Goal: Task Accomplishment & Management: Manage account settings

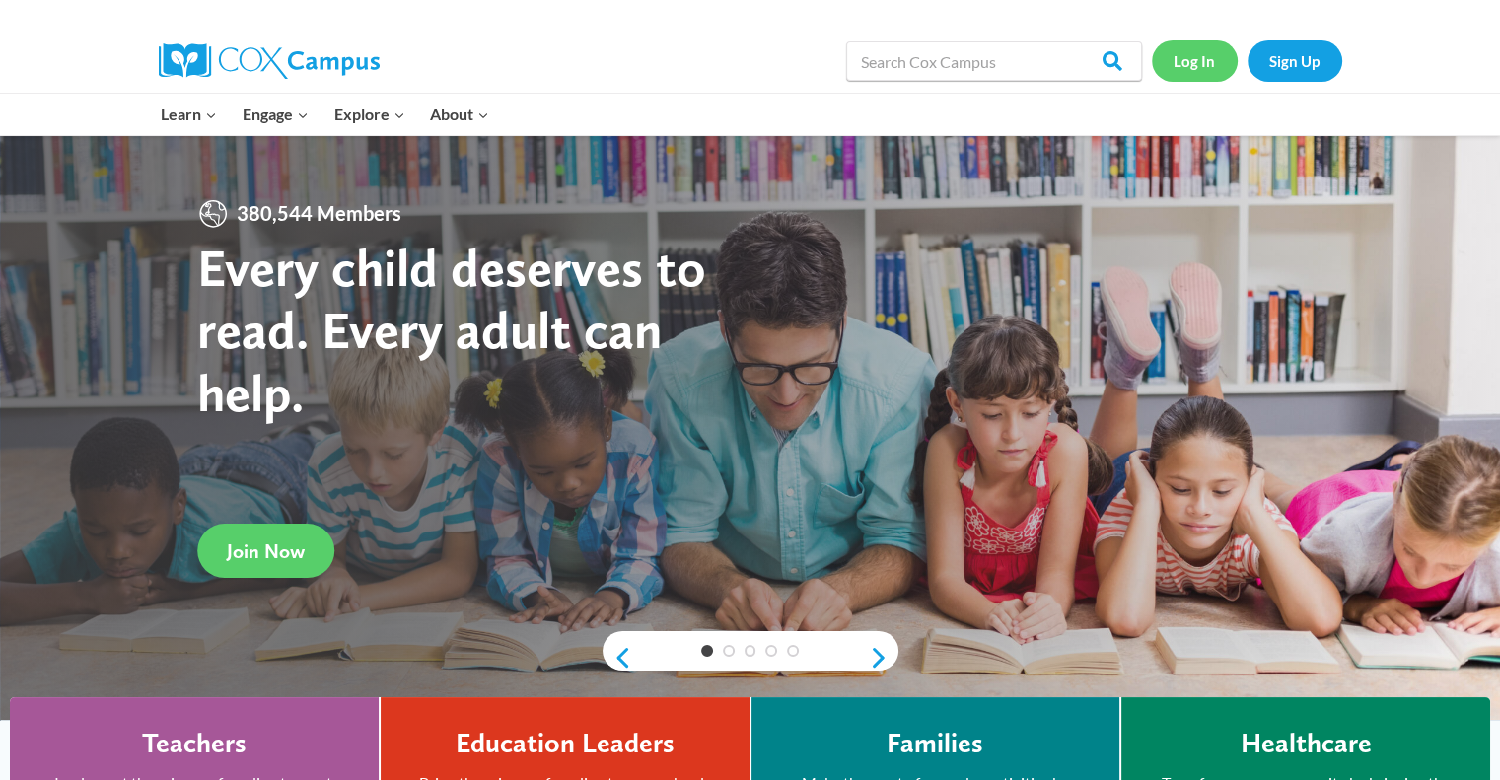
click at [1192, 65] on link "Log In" at bounding box center [1195, 60] width 86 height 40
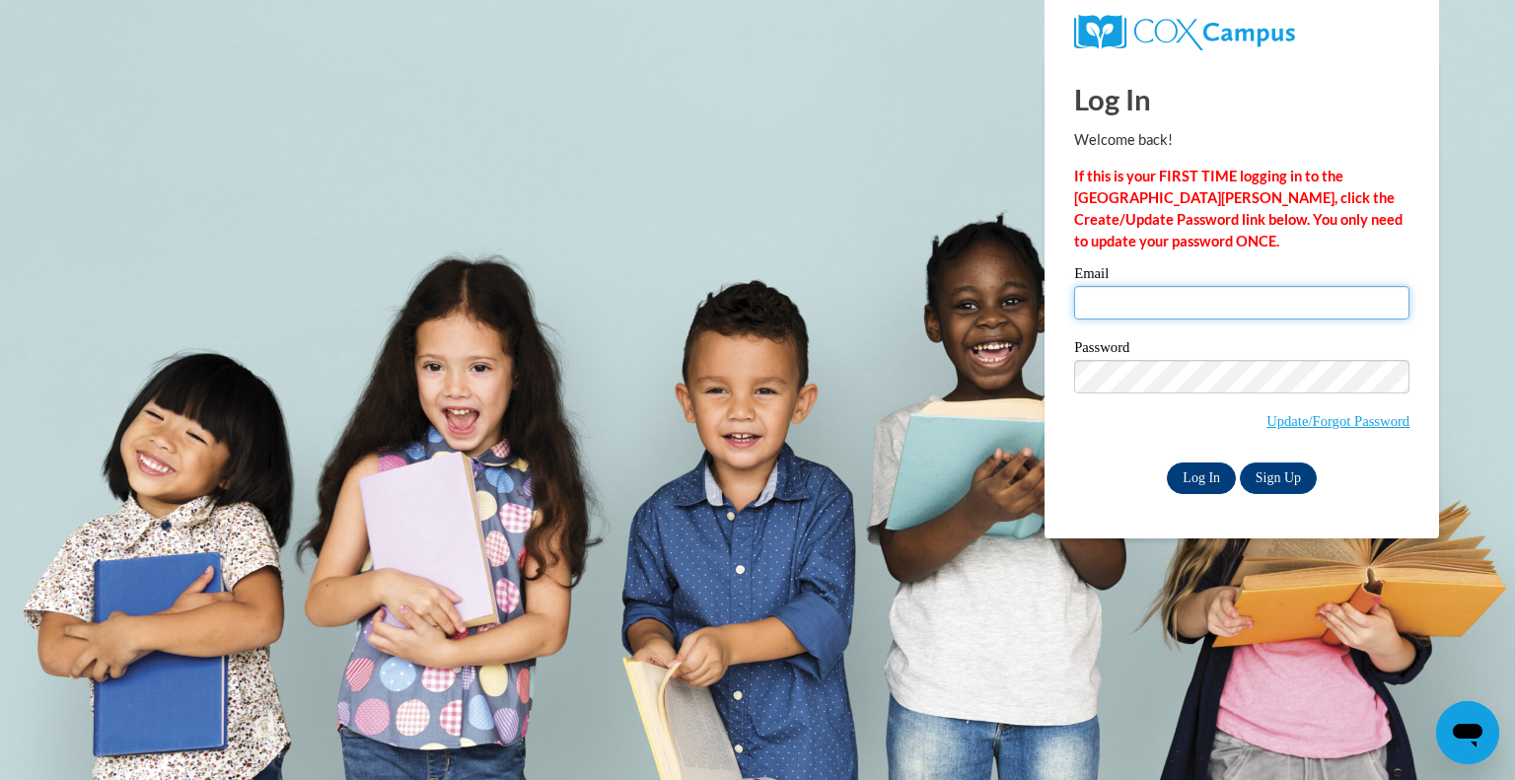
type input "tiffany.yango-au@k12.hi.us"
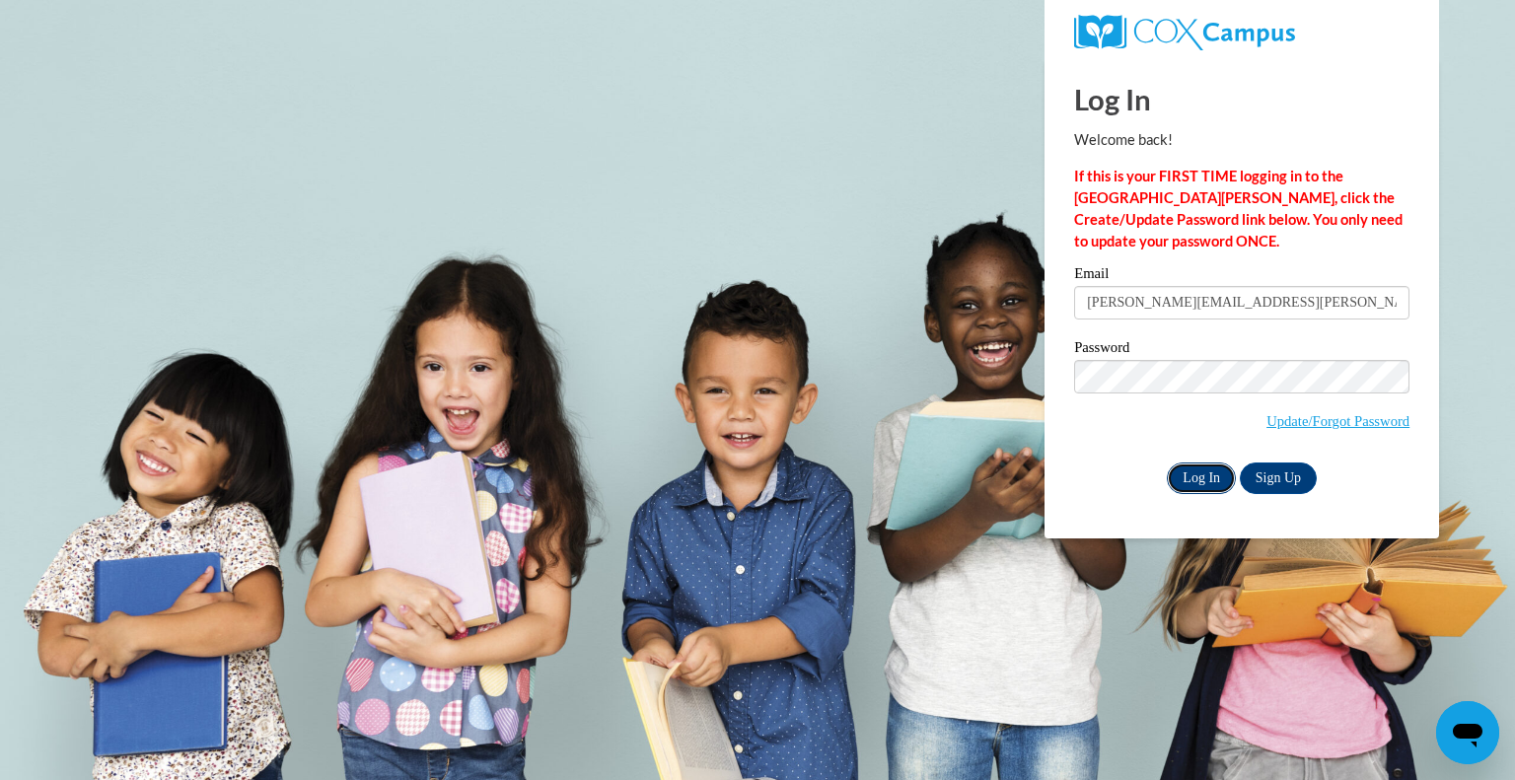
click at [1208, 479] on input "Log In" at bounding box center [1201, 478] width 69 height 32
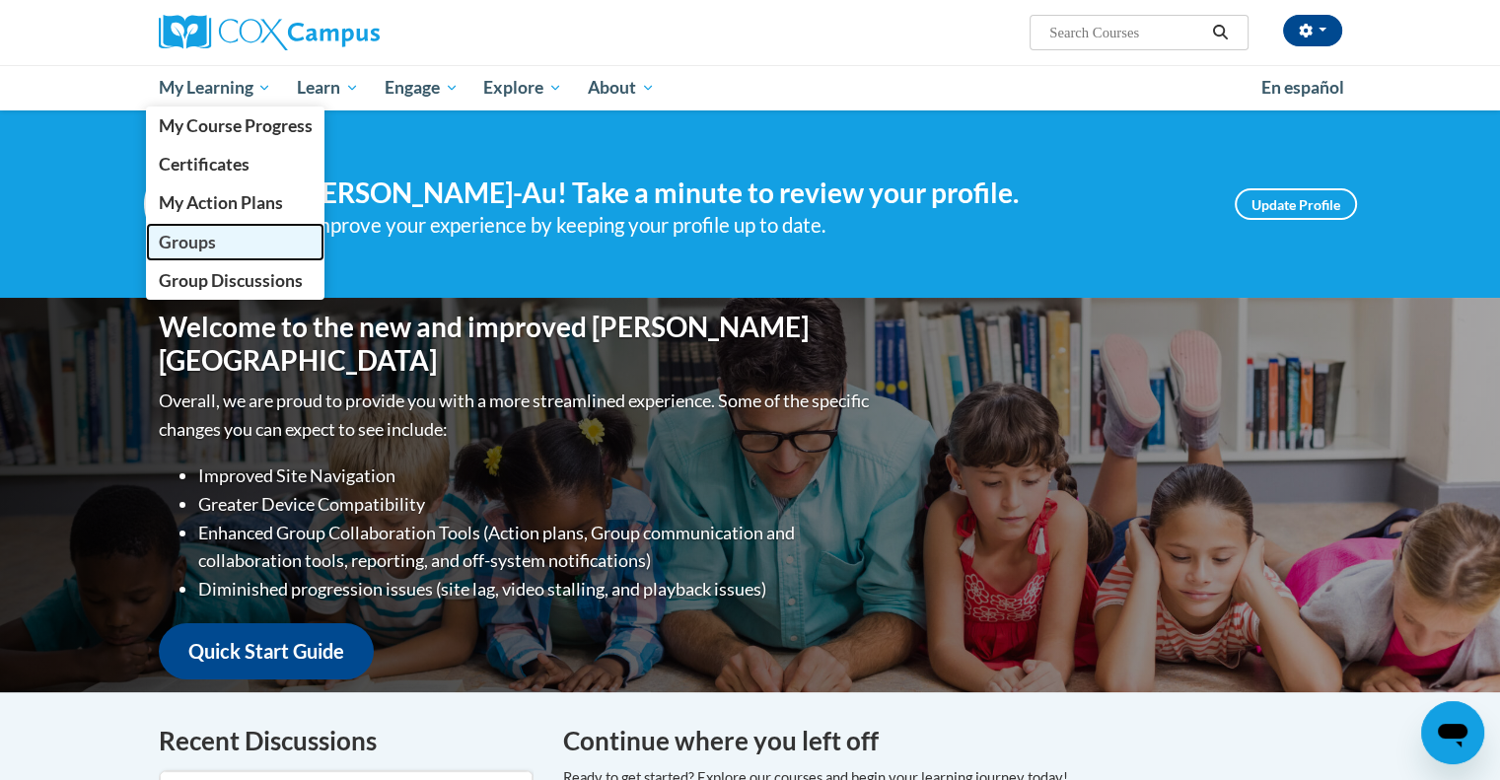
click at [195, 252] on link "Groups" at bounding box center [235, 242] width 179 height 38
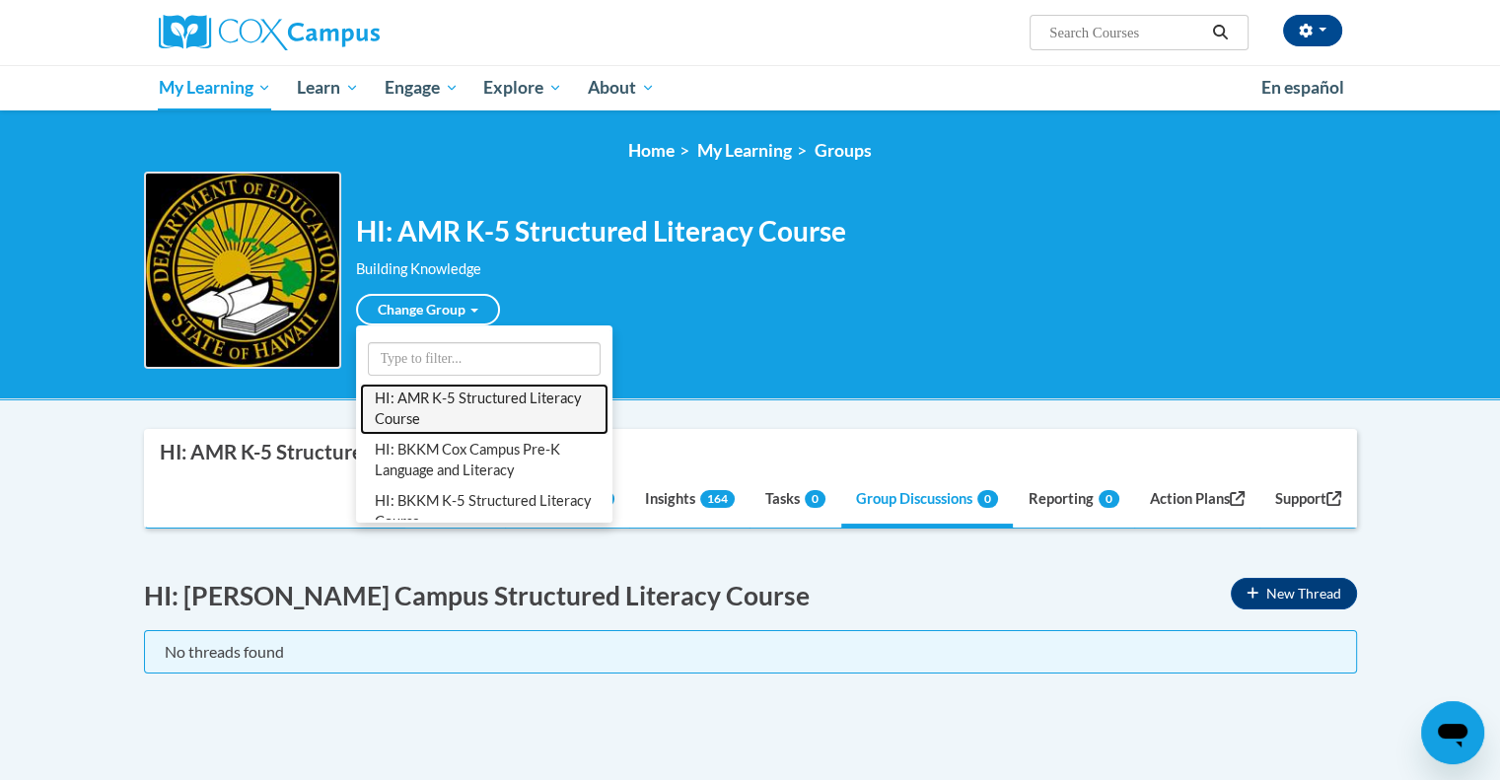
click at [449, 420] on link "HI: AMR K-5 Structured Literacy Course" at bounding box center [484, 409] width 249 height 51
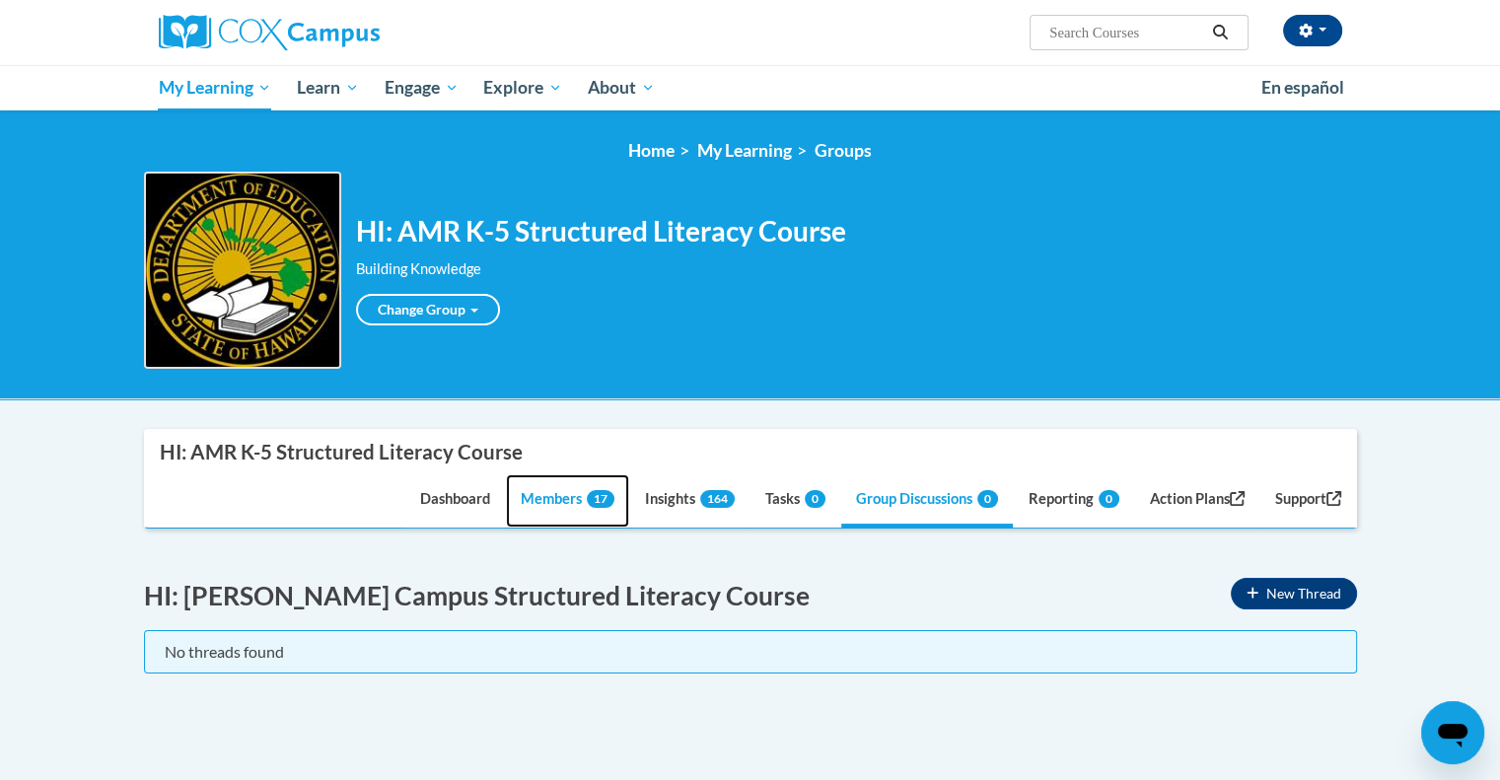
click at [551, 491] on link "Members 17" at bounding box center [567, 500] width 123 height 53
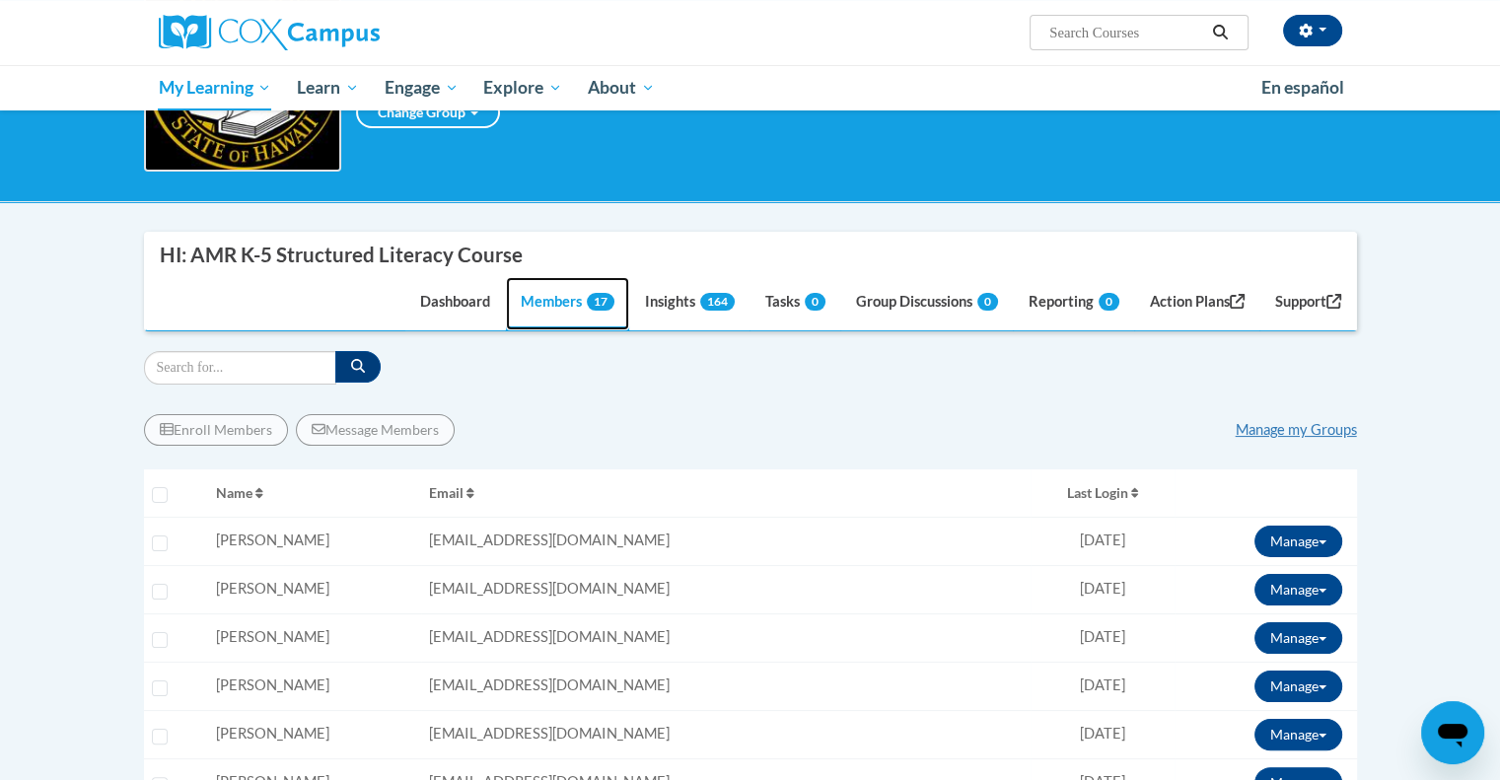
scroll to position [197, 0]
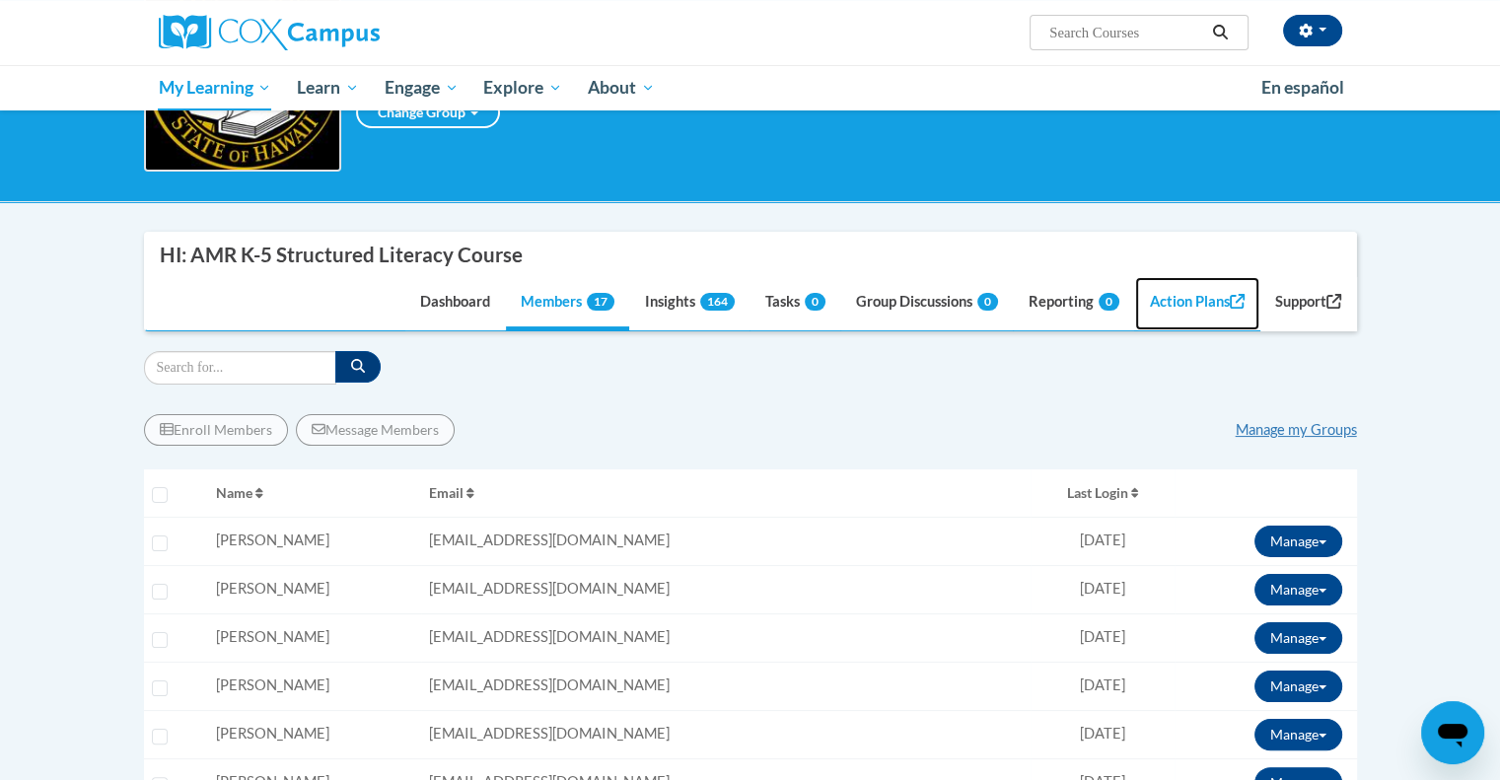
click at [1186, 307] on link "Action Plans" at bounding box center [1197, 303] width 124 height 53
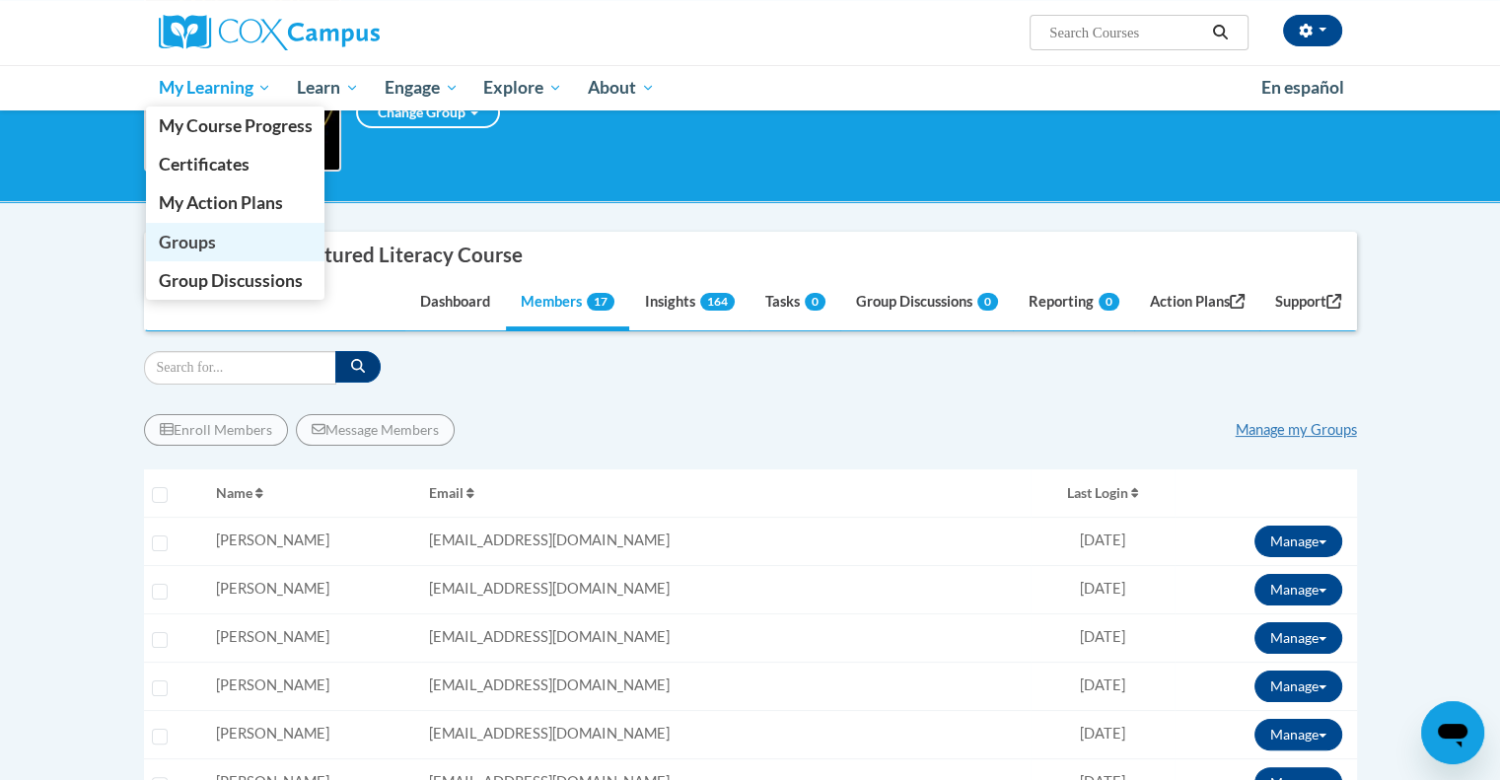
click at [235, 248] on link "Groups" at bounding box center [235, 242] width 179 height 38
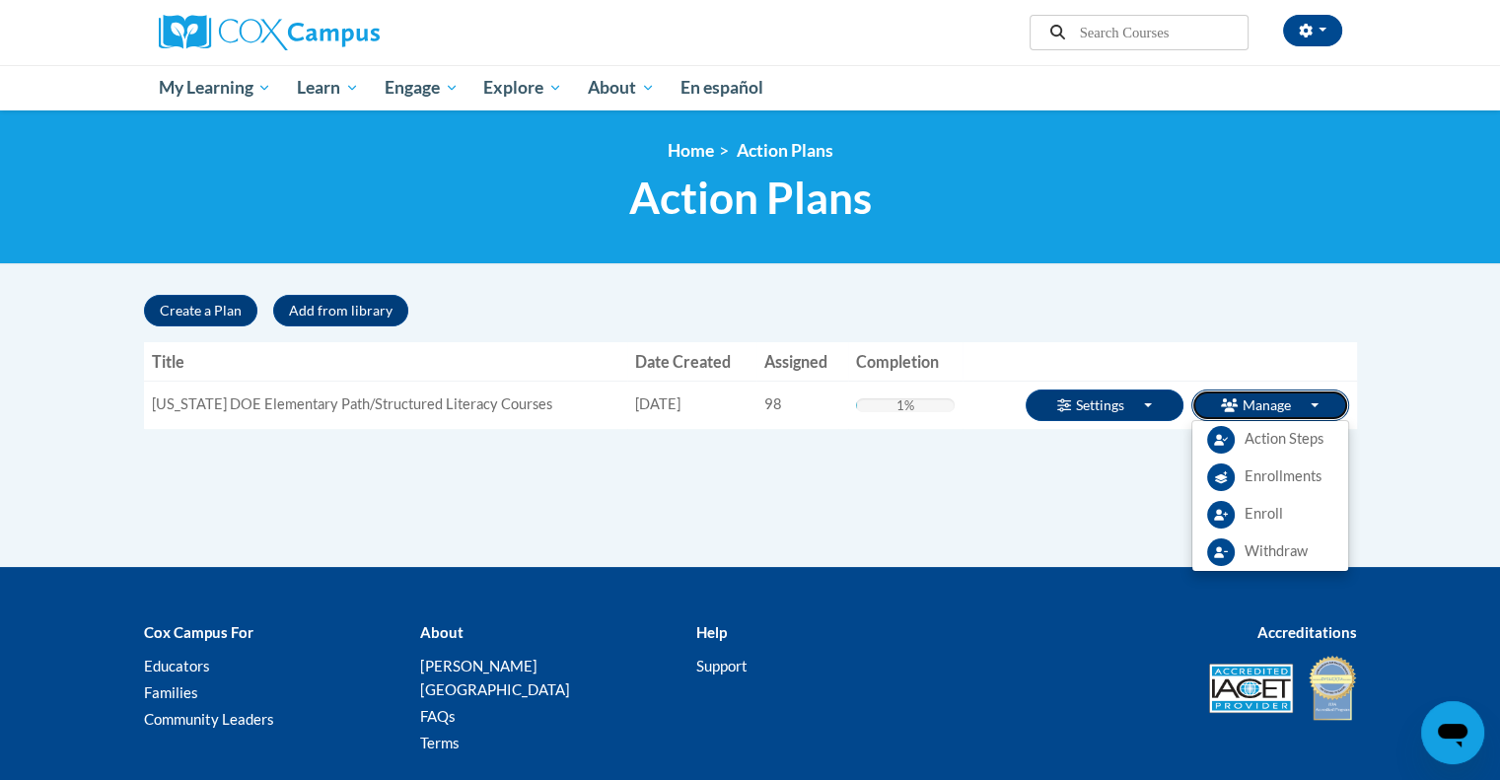
click at [1267, 403] on button "Manage Toggle Dropdown" at bounding box center [1270, 406] width 158 height 32
click at [1275, 520] on span "Enroll" at bounding box center [1263, 514] width 38 height 21
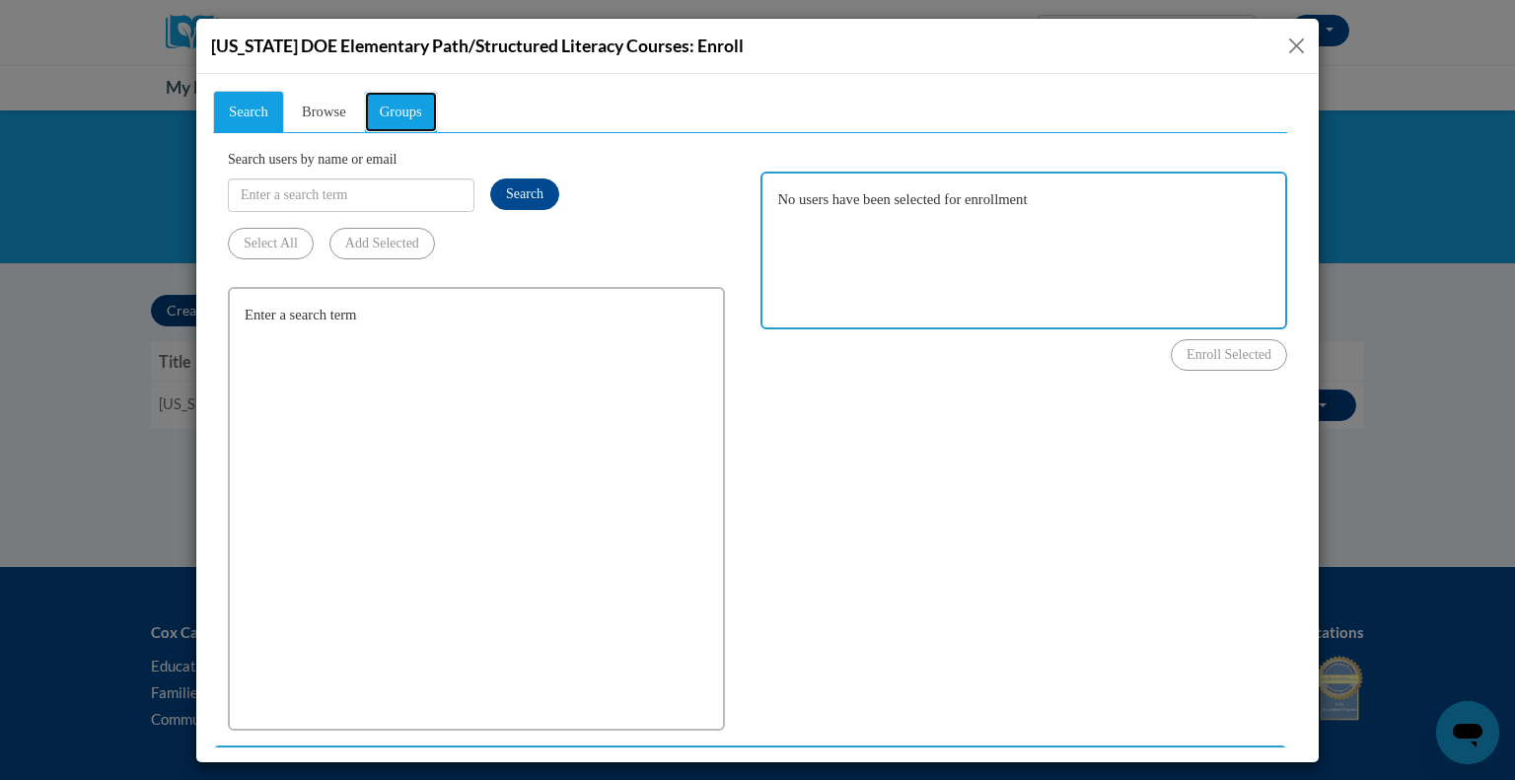
click at [421, 109] on span "Groups" at bounding box center [401, 111] width 42 height 16
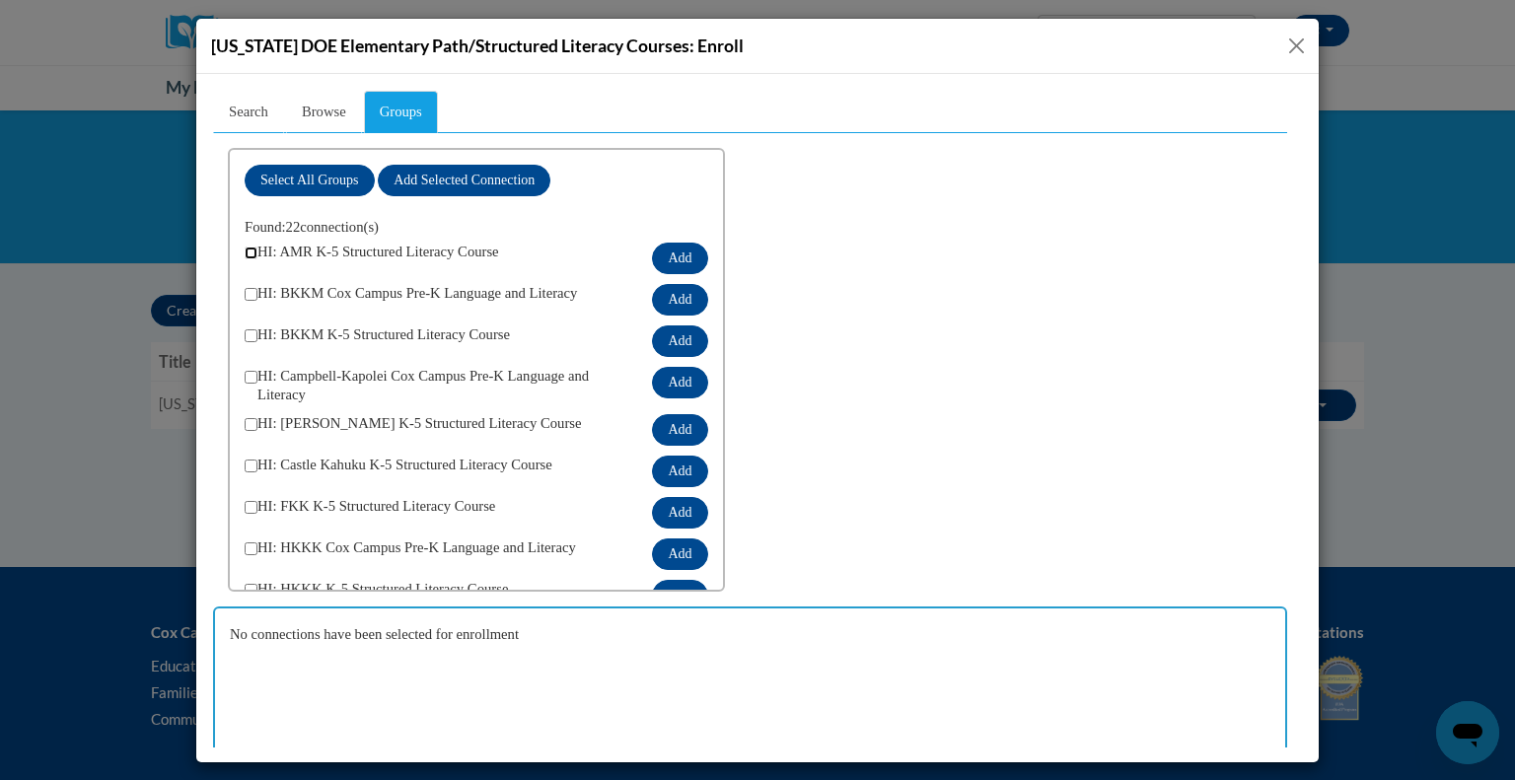
click at [248, 253] on input "checkbox" at bounding box center [251, 252] width 13 height 13
checkbox input "true"
click at [245, 330] on input "checkbox" at bounding box center [251, 334] width 13 height 13
checkbox input "true"
click at [243, 419] on div "Select All Groups Add Selected Connection Found: 22 connection(s) HI: AMR K-5 S…" at bounding box center [476, 369] width 497 height 444
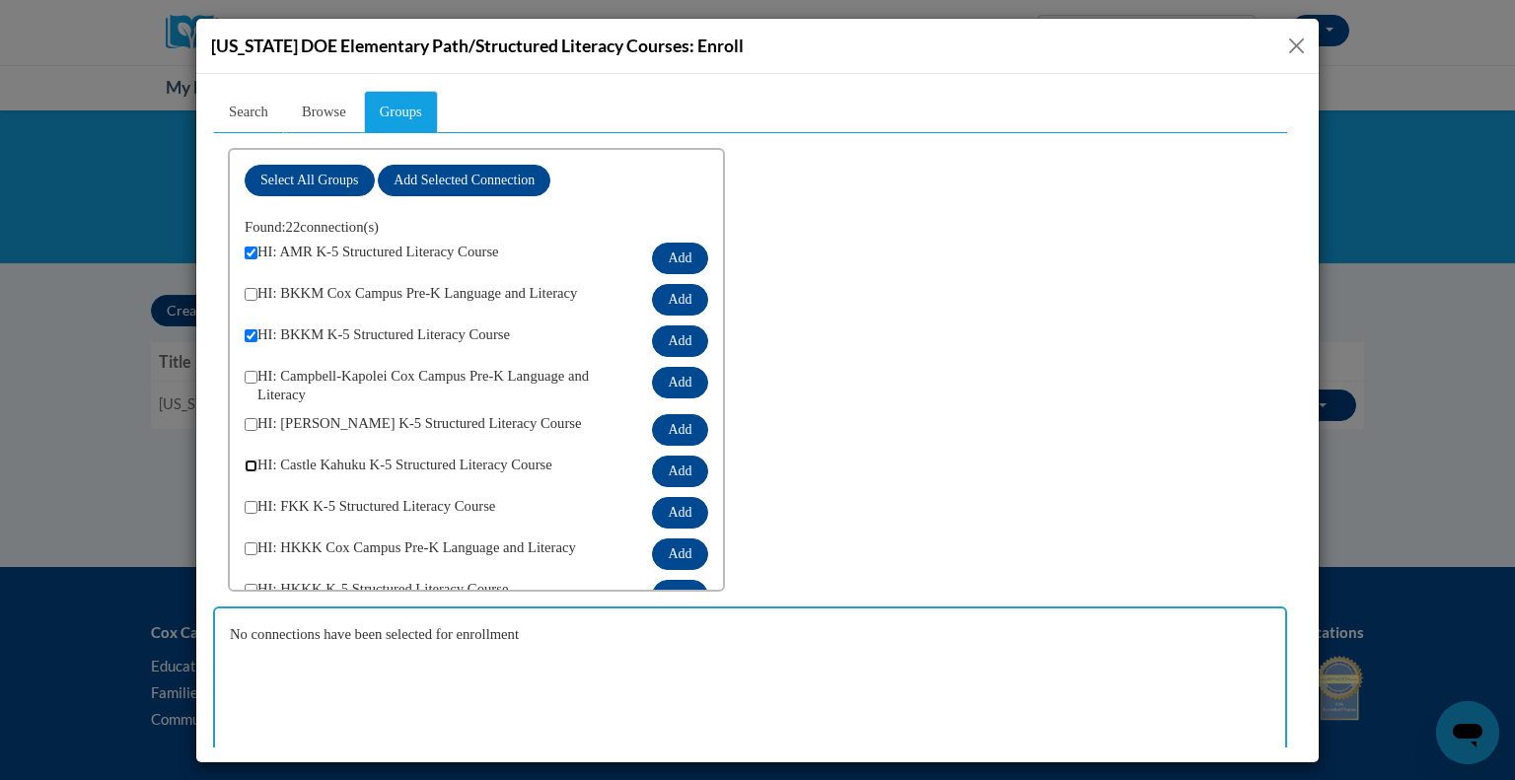
click at [249, 460] on input "checkbox" at bounding box center [251, 465] width 13 height 13
checkbox input "true"
click at [247, 419] on input "checkbox" at bounding box center [251, 423] width 13 height 13
checkbox input "true"
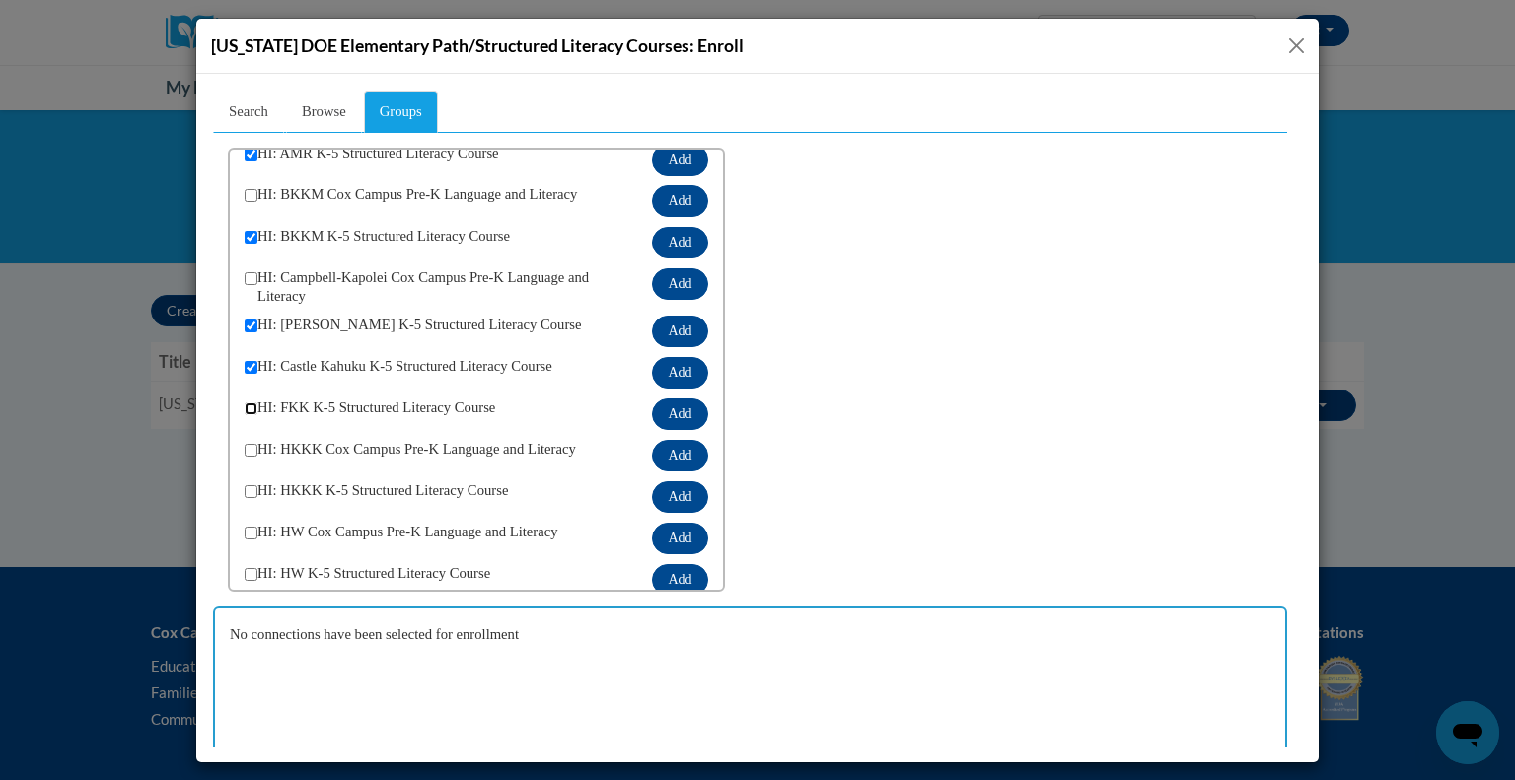
click at [253, 404] on input "checkbox" at bounding box center [251, 407] width 13 height 13
checkbox input "true"
click at [249, 493] on input "checkbox" at bounding box center [251, 490] width 13 height 13
checkbox input "true"
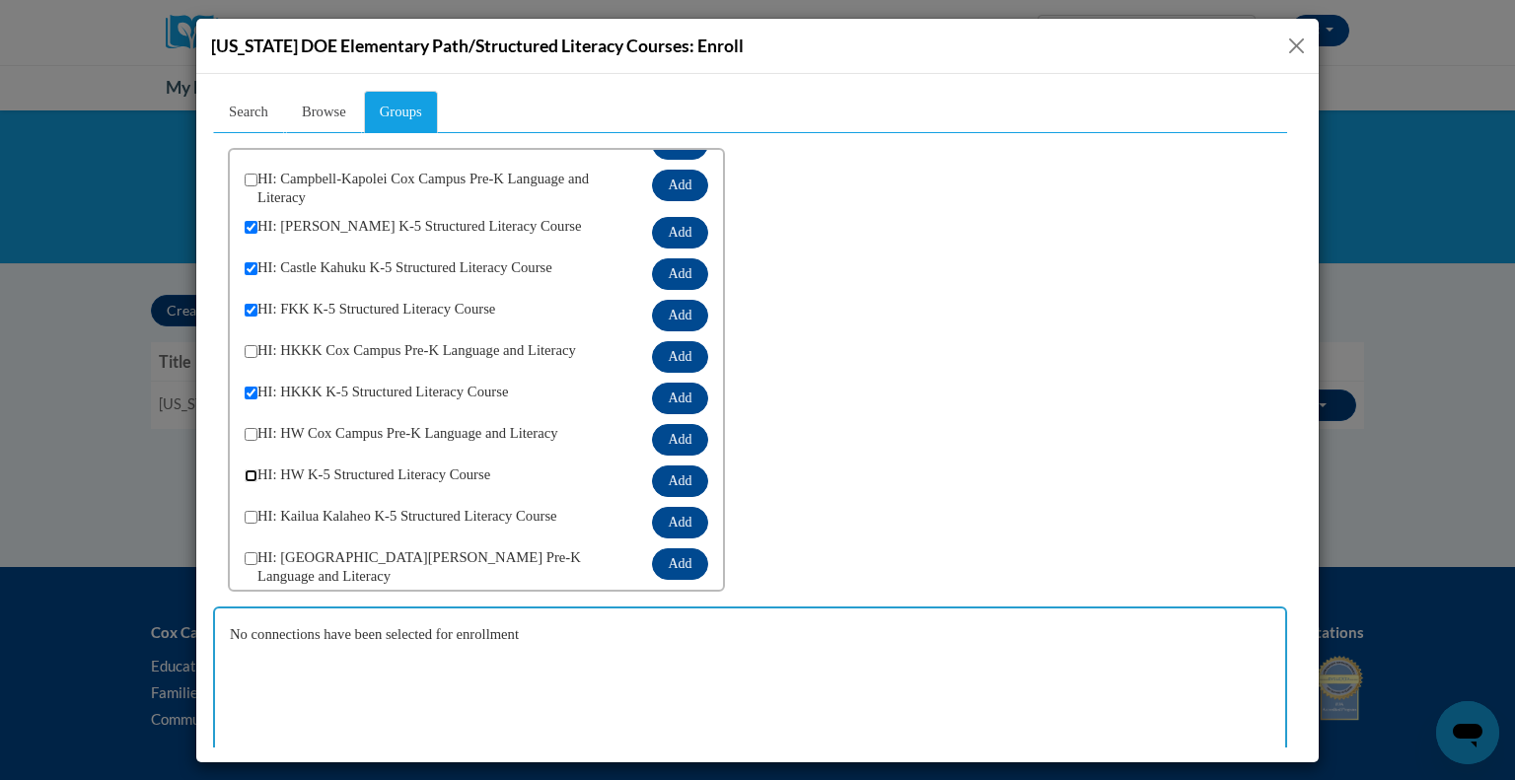
click at [249, 475] on input "checkbox" at bounding box center [251, 474] width 13 height 13
checkbox input "true"
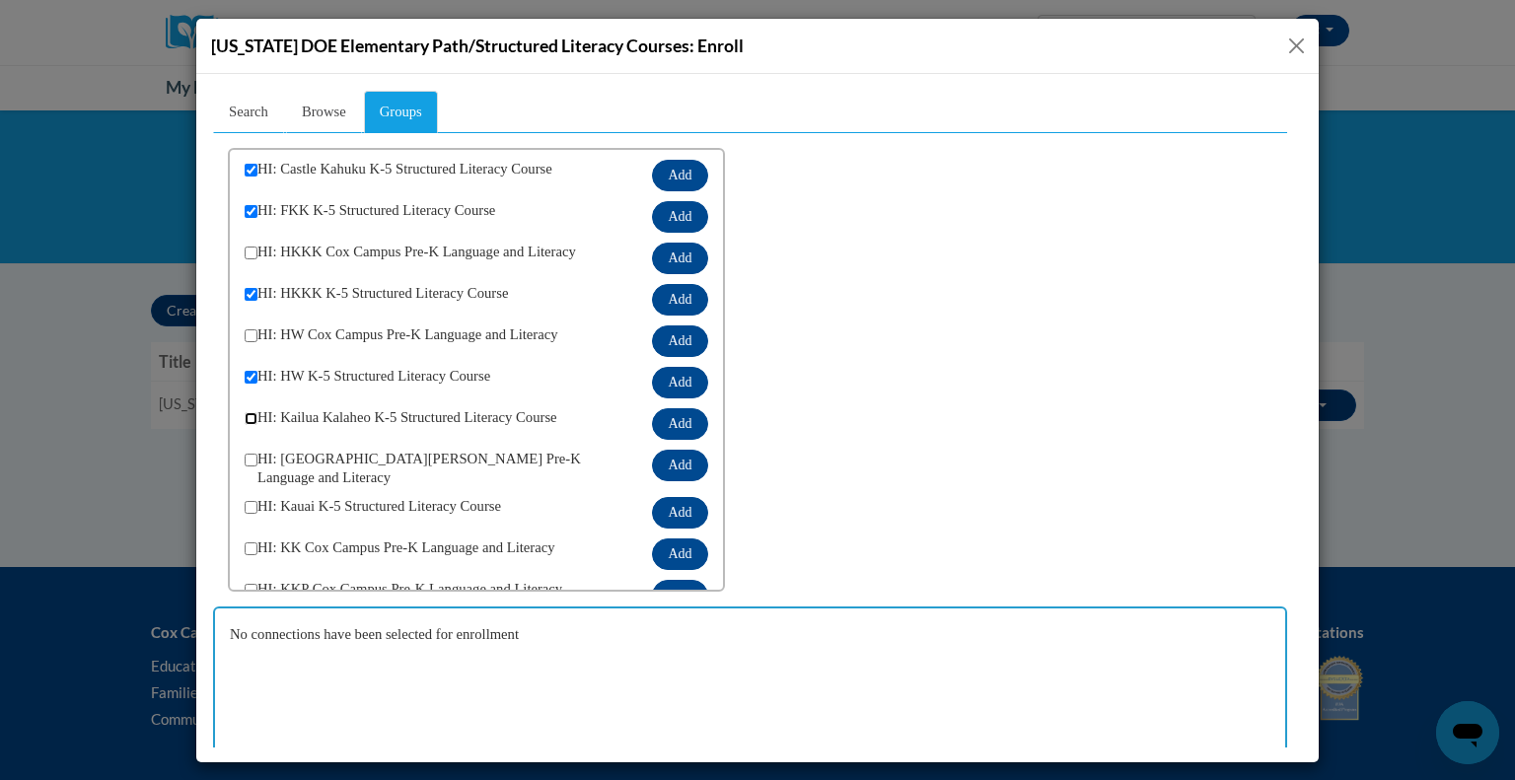
click at [252, 414] on input "checkbox" at bounding box center [251, 417] width 13 height 13
checkbox input "true"
click at [249, 500] on input "checkbox" at bounding box center [251, 506] width 13 height 13
checkbox input "true"
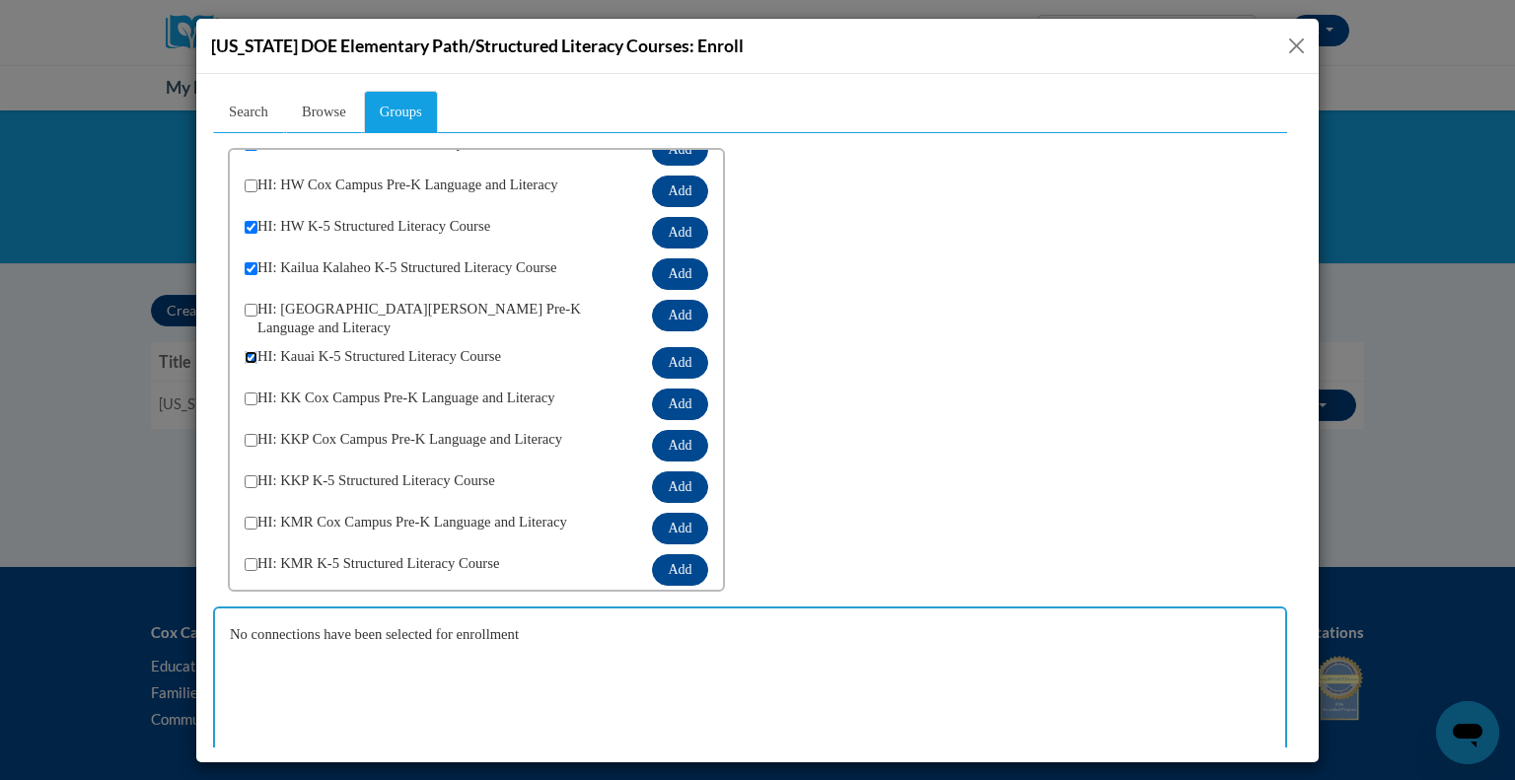
scroll to position [493, 0]
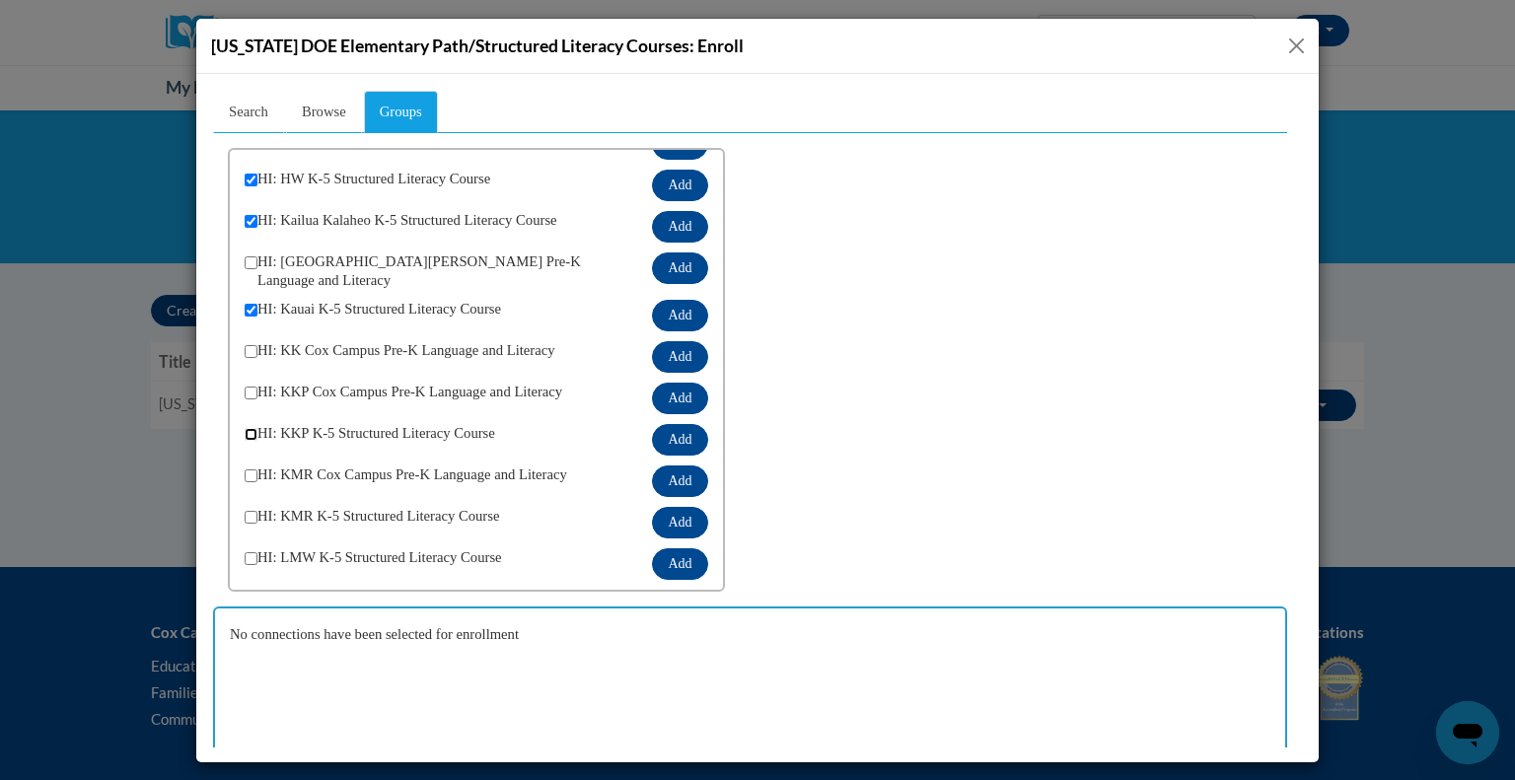
click at [248, 427] on input "checkbox" at bounding box center [251, 433] width 13 height 13
checkbox input "true"
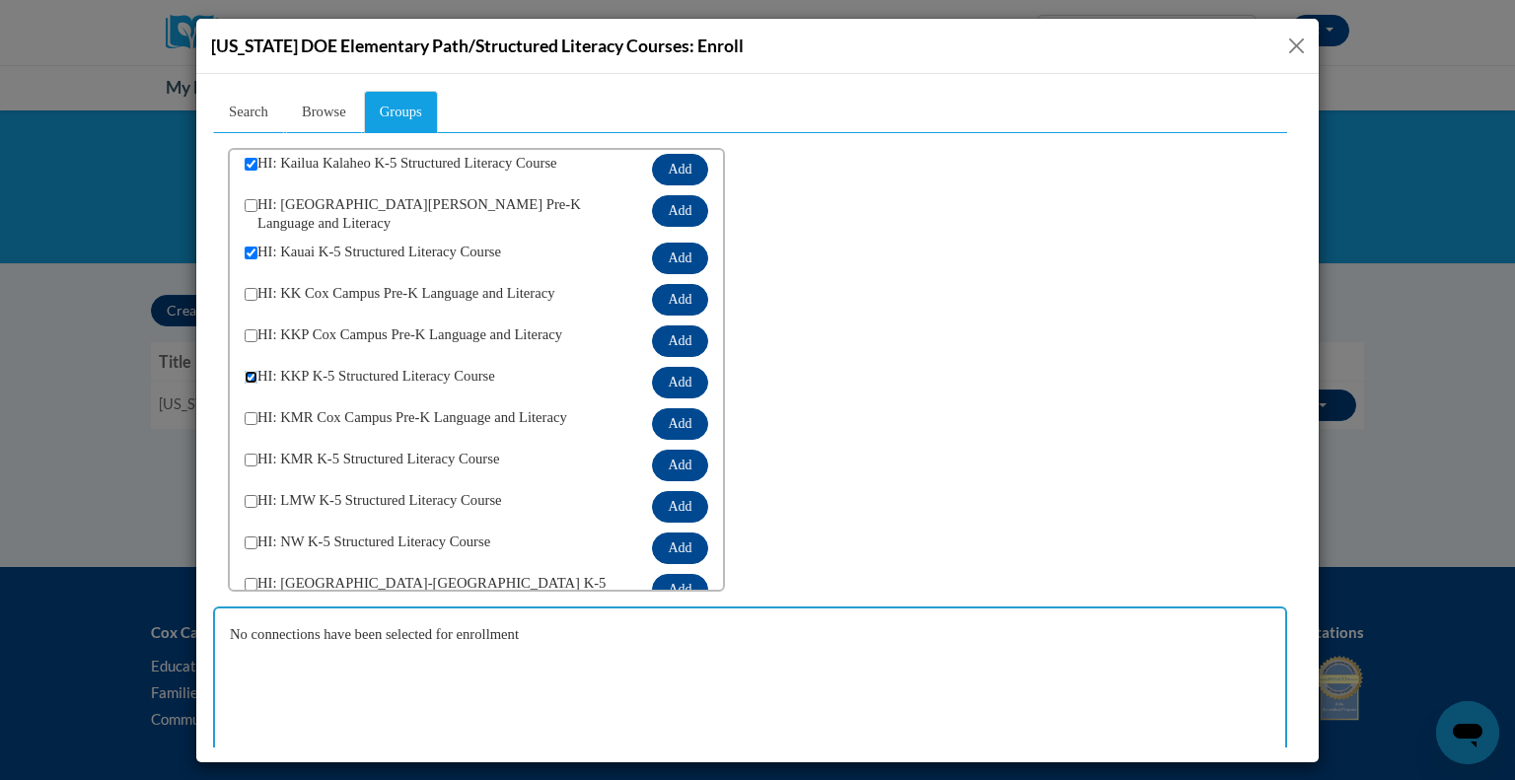
scroll to position [579, 0]
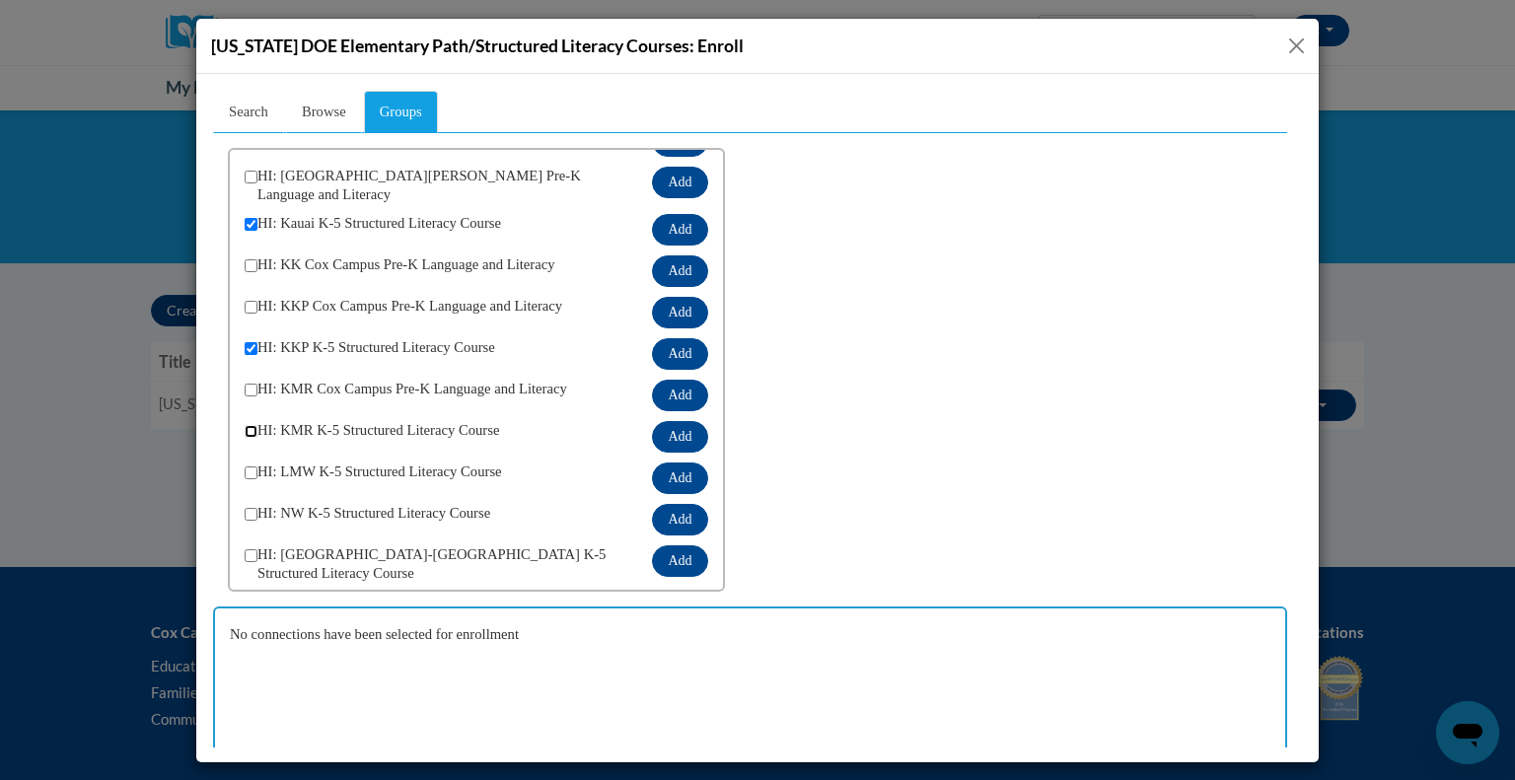
click at [247, 425] on input "checkbox" at bounding box center [251, 430] width 13 height 13
checkbox input "true"
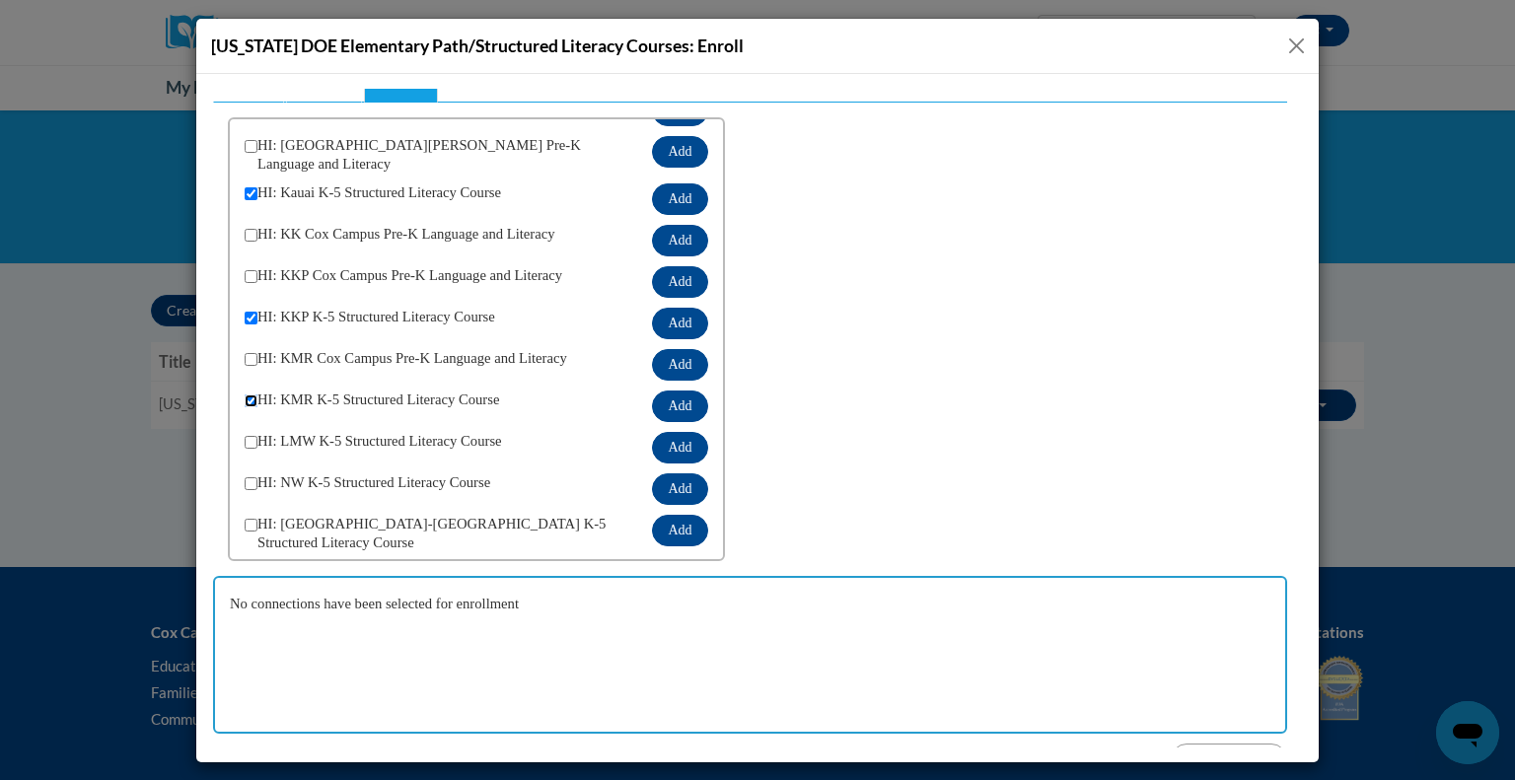
scroll to position [56, 0]
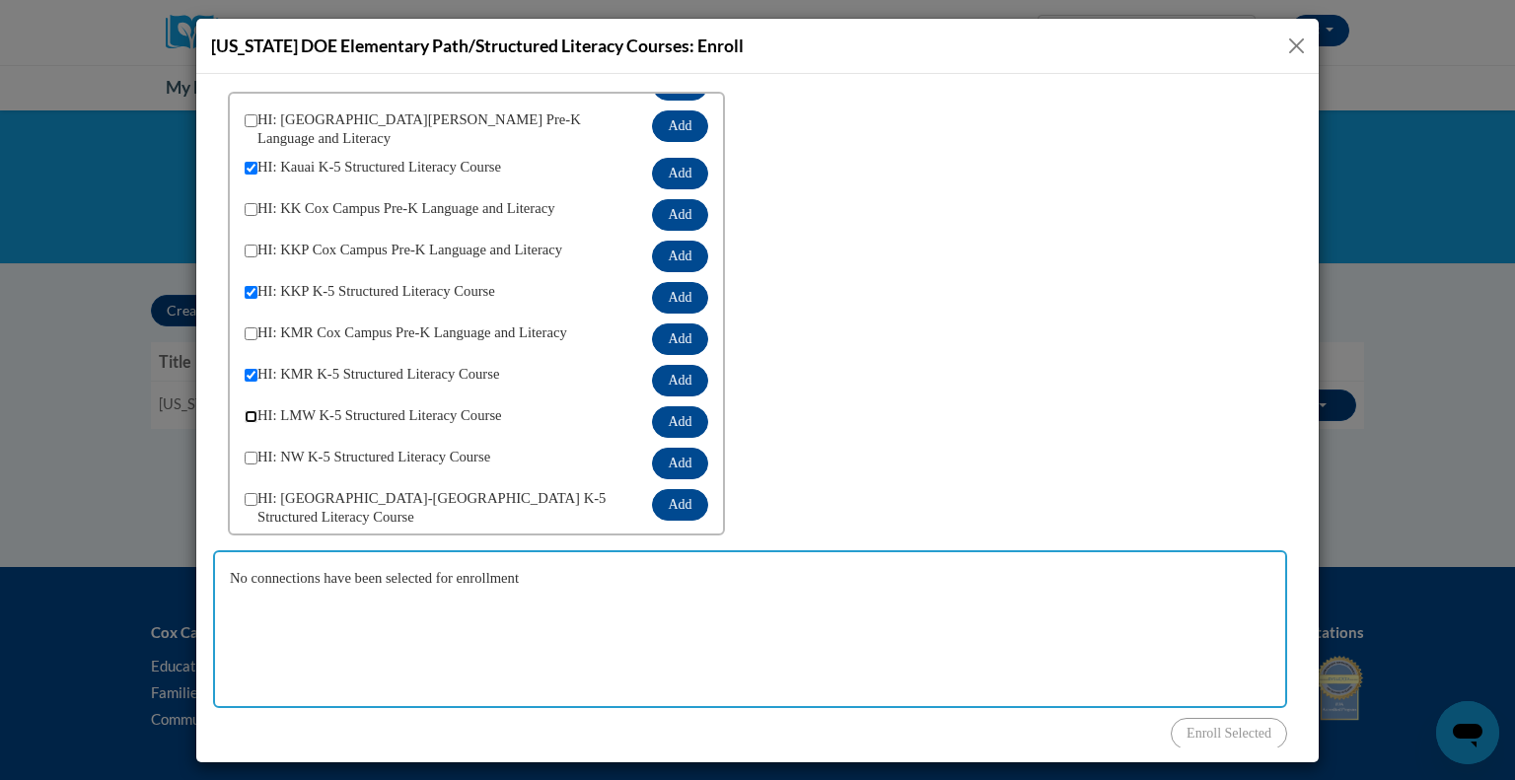
drag, startPoint x: 253, startPoint y: 405, endPoint x: 242, endPoint y: 432, distance: 29.1
click at [251, 409] on input "checkbox" at bounding box center [251, 415] width 13 height 13
checkbox input "true"
click at [249, 451] on input "checkbox" at bounding box center [251, 457] width 13 height 13
checkbox input "true"
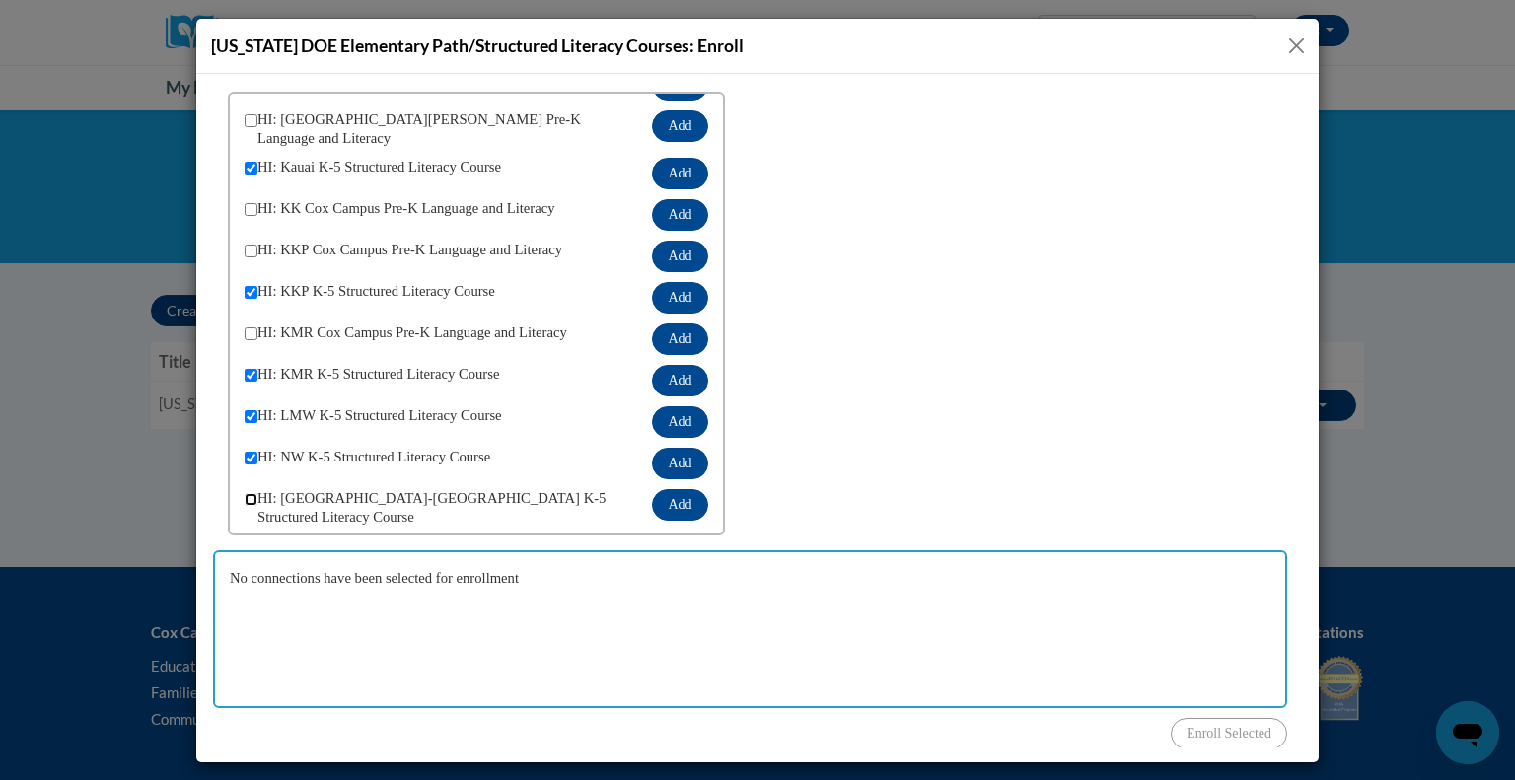
click at [254, 492] on input "checkbox" at bounding box center [251, 498] width 13 height 13
checkbox input "true"
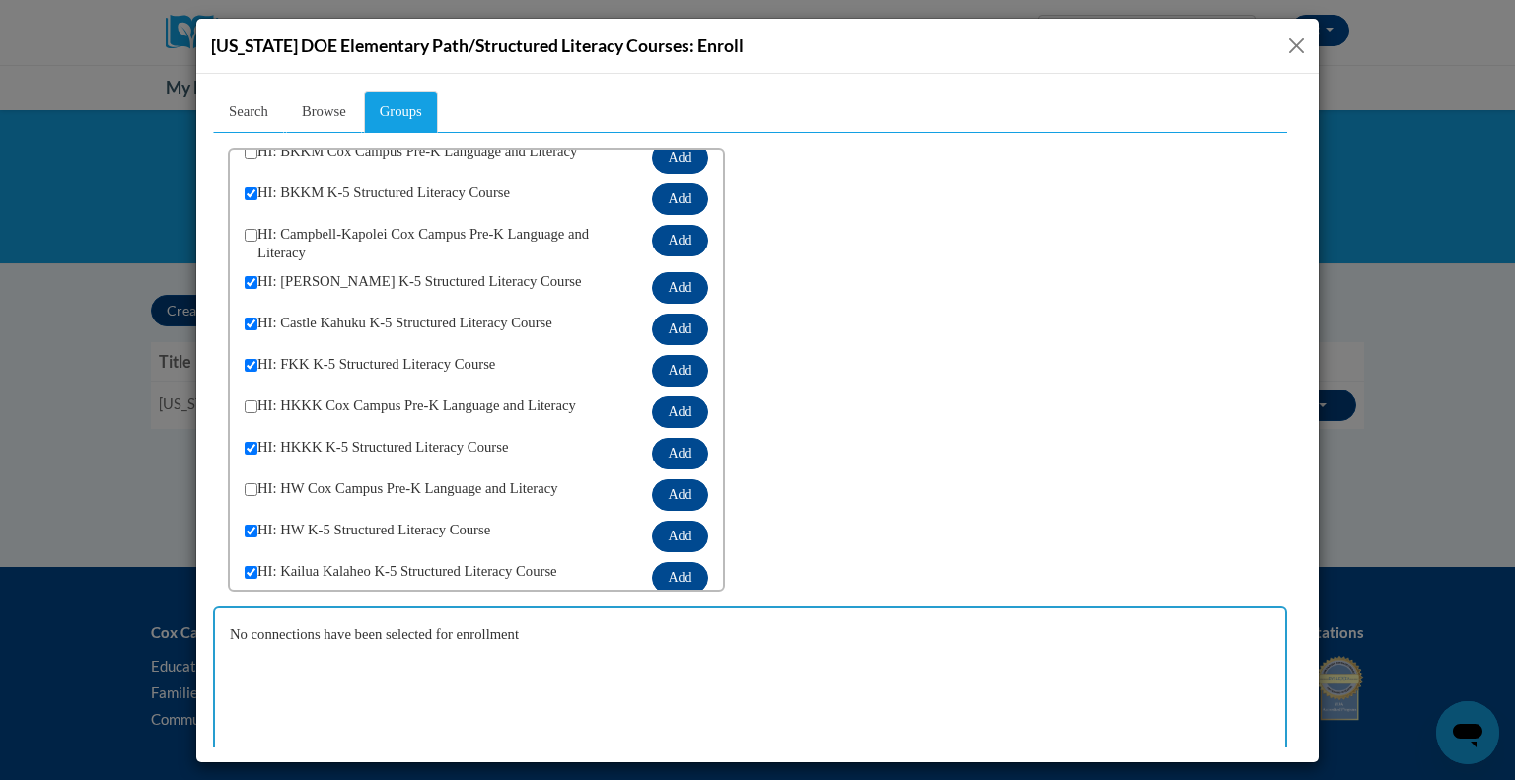
scroll to position [0, 0]
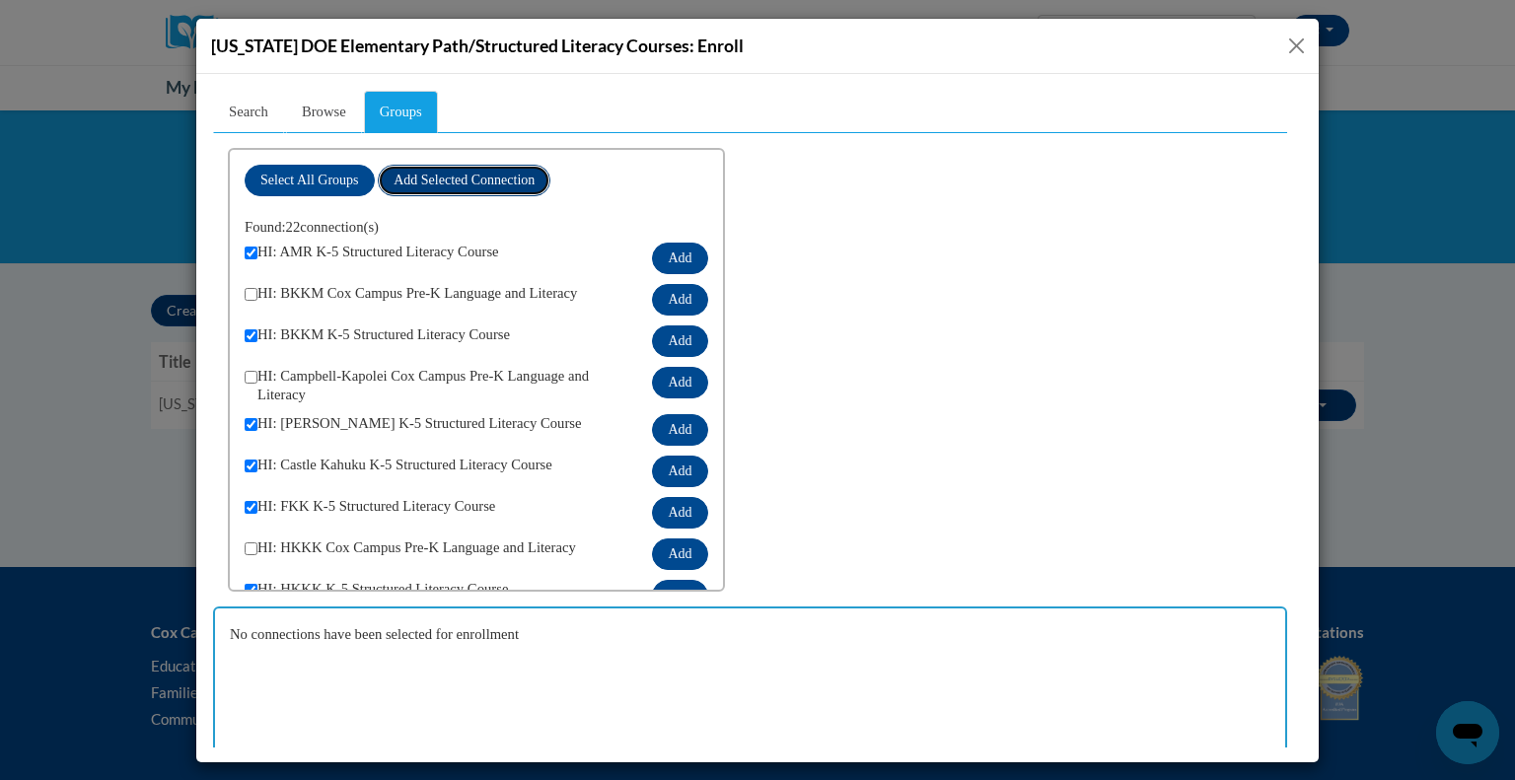
click at [462, 178] on span "Add Selected Connection" at bounding box center [463, 179] width 141 height 15
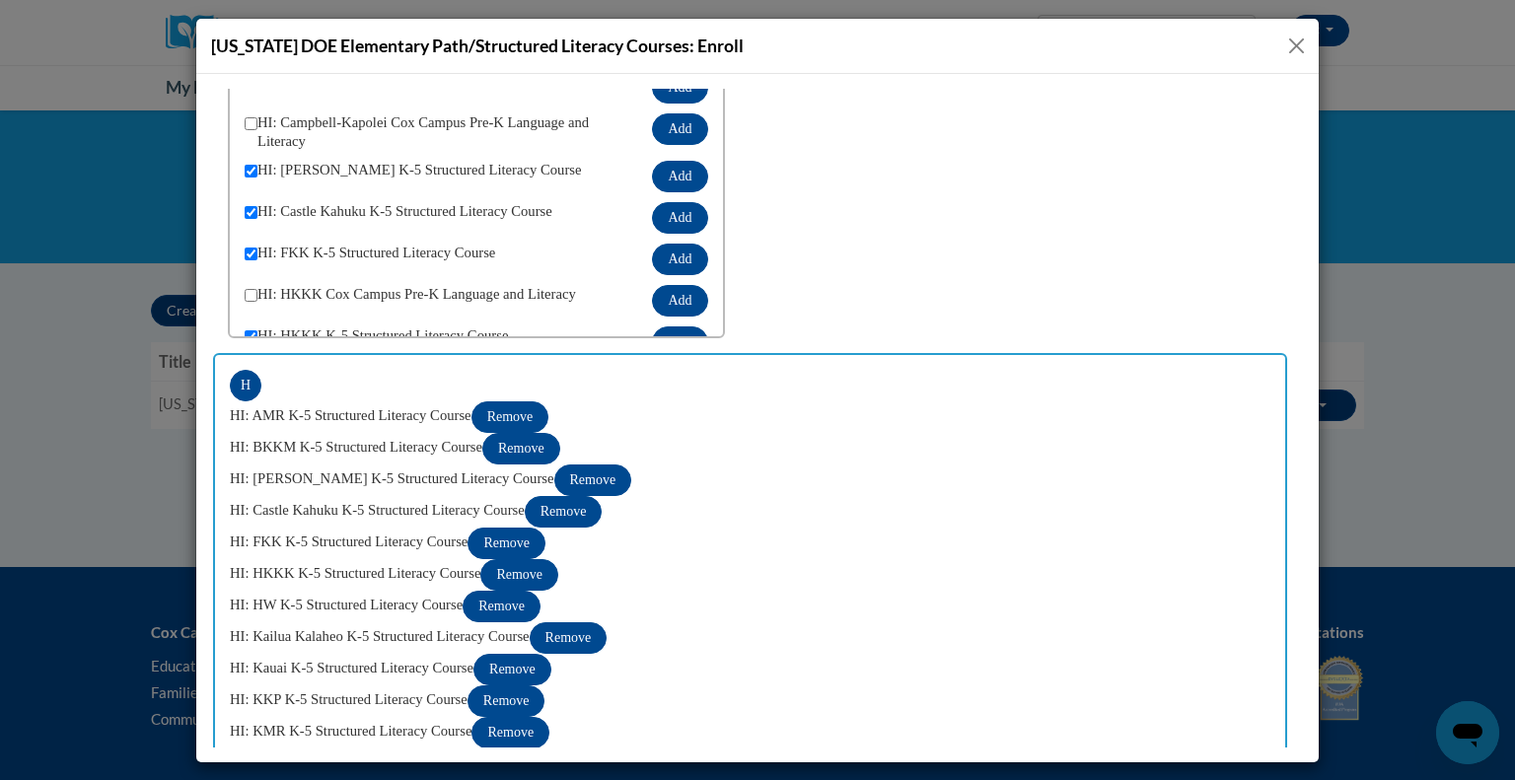
scroll to position [404, 0]
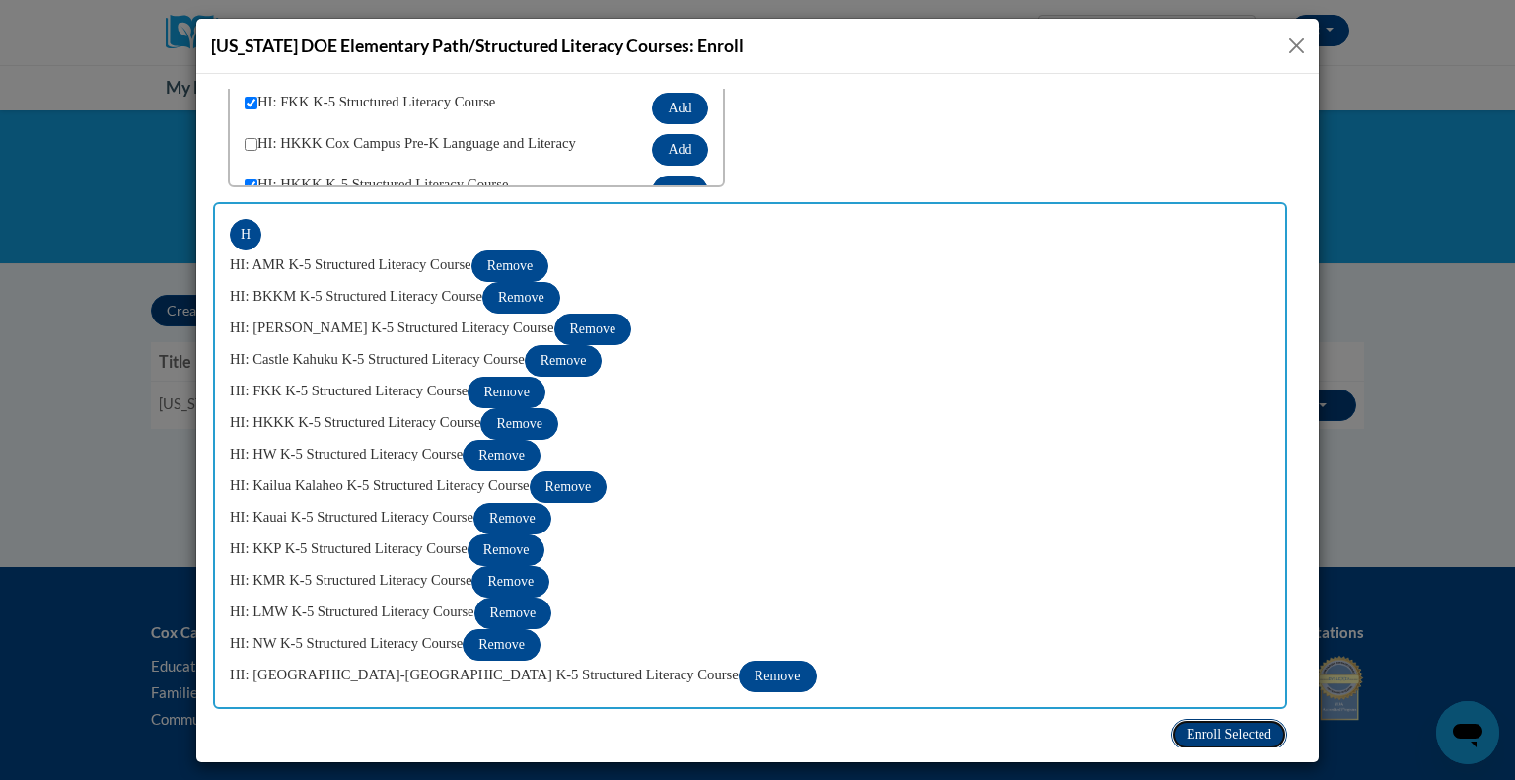
click at [1255, 719] on button "Enroll Selected" at bounding box center [1229, 734] width 116 height 32
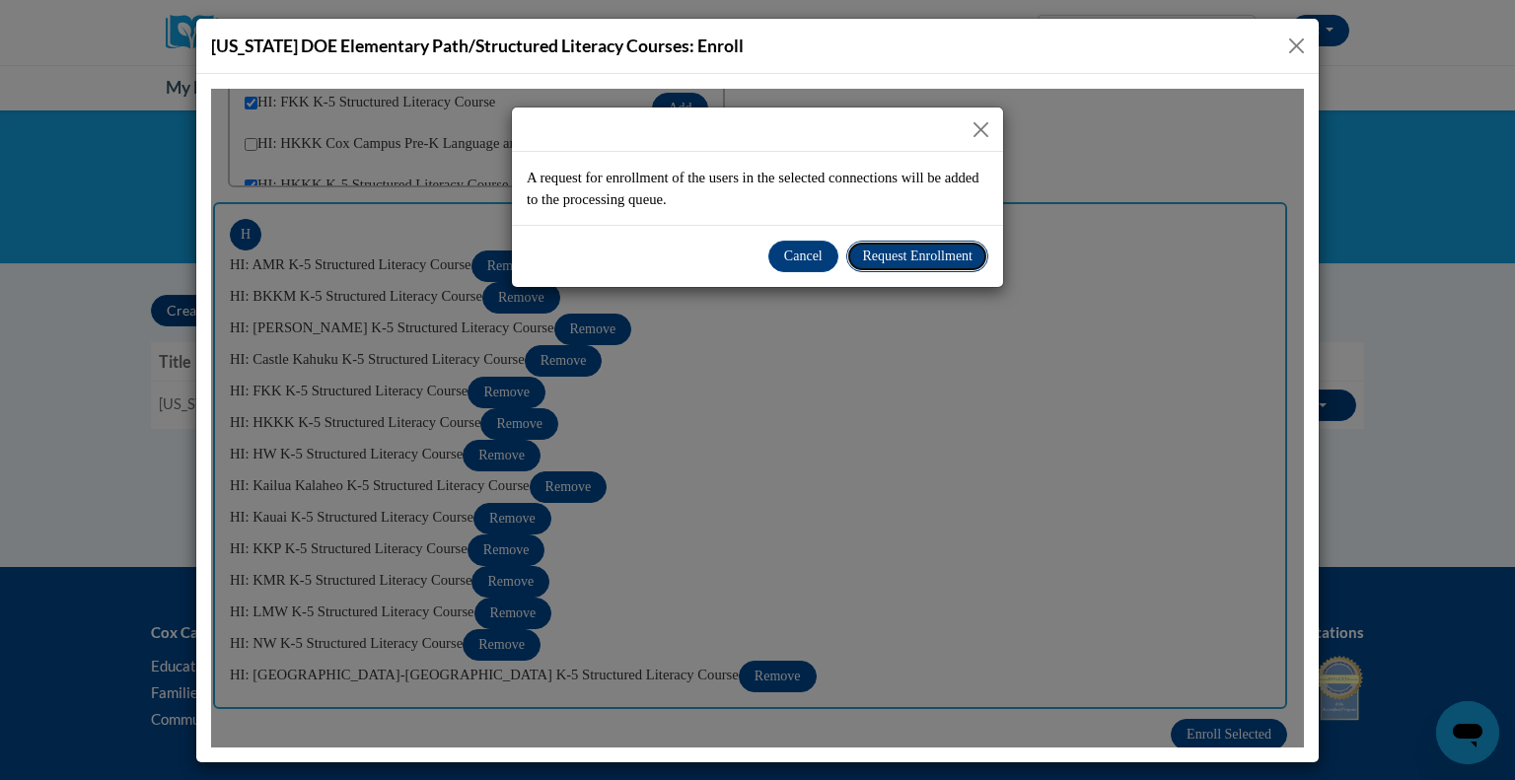
click at [862, 249] on span "Request Enrollment" at bounding box center [917, 255] width 110 height 15
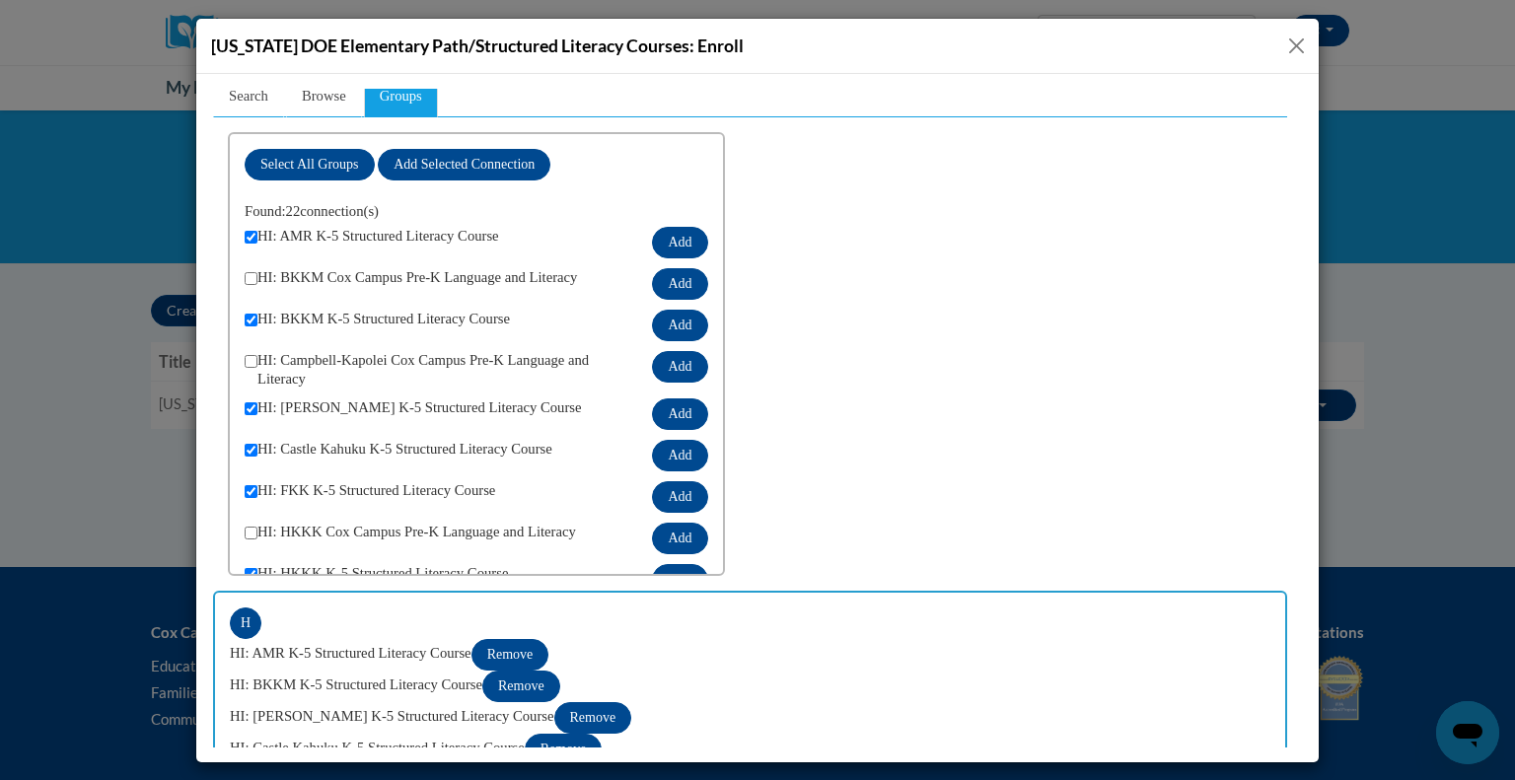
scroll to position [0, 0]
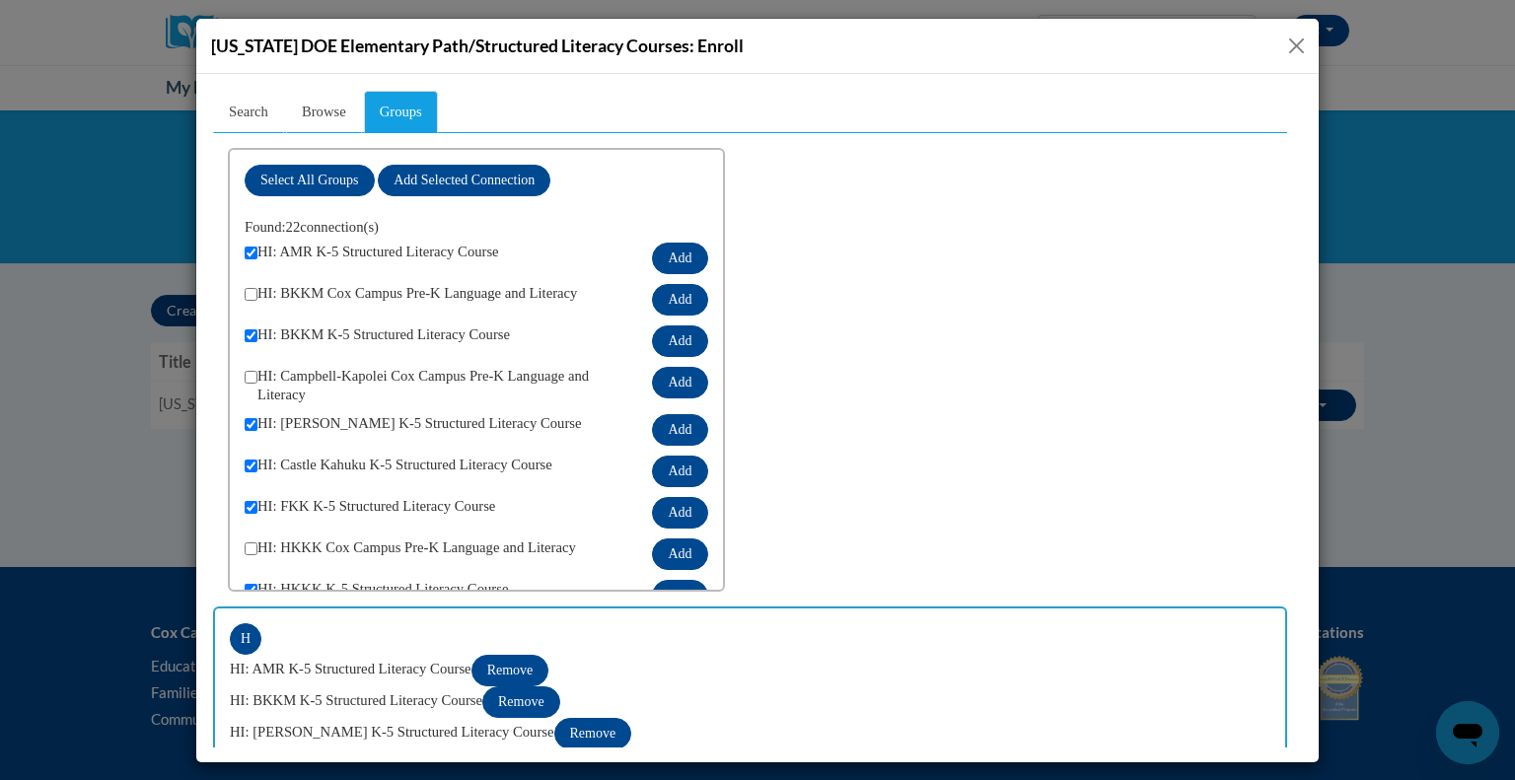
click at [1306, 40] on button "Close" at bounding box center [1296, 46] width 25 height 25
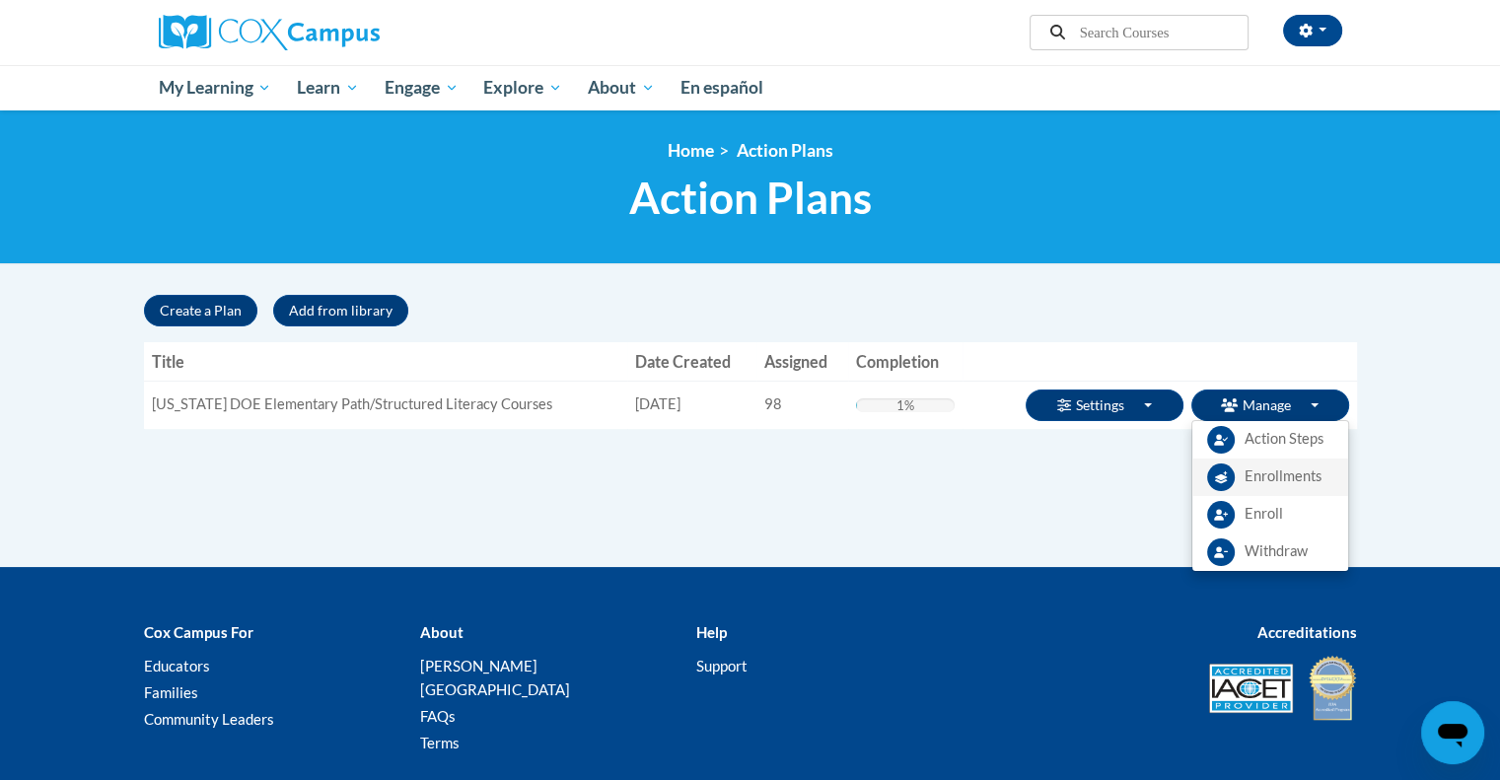
click at [1238, 480] on link "Enrollments" at bounding box center [1270, 477] width 156 height 37
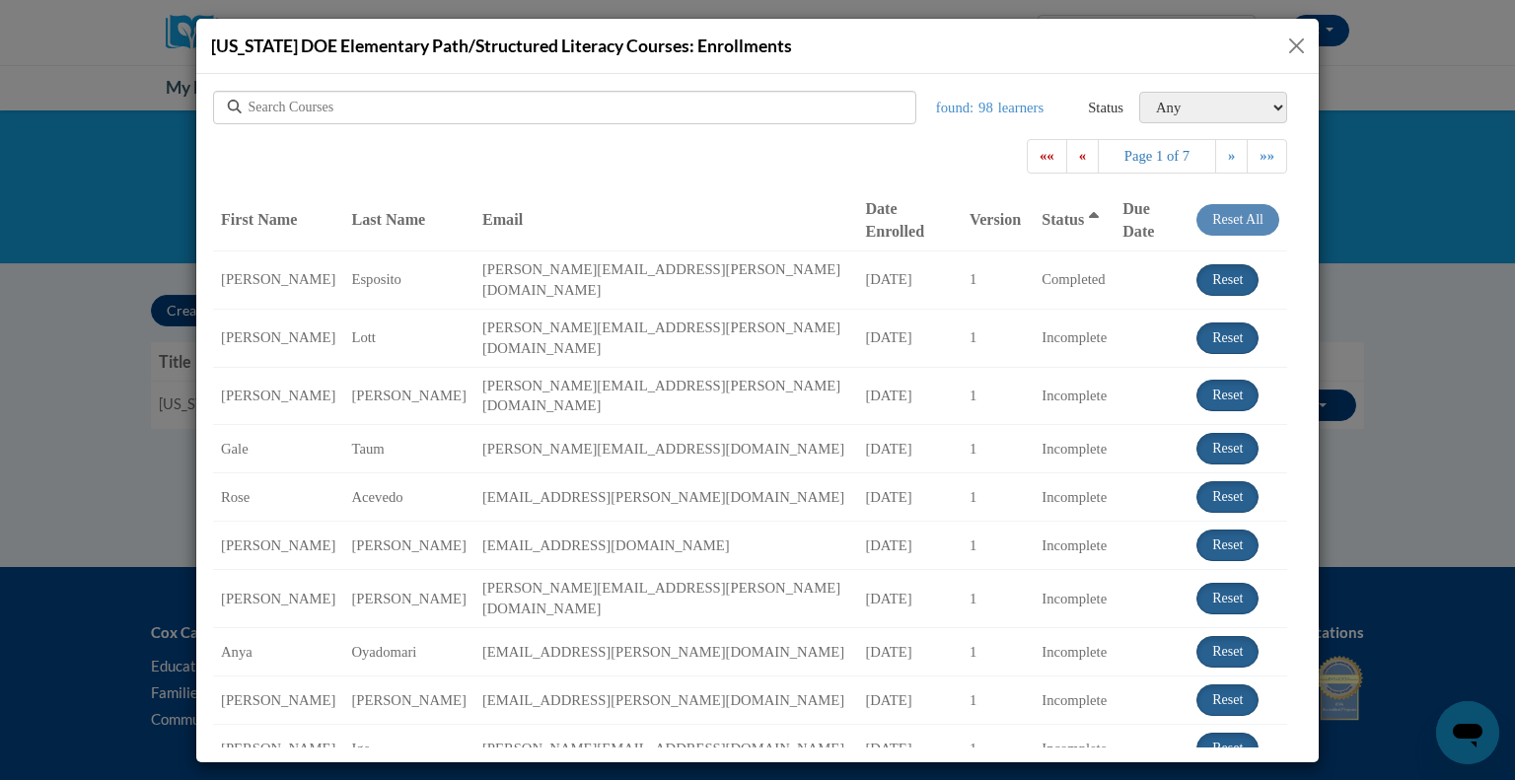
click at [389, 217] on span "Last Name" at bounding box center [388, 218] width 74 height 17
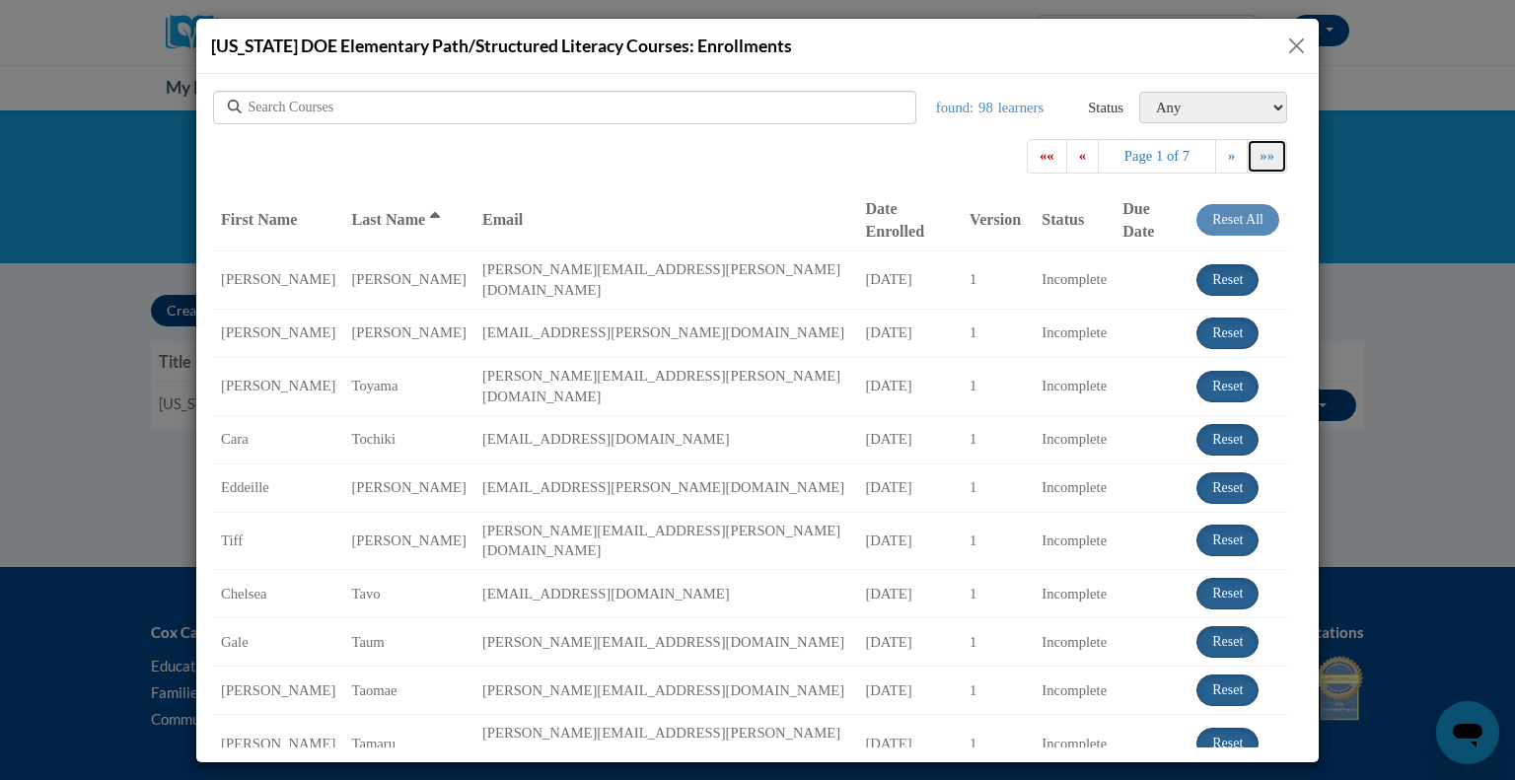
click at [1259, 160] on span "»»" at bounding box center [1266, 155] width 15 height 16
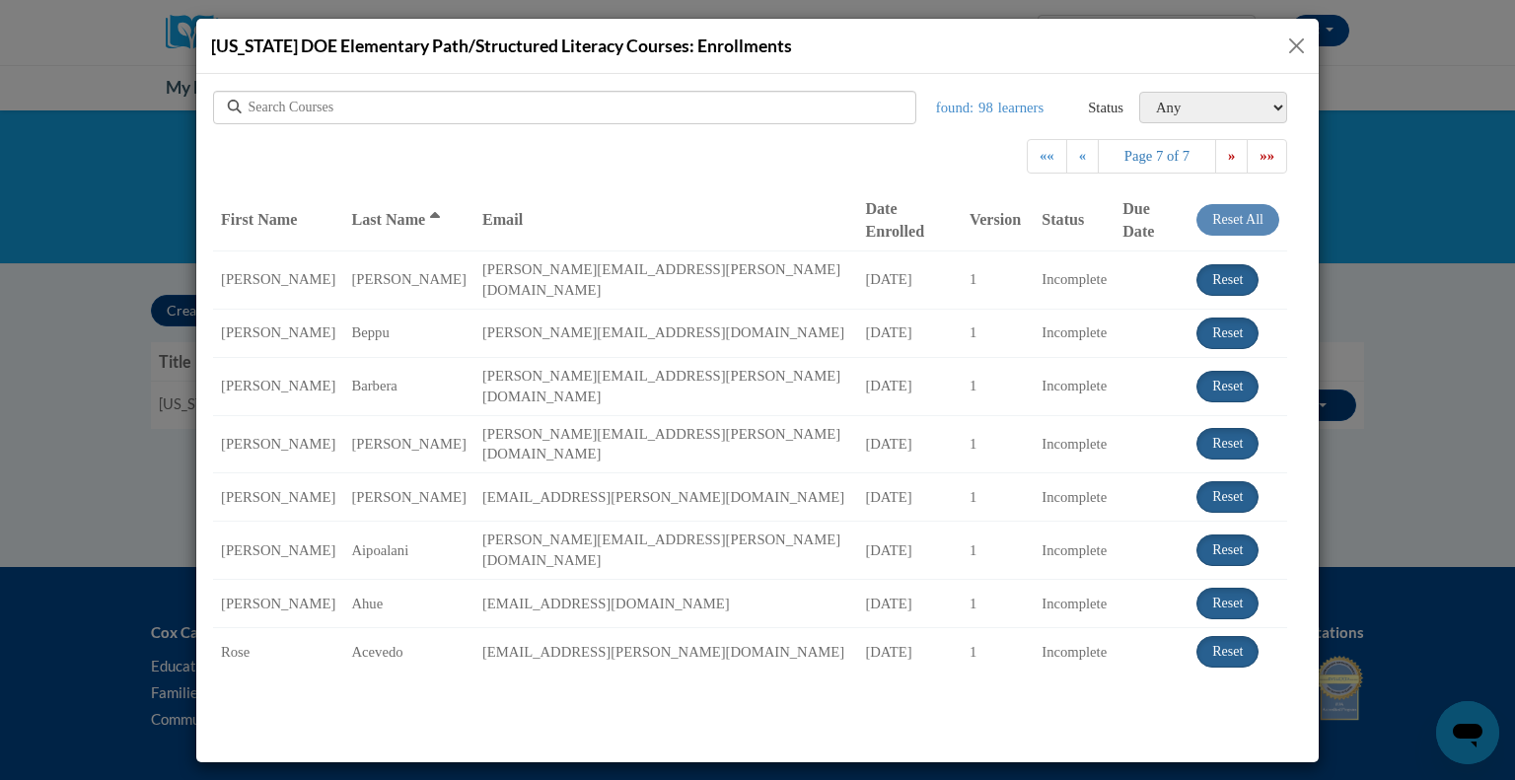
click at [1291, 50] on button "Close" at bounding box center [1296, 46] width 25 height 25
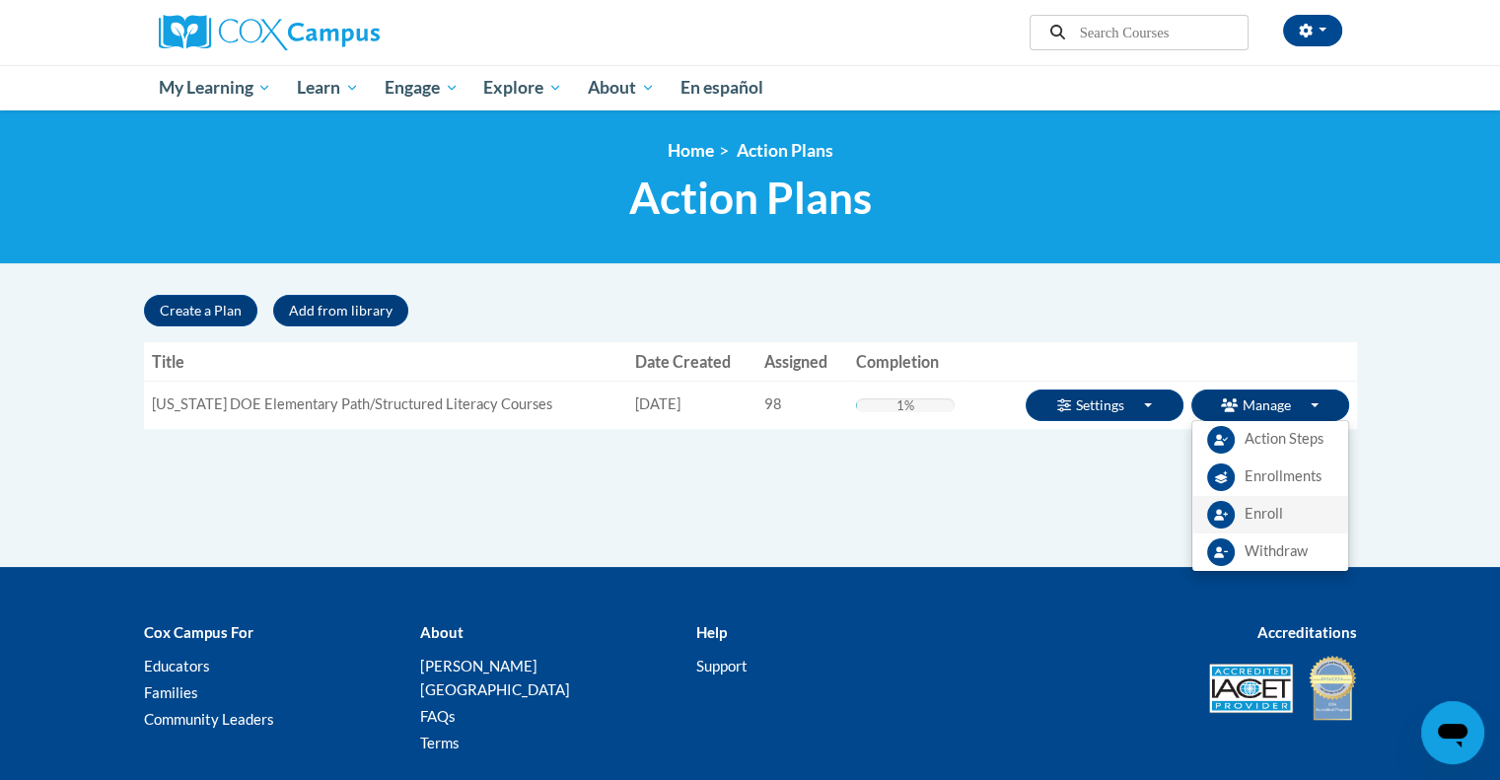
click at [1270, 506] on span "Enroll" at bounding box center [1263, 514] width 38 height 21
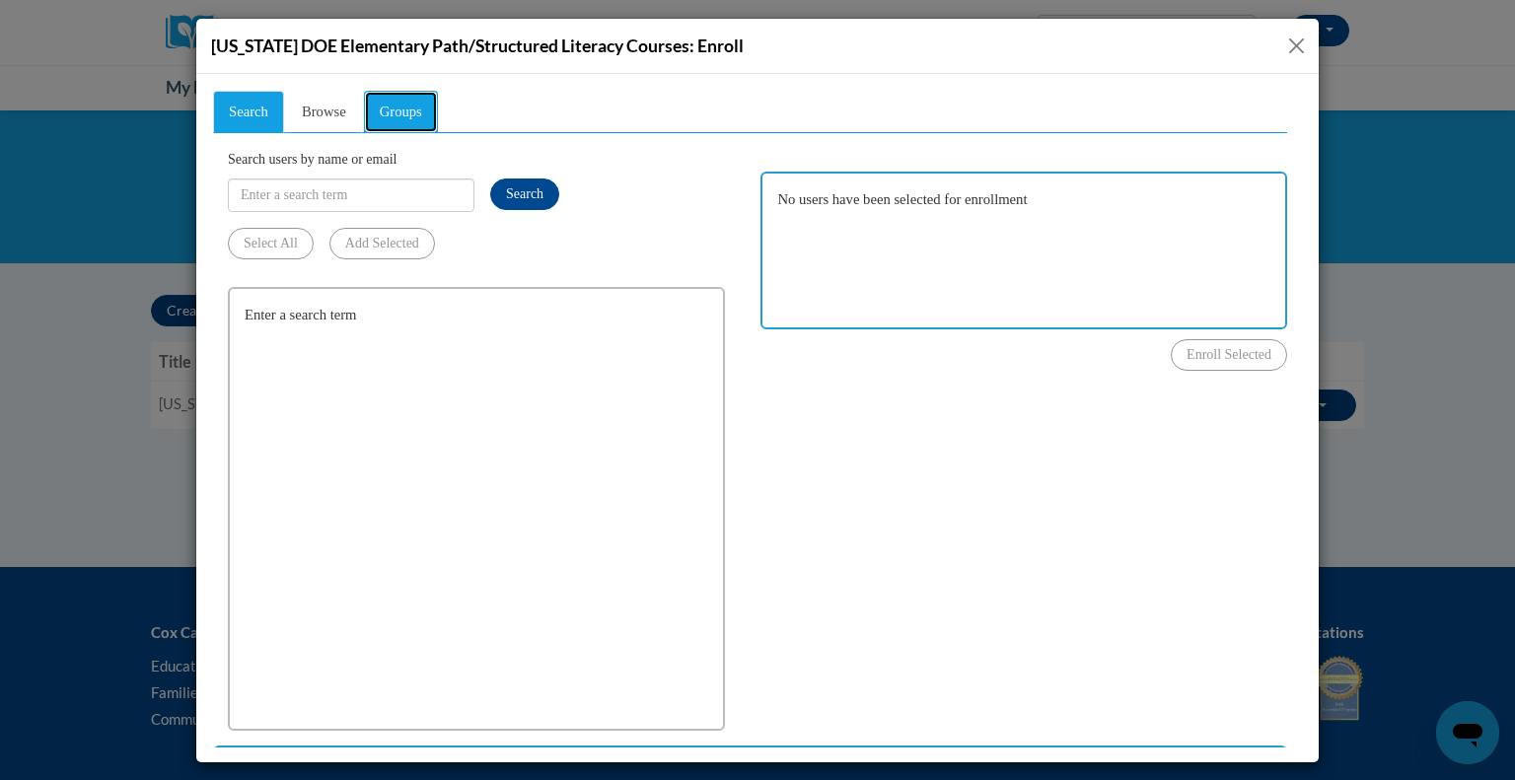
drag, startPoint x: 421, startPoint y: 119, endPoint x: 445, endPoint y: 145, distance: 34.9
click at [420, 119] on link "Groups" at bounding box center [401, 111] width 74 height 42
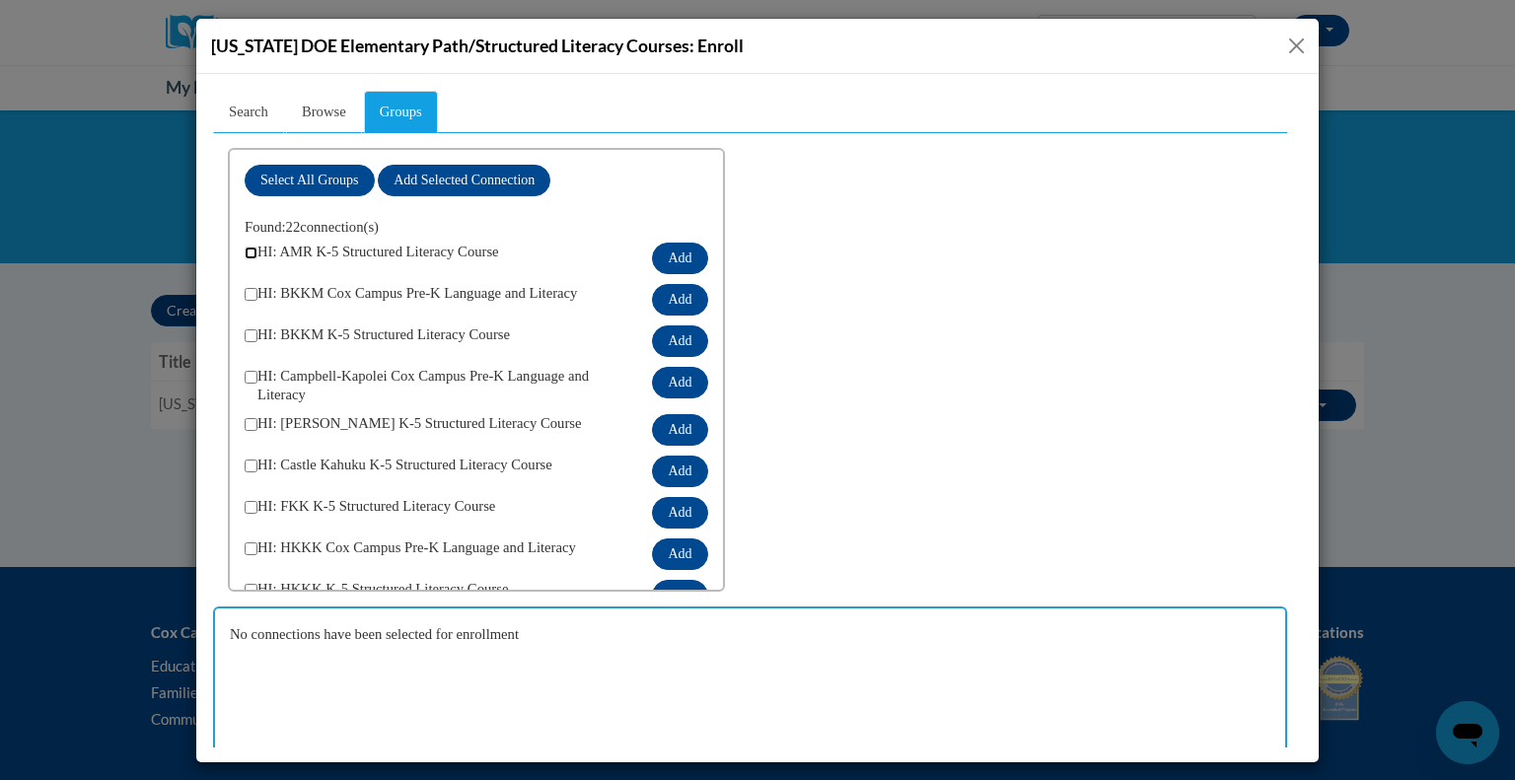
click at [247, 250] on input "checkbox" at bounding box center [251, 252] width 13 height 13
checkbox input "true"
click at [249, 332] on input "checkbox" at bounding box center [251, 334] width 13 height 13
checkbox input "true"
click at [250, 420] on input "checkbox" at bounding box center [251, 423] width 13 height 13
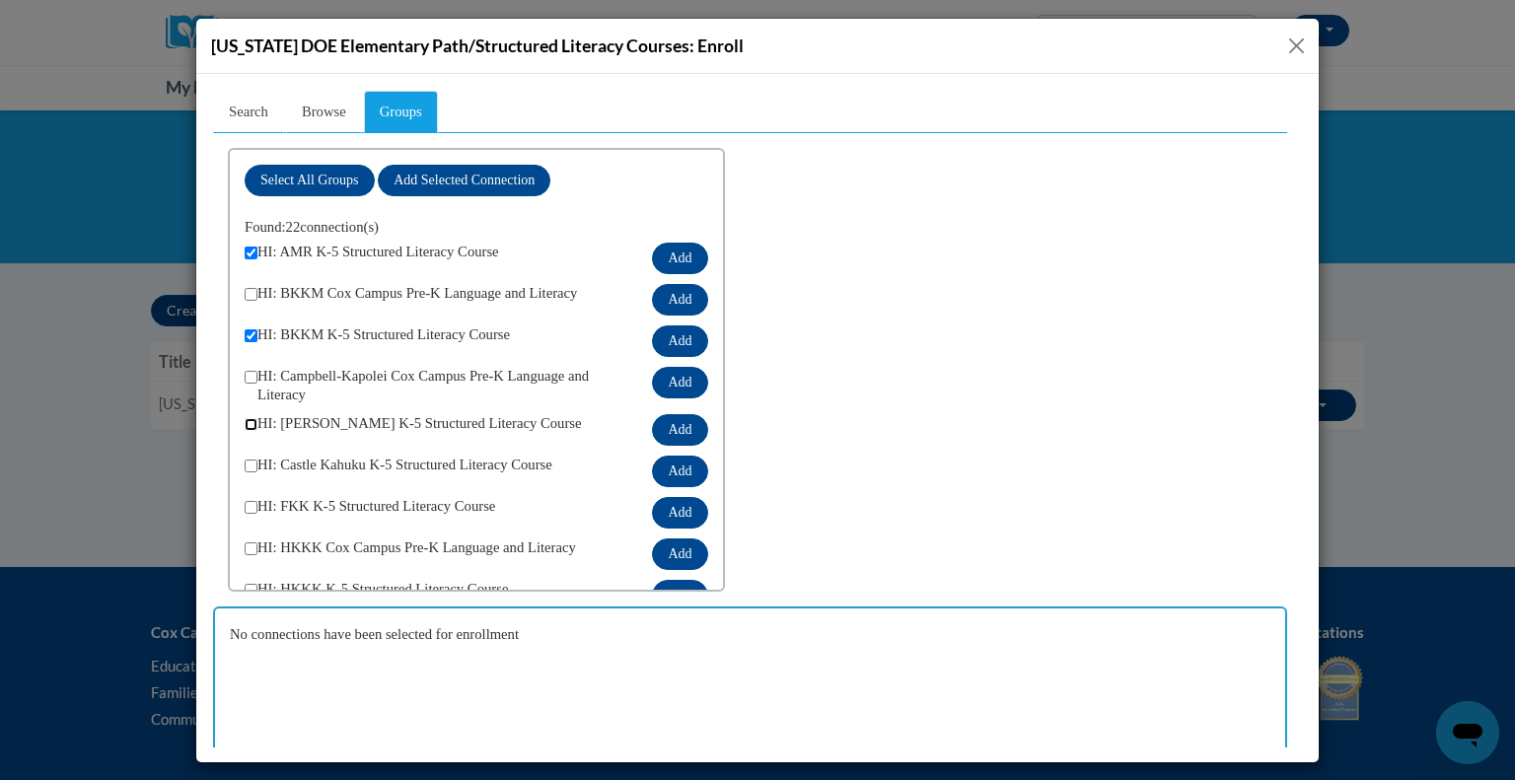
checkbox input "true"
click at [254, 469] on input "checkbox" at bounding box center [251, 465] width 13 height 13
checkbox input "true"
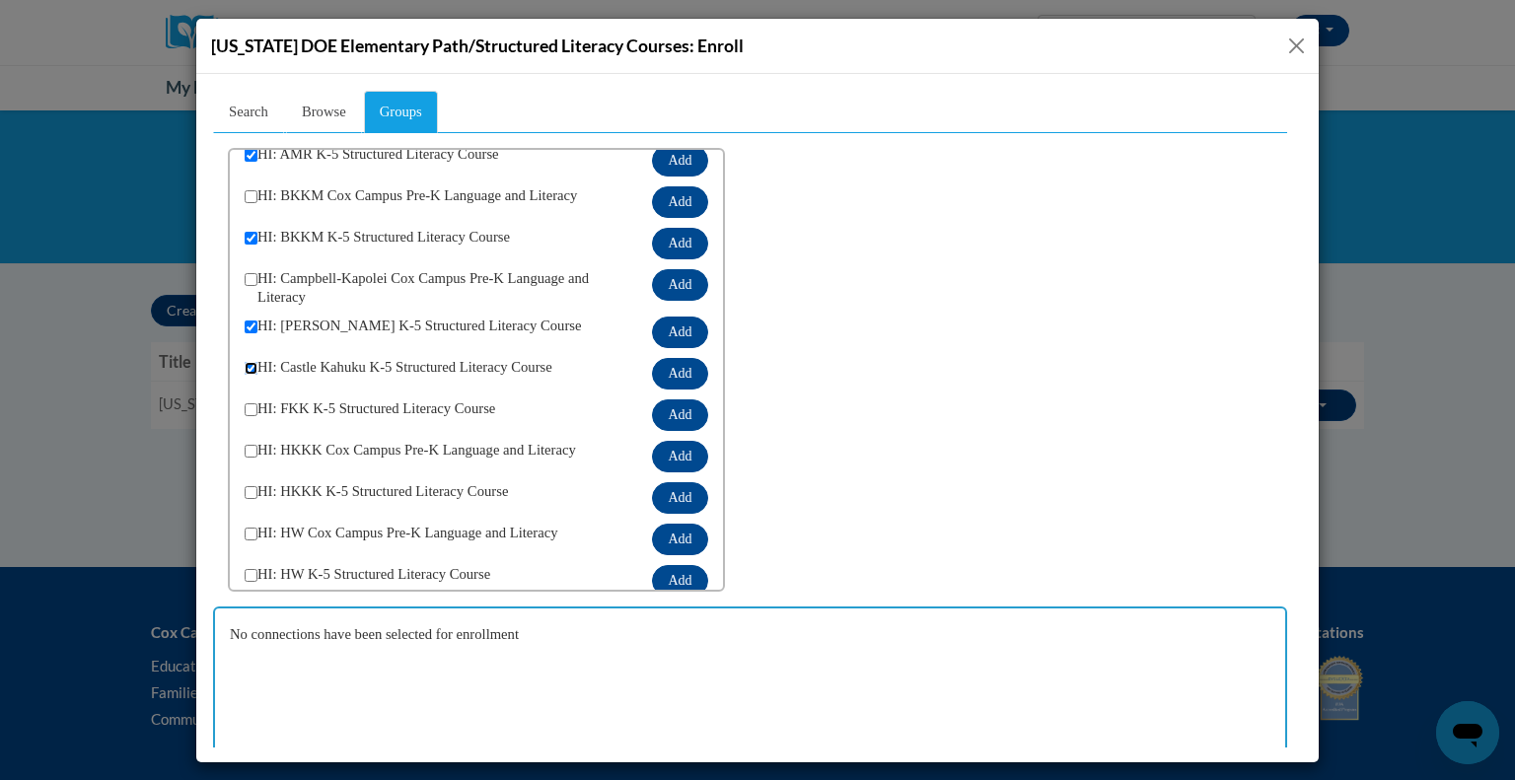
scroll to position [99, 0]
click at [257, 407] on span "HI: FKK K-5 Structured Literacy Course" at bounding box center [447, 413] width 380 height 32
click at [248, 403] on input "checkbox" at bounding box center [251, 407] width 13 height 13
checkbox input "true"
click at [253, 484] on input "checkbox" at bounding box center [251, 490] width 13 height 13
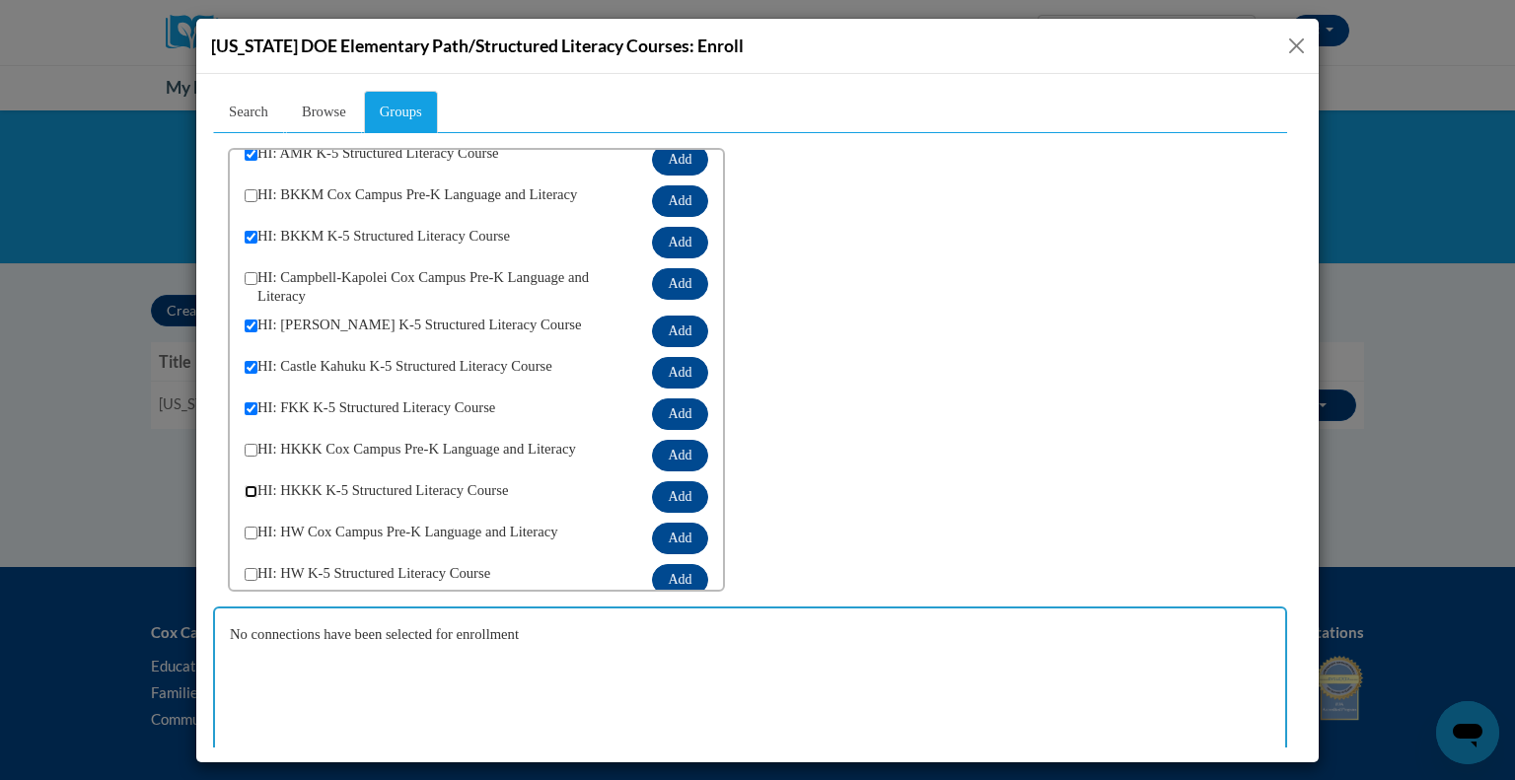
checkbox input "true"
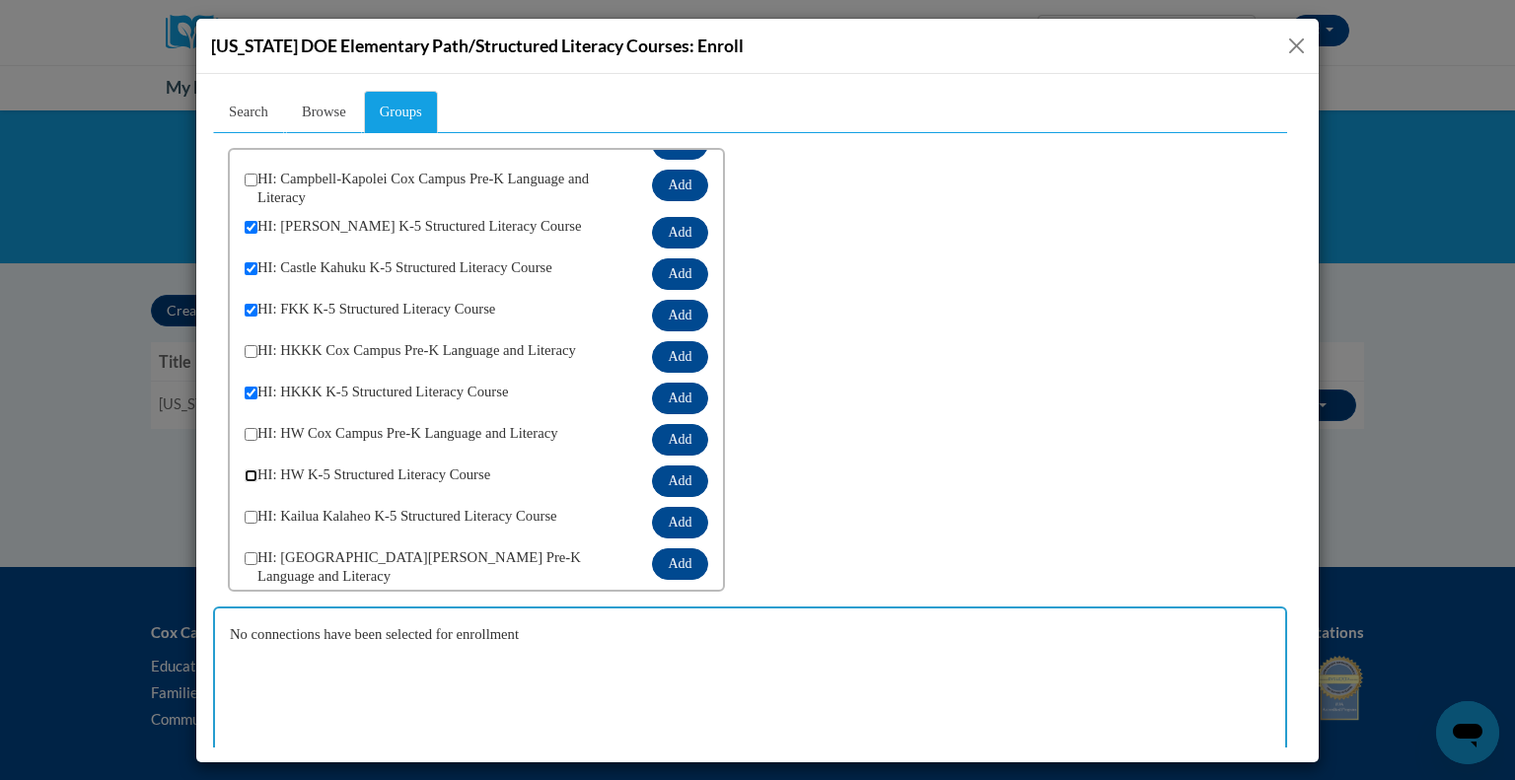
click at [248, 470] on input "checkbox" at bounding box center [251, 474] width 13 height 13
checkbox input "true"
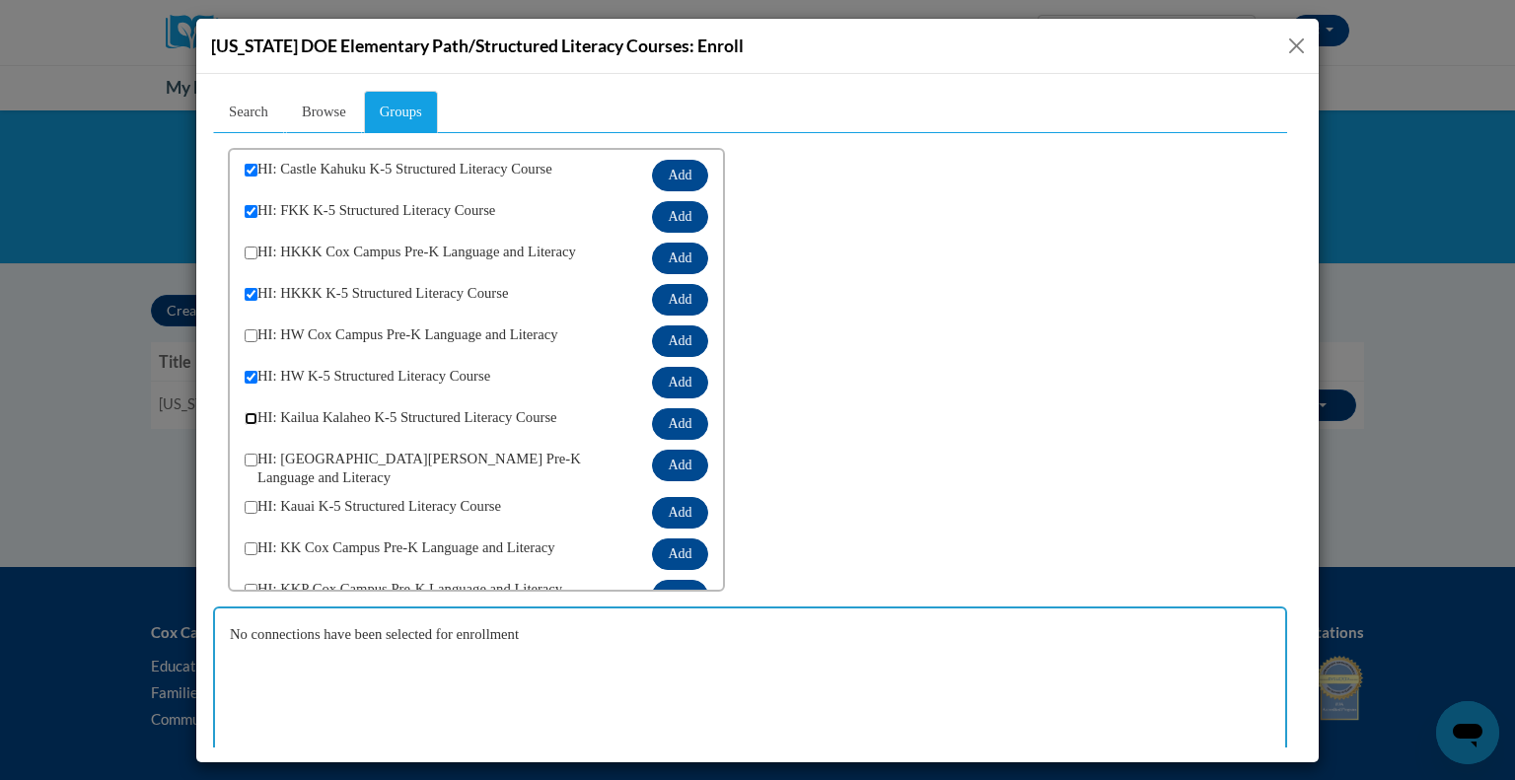
click at [249, 419] on input "checkbox" at bounding box center [251, 417] width 13 height 13
checkbox input "true"
click at [250, 500] on input "checkbox" at bounding box center [251, 506] width 13 height 13
checkbox input "true"
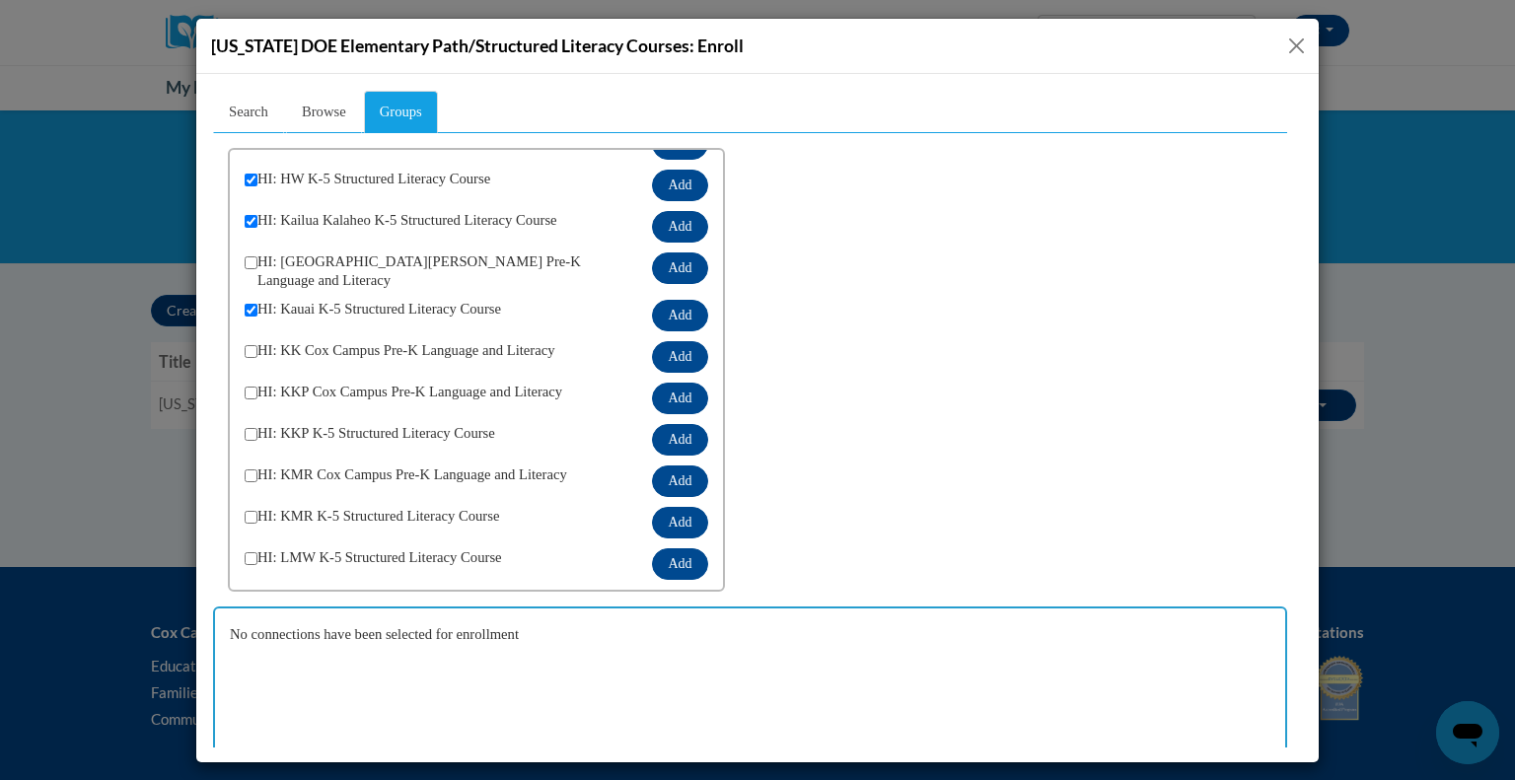
click at [243, 428] on div "Select All Groups Add Selected Connection Found: 22 connection(s) HI: AMR K-5 S…" at bounding box center [476, 369] width 497 height 444
click at [249, 511] on input "checkbox" at bounding box center [251, 516] width 13 height 13
checkbox input "true"
click at [253, 547] on span at bounding box center [251, 563] width 13 height 32
click at [248, 551] on input "checkbox" at bounding box center [251, 557] width 13 height 13
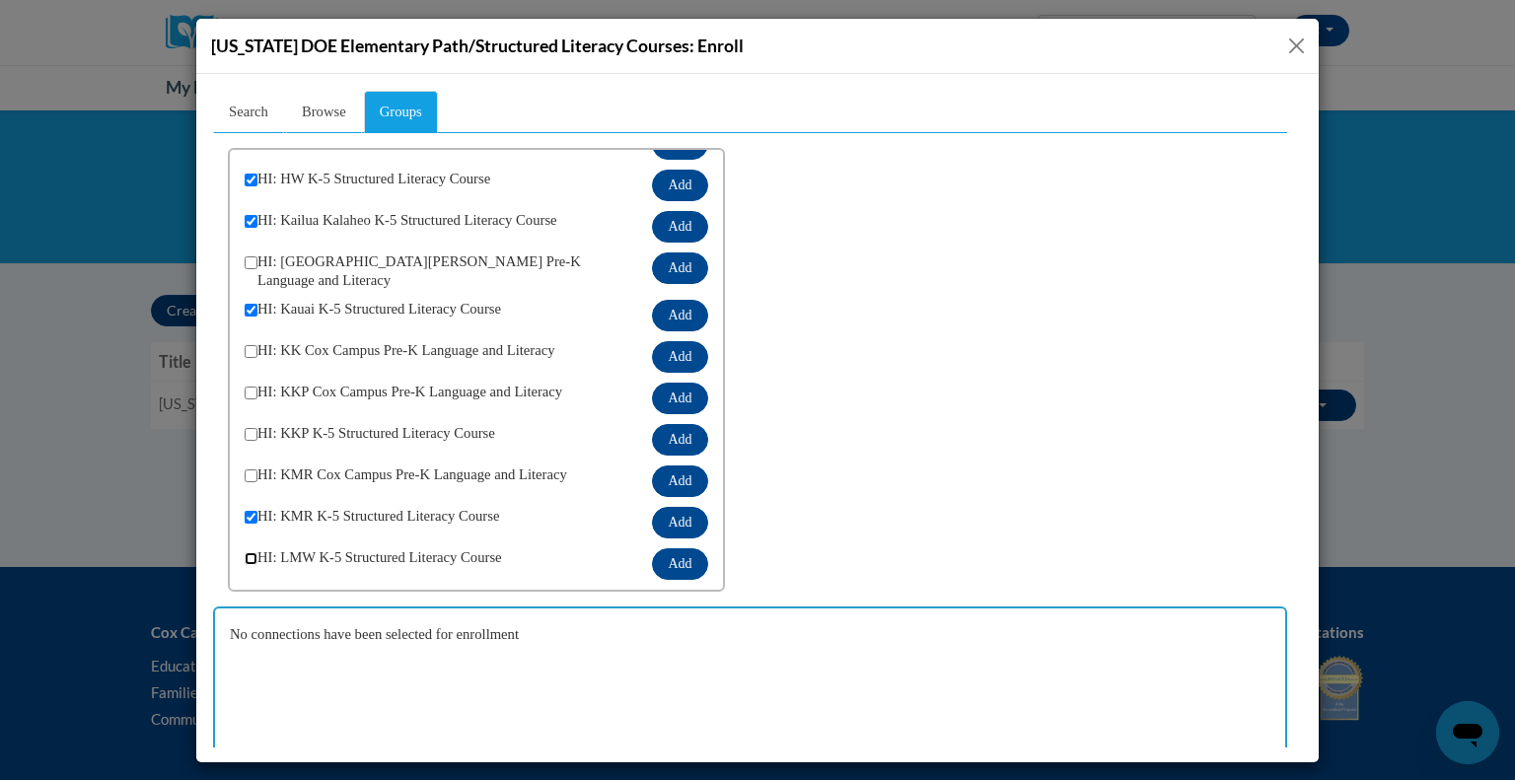
checkbox input "true"
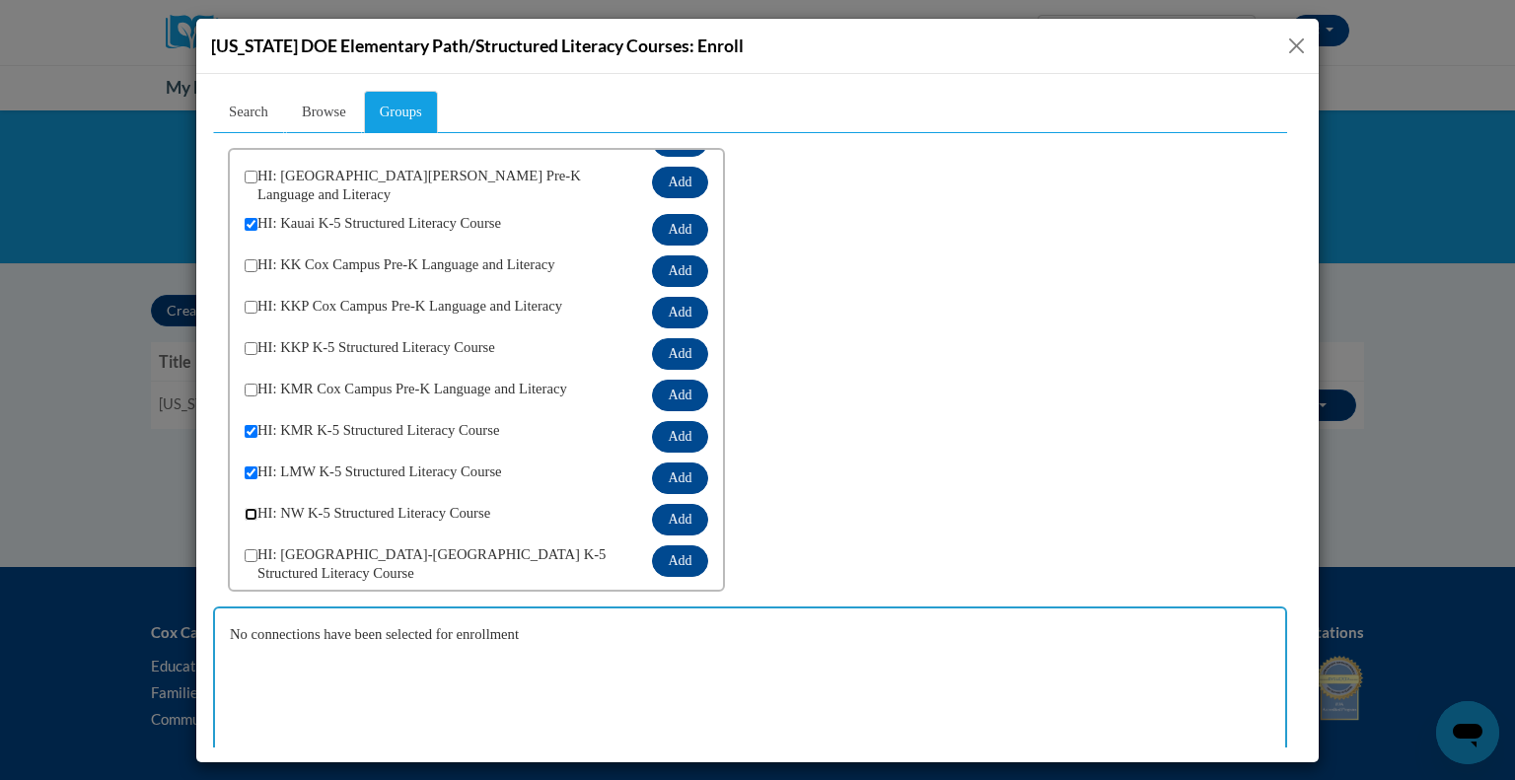
click at [249, 507] on input "checkbox" at bounding box center [251, 513] width 13 height 13
checkbox input "true"
click at [249, 549] on input "checkbox" at bounding box center [251, 554] width 13 height 13
checkbox input "true"
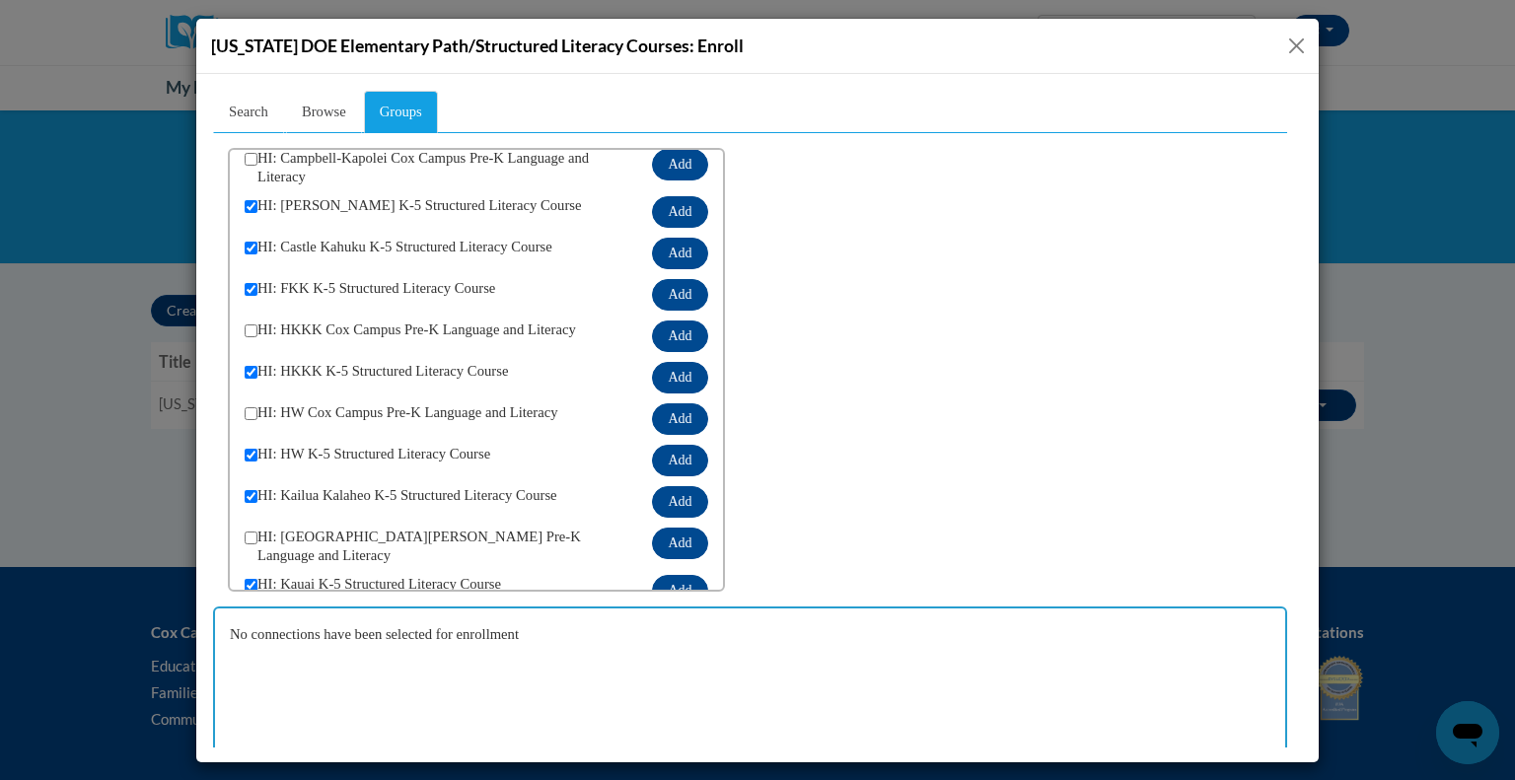
scroll to position [0, 0]
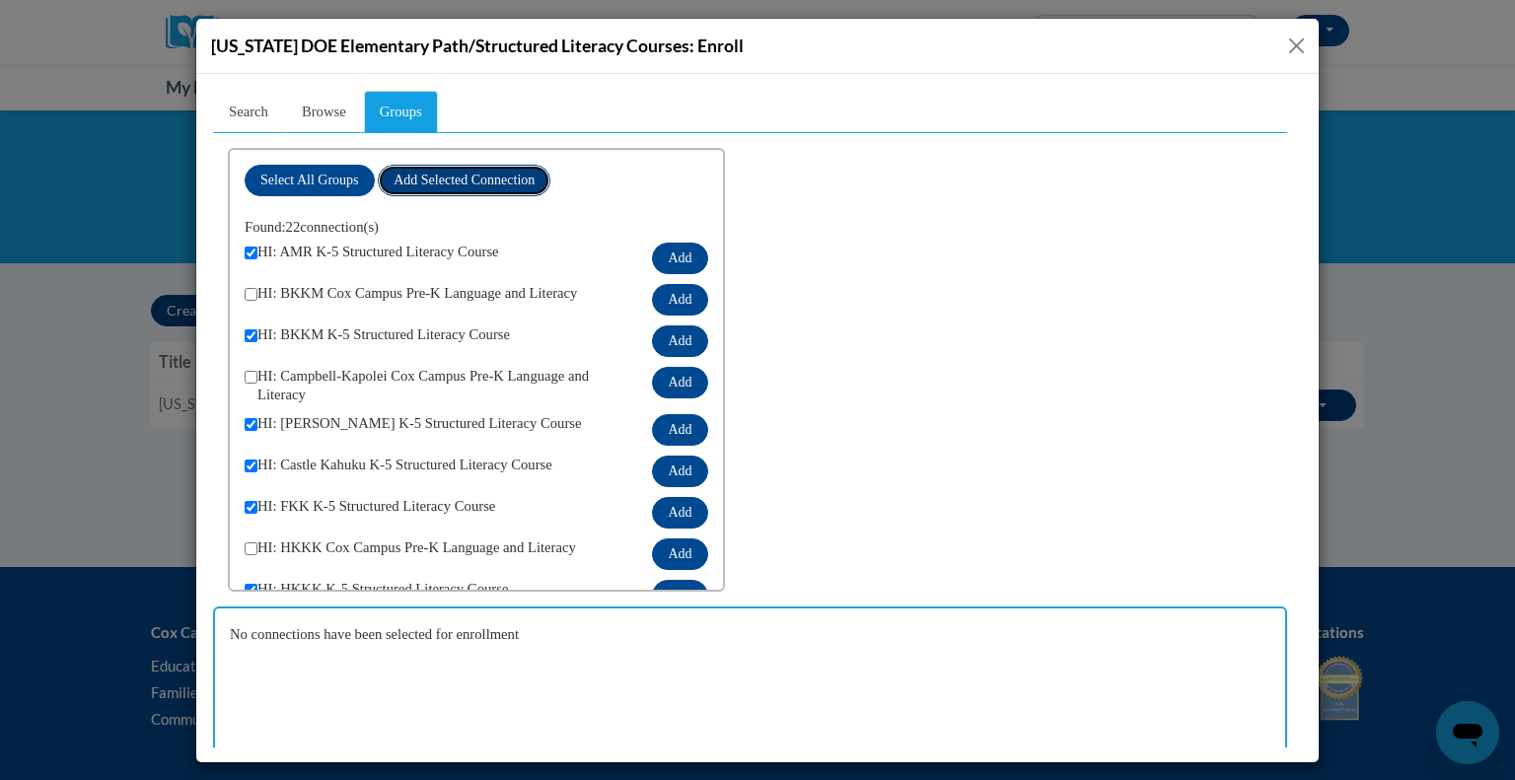
click at [488, 181] on span "Add Selected Connection" at bounding box center [463, 179] width 141 height 15
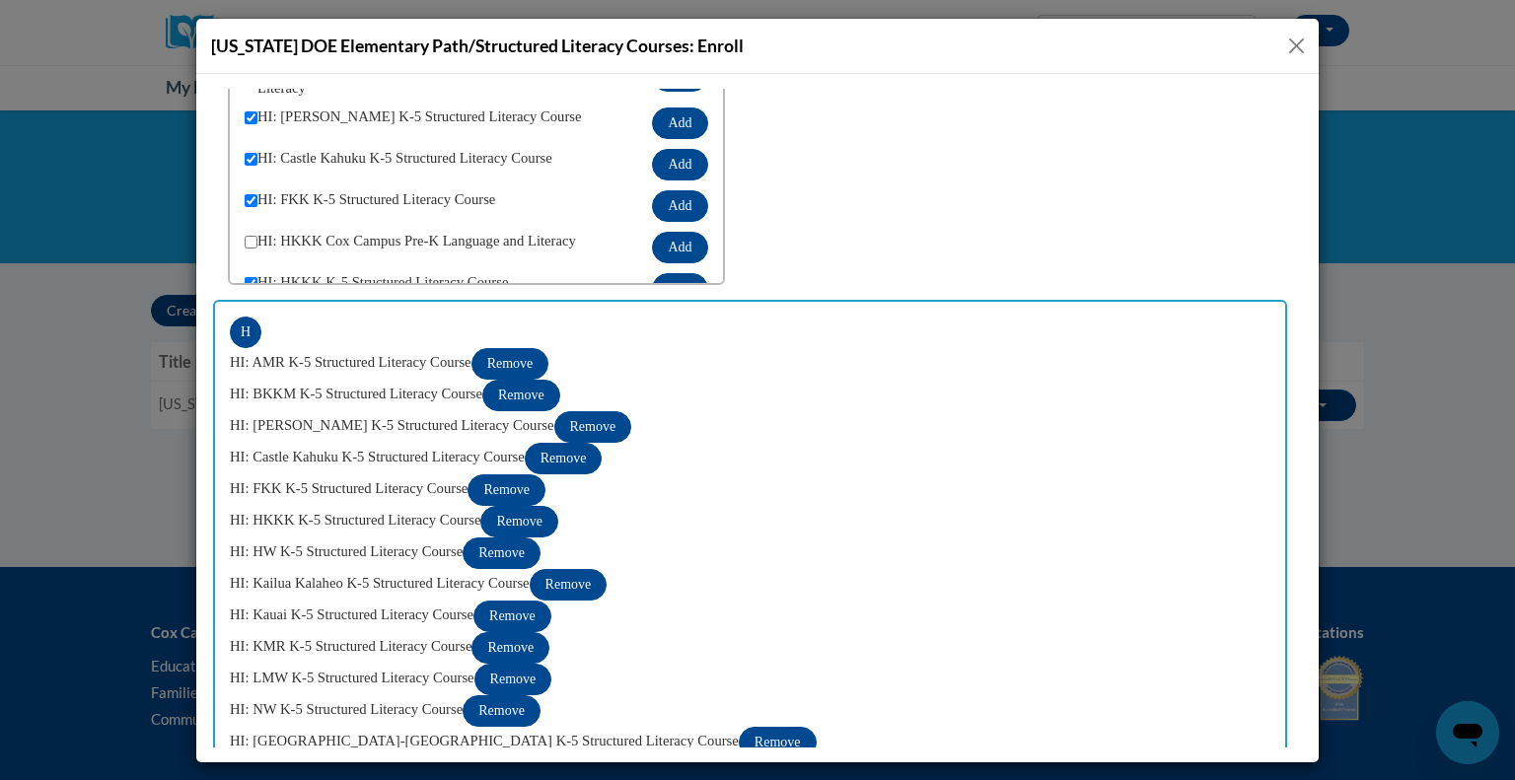
scroll to position [373, 0]
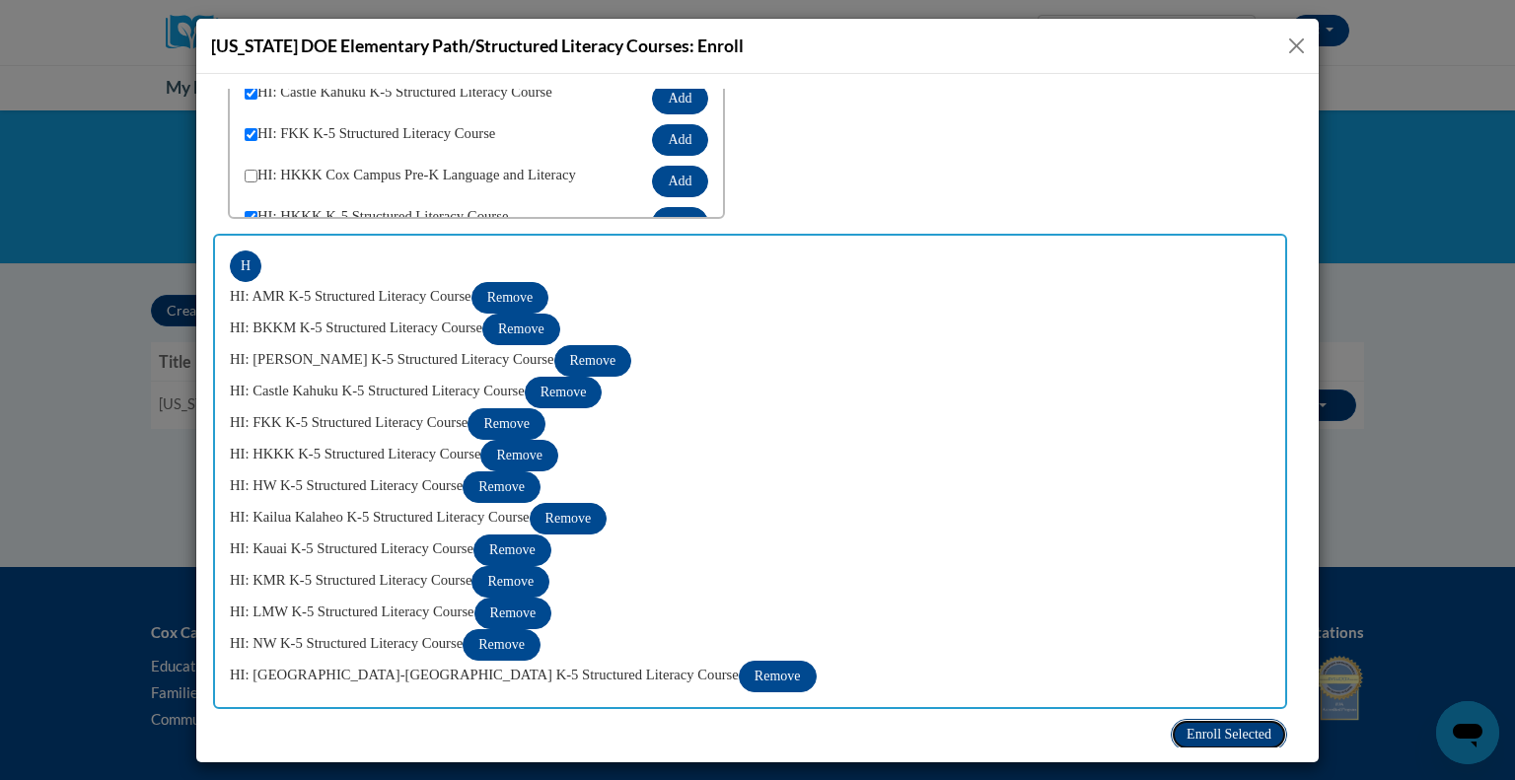
click at [1176, 720] on button "Enroll Selected" at bounding box center [1229, 734] width 116 height 32
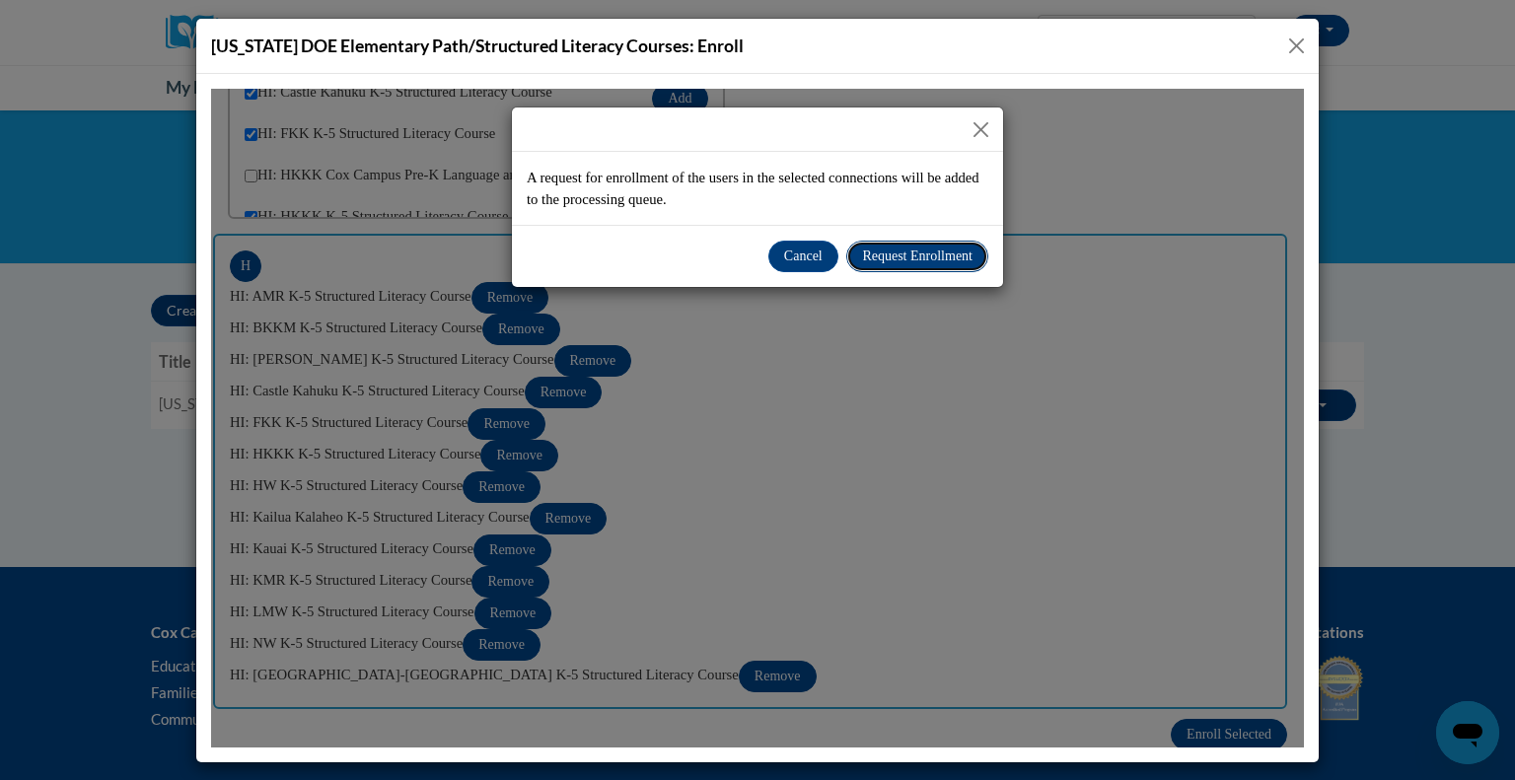
click at [938, 257] on span "Request Enrollment" at bounding box center [917, 255] width 110 height 15
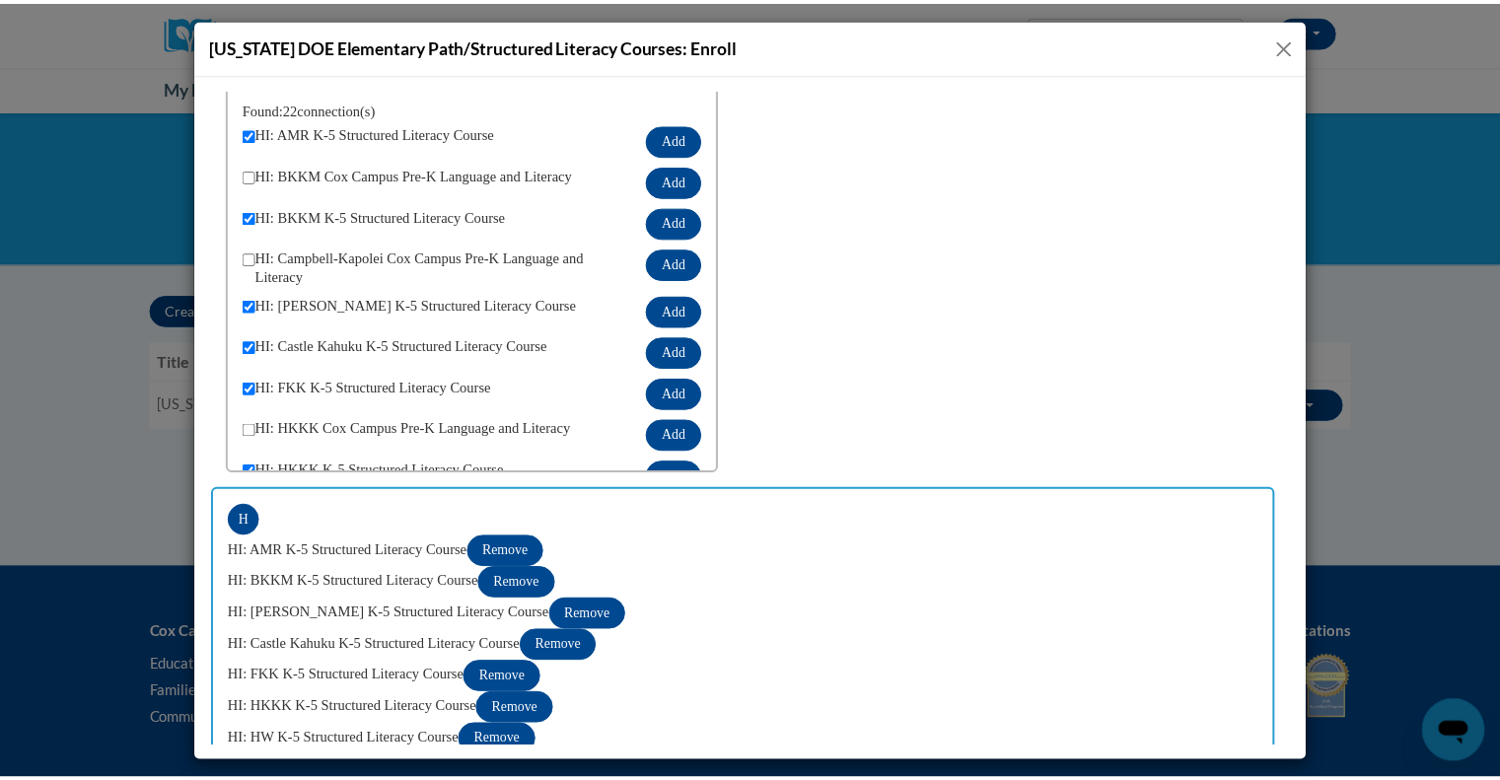
scroll to position [0, 0]
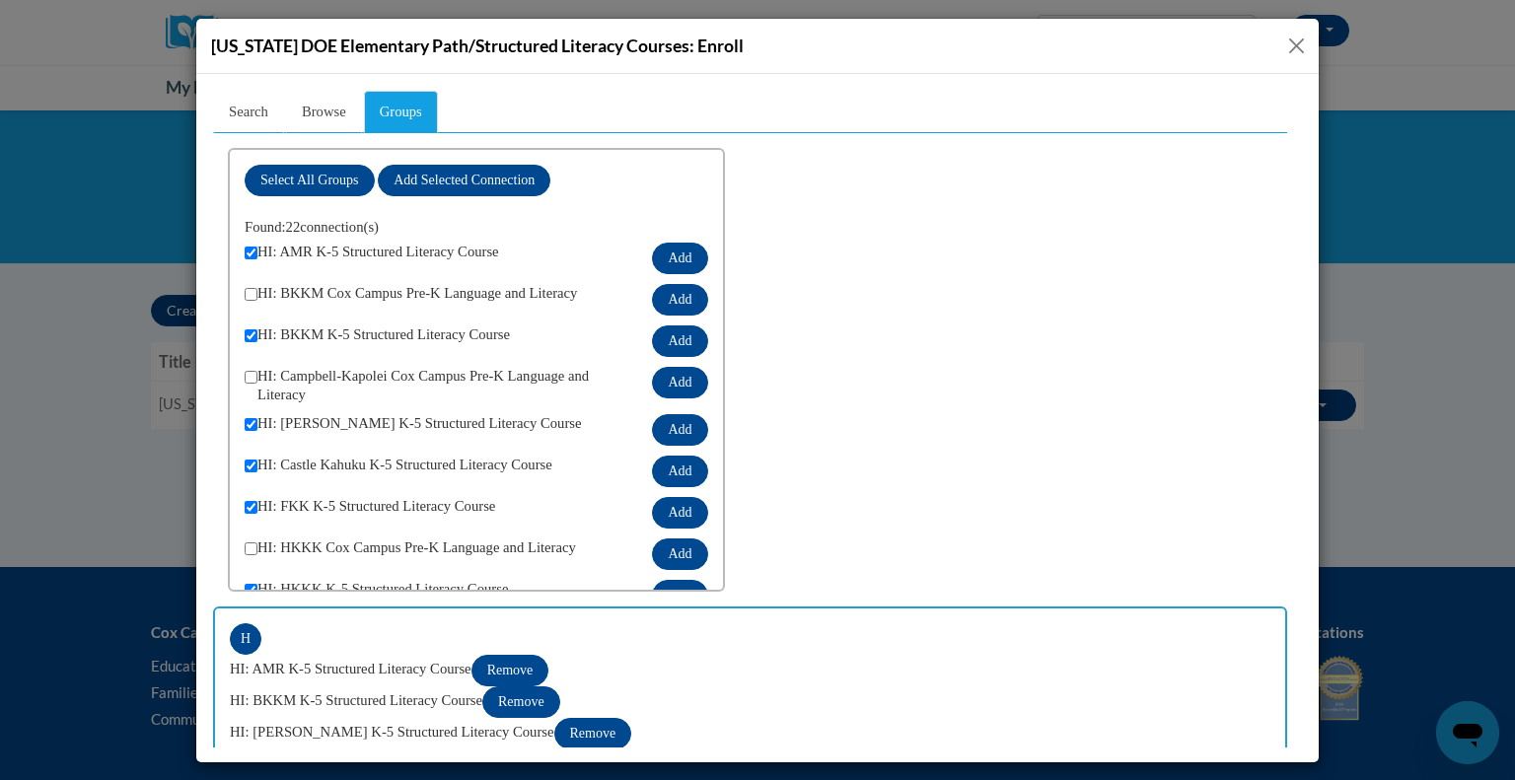
drag, startPoint x: 1298, startPoint y: 40, endPoint x: 1051, endPoint y: 97, distance: 252.9
click at [1298, 40] on button "Close" at bounding box center [1296, 46] width 25 height 25
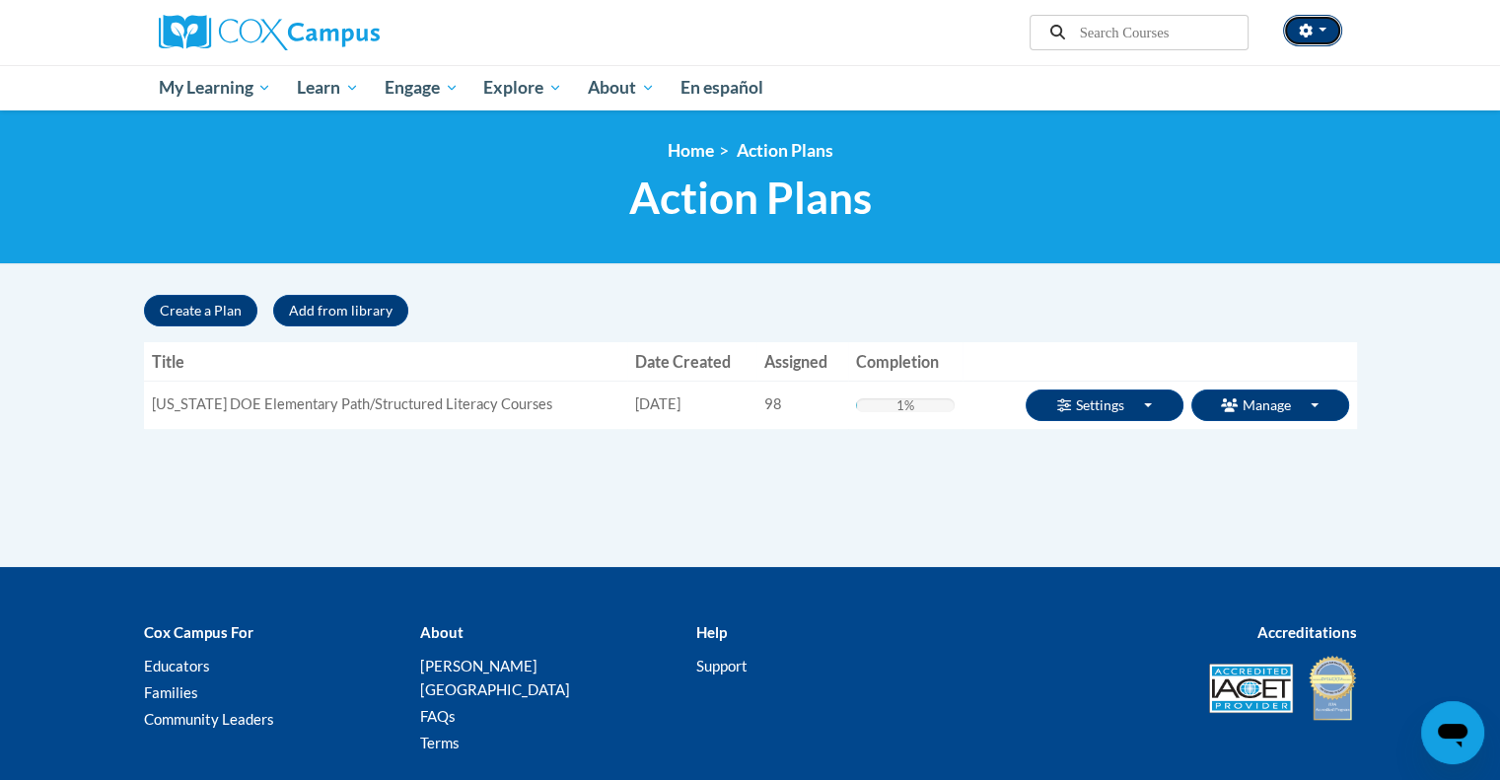
click at [1316, 24] on button "button" at bounding box center [1312, 31] width 59 height 32
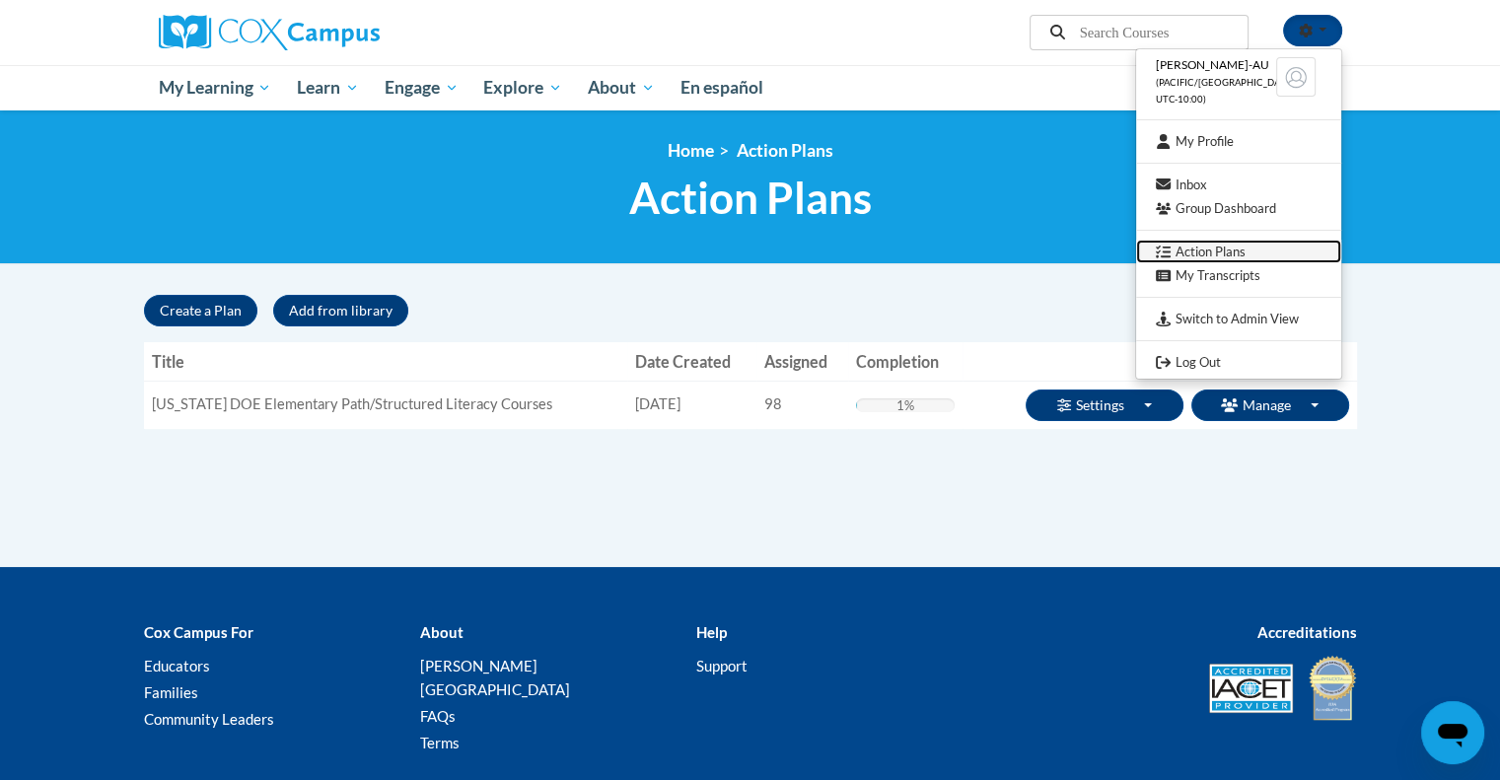
click at [1290, 245] on link "Action Plans" at bounding box center [1238, 252] width 205 height 25
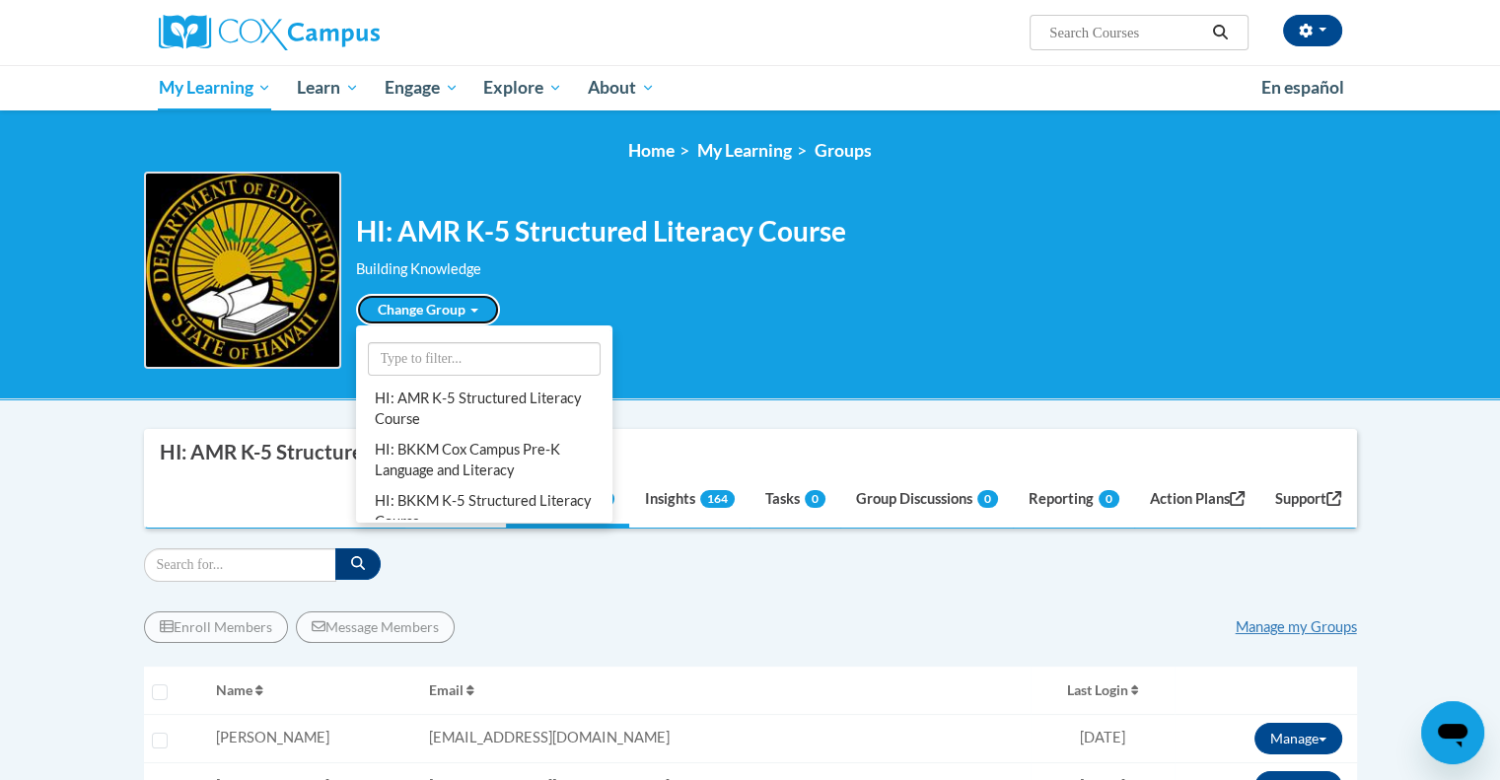
click at [462, 303] on link "Change Group" at bounding box center [428, 310] width 144 height 32
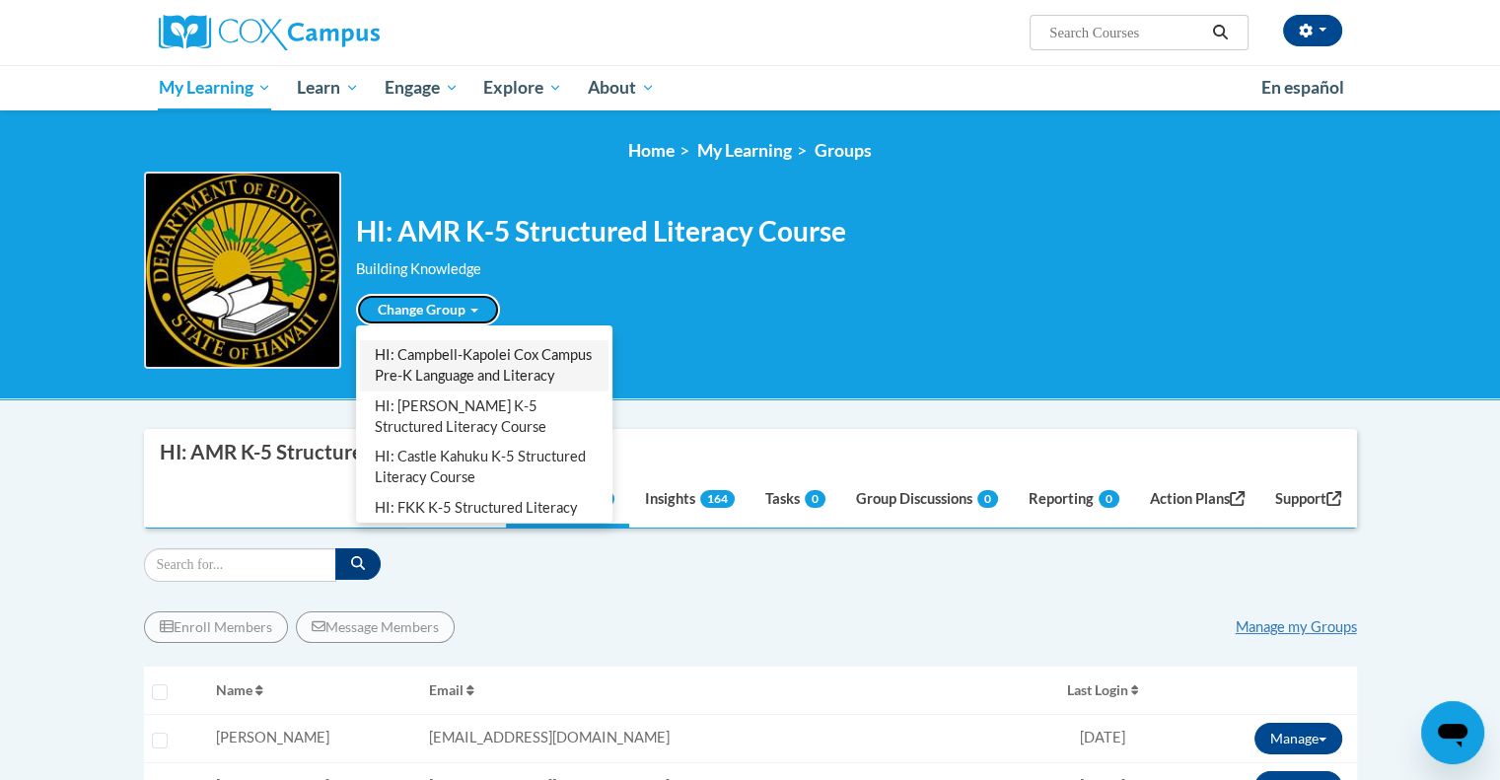
scroll to position [394, 0]
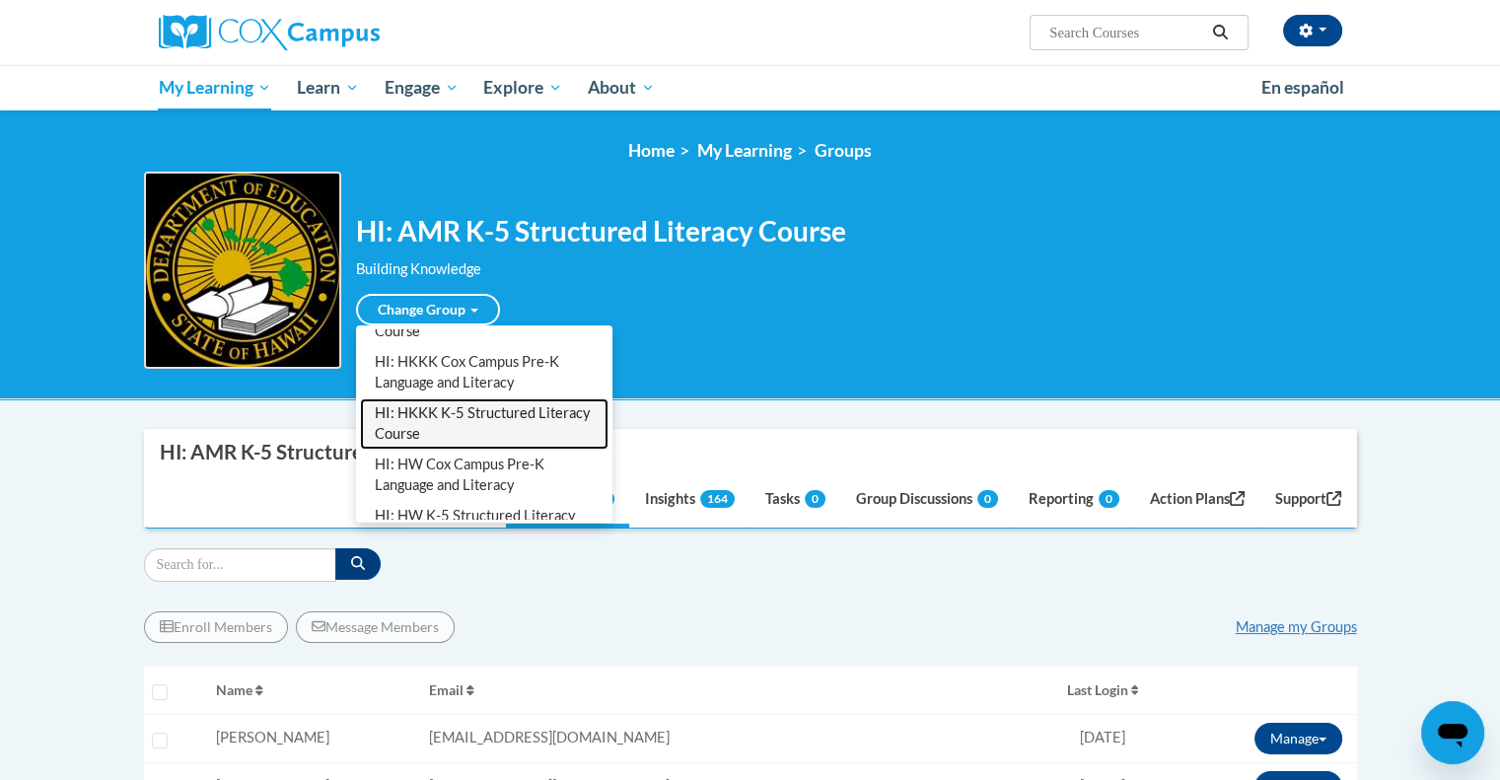
click at [509, 450] on link "HI: HKKK K-5 Structured Literacy Course" at bounding box center [484, 423] width 249 height 51
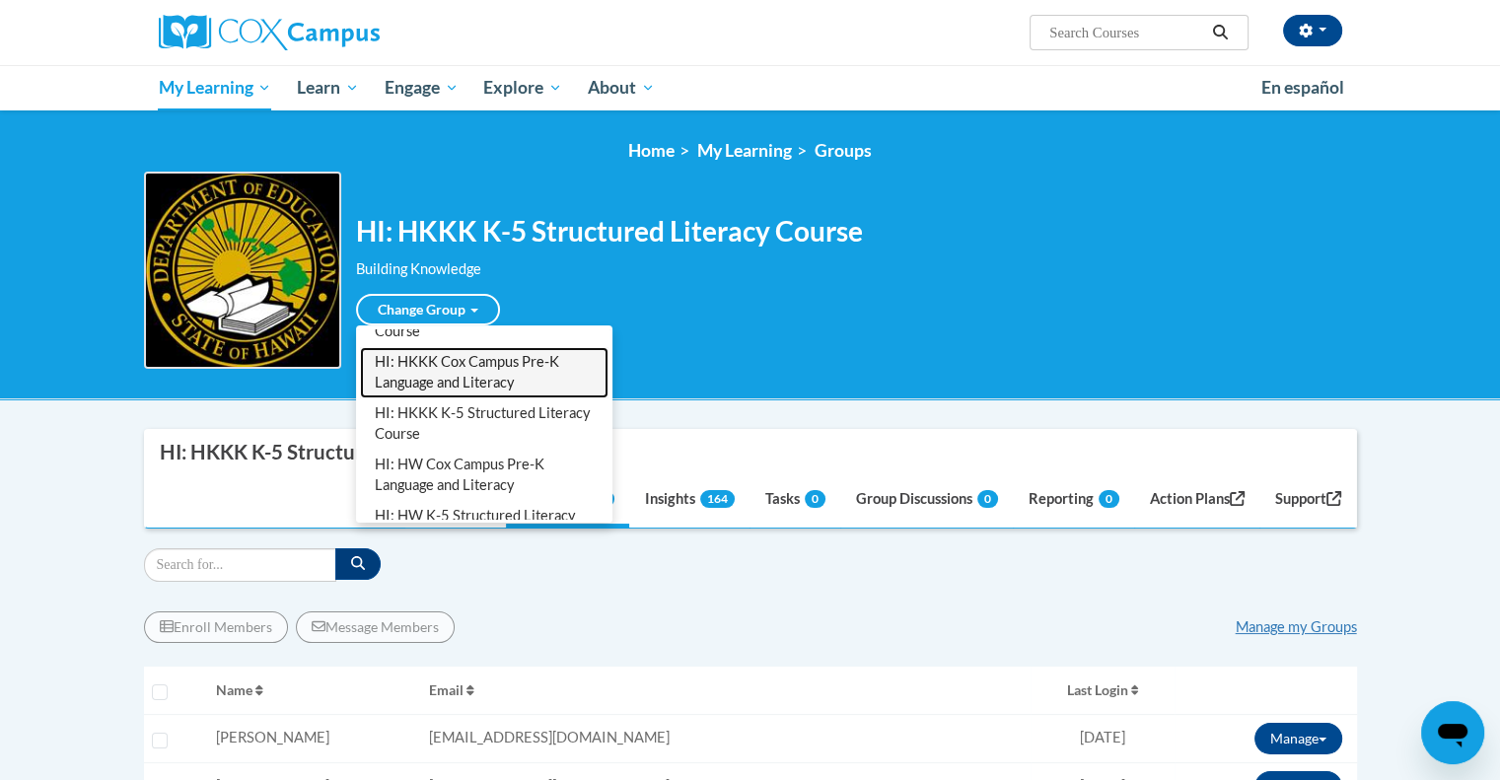
click at [498, 378] on link "HI: HKKK Cox Campus Pre-K Language and Literacy" at bounding box center [484, 372] width 249 height 51
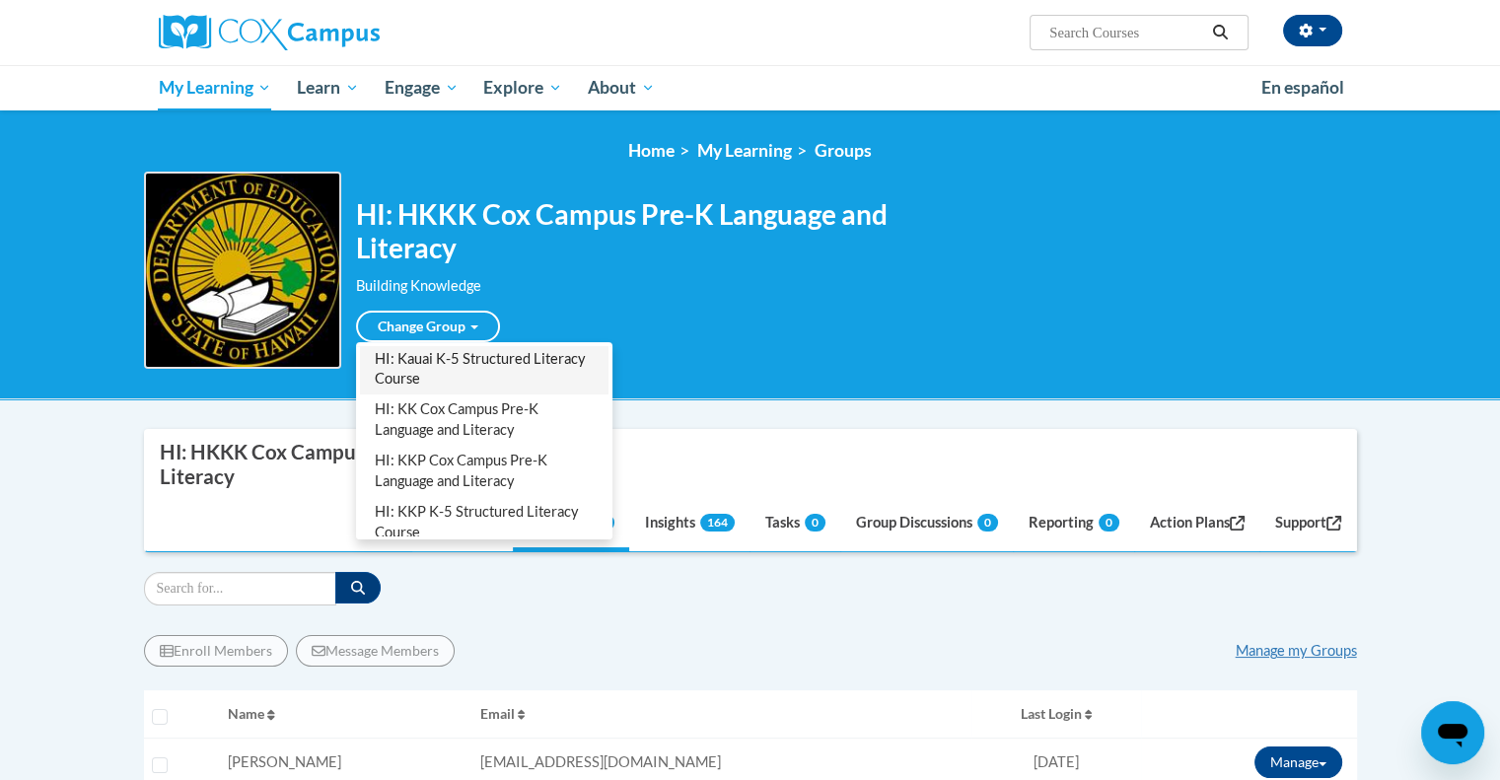
scroll to position [789, 0]
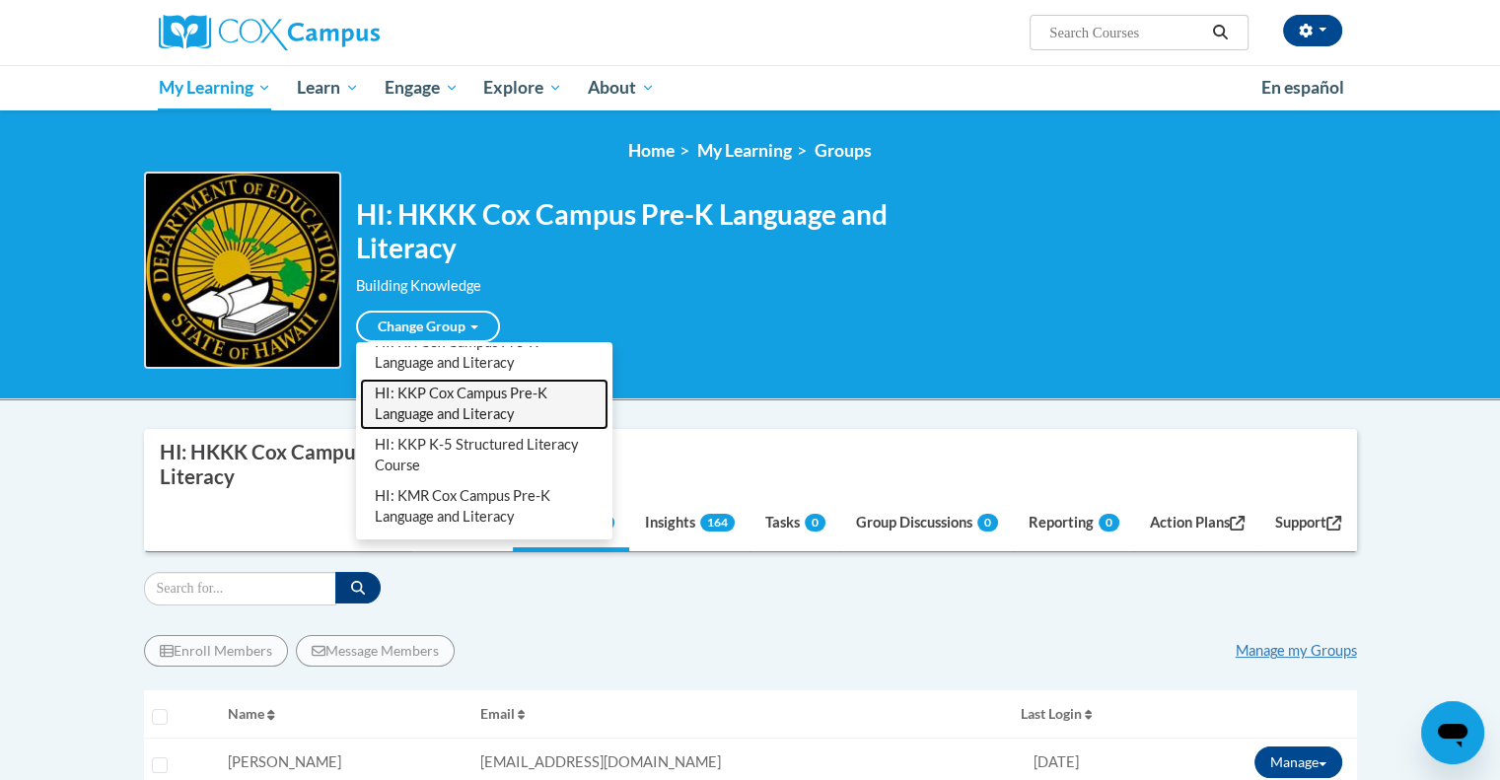
click at [522, 428] on link "HI: KKP Cox Campus Pre-K Language and Literacy" at bounding box center [484, 404] width 249 height 51
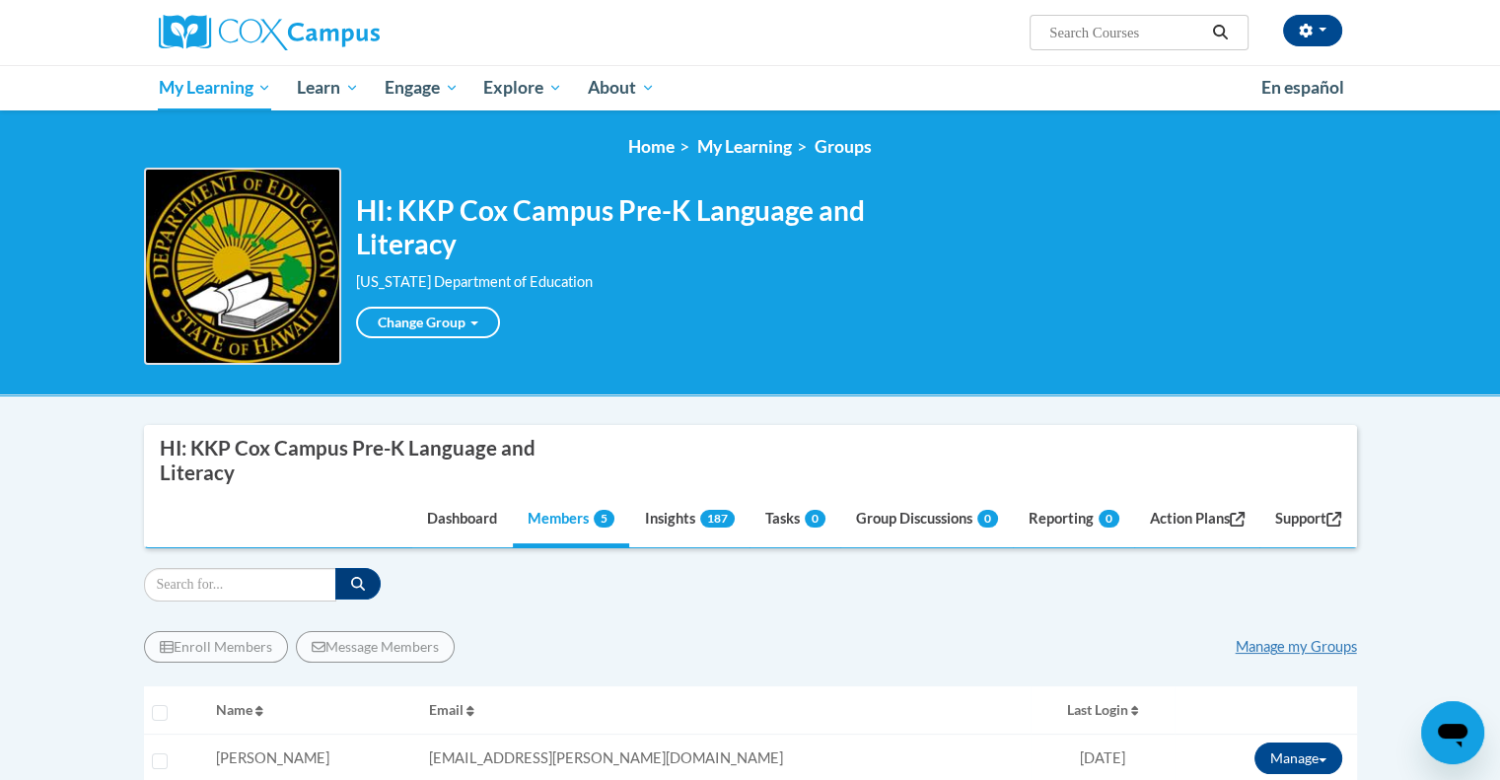
scroll to position [0, 0]
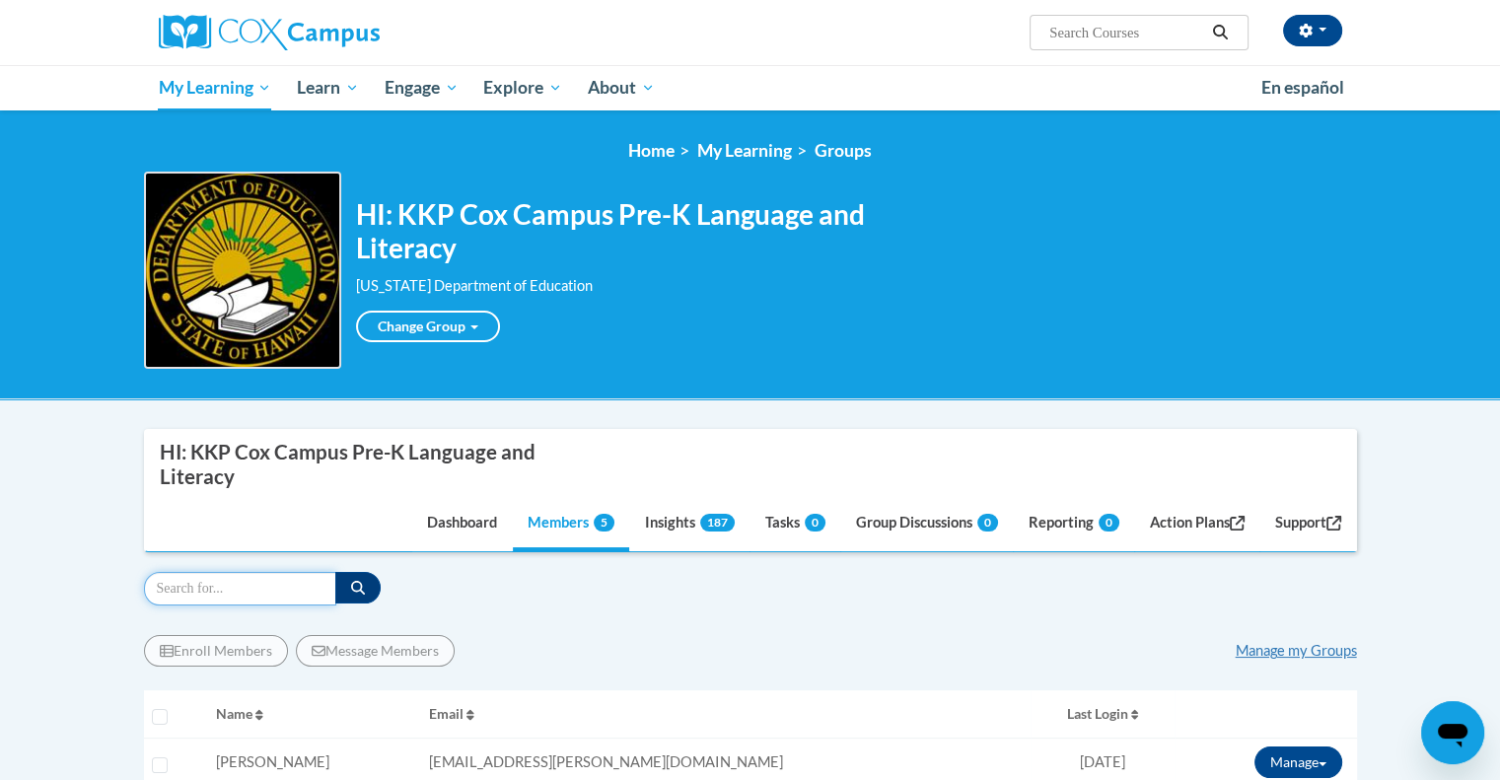
click at [291, 581] on input "Search" at bounding box center [240, 589] width 192 height 34
type input "rosalie"
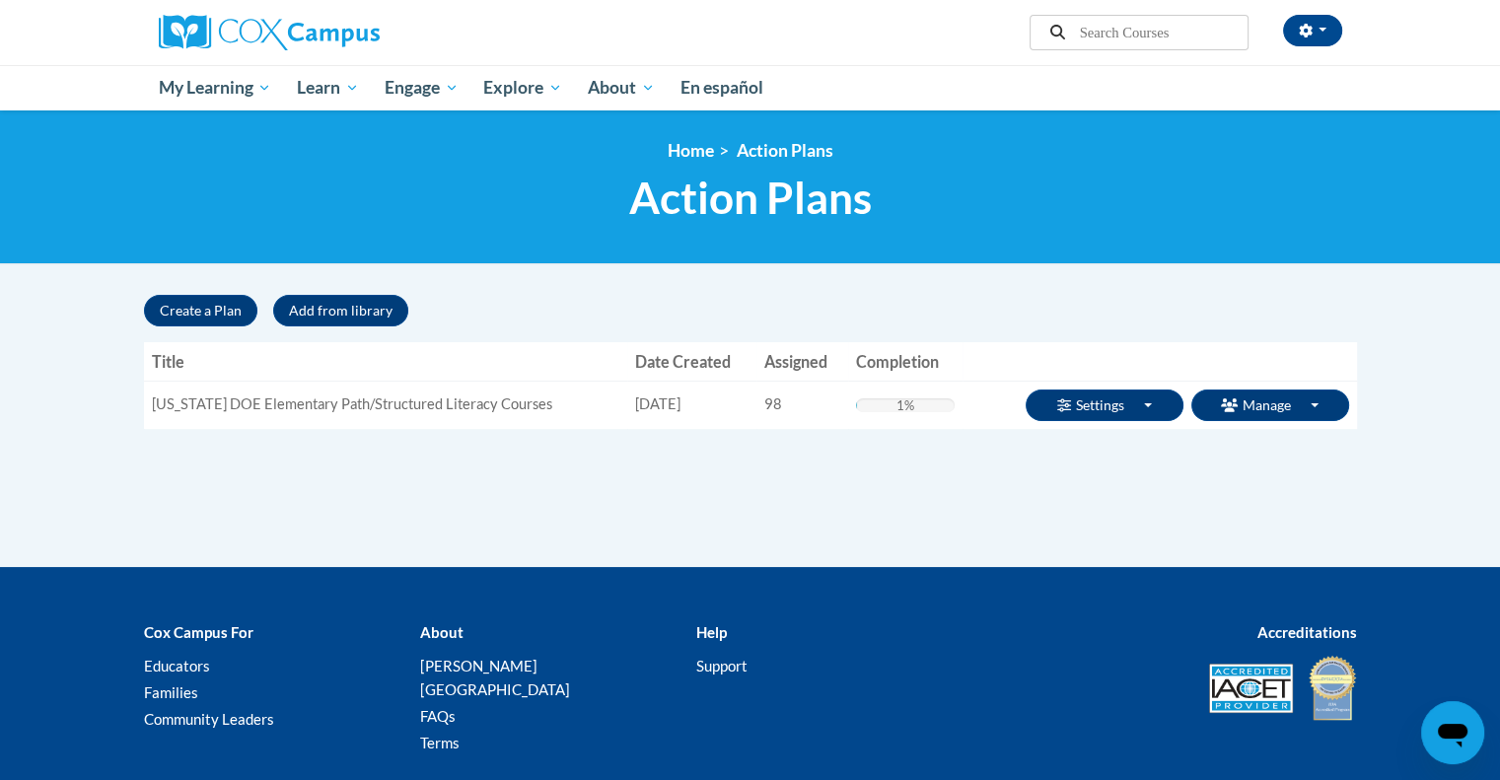
click at [489, 394] on td "[US_STATE] DOE Elementary Path/Structured Literacy Courses" at bounding box center [385, 405] width 483 height 48
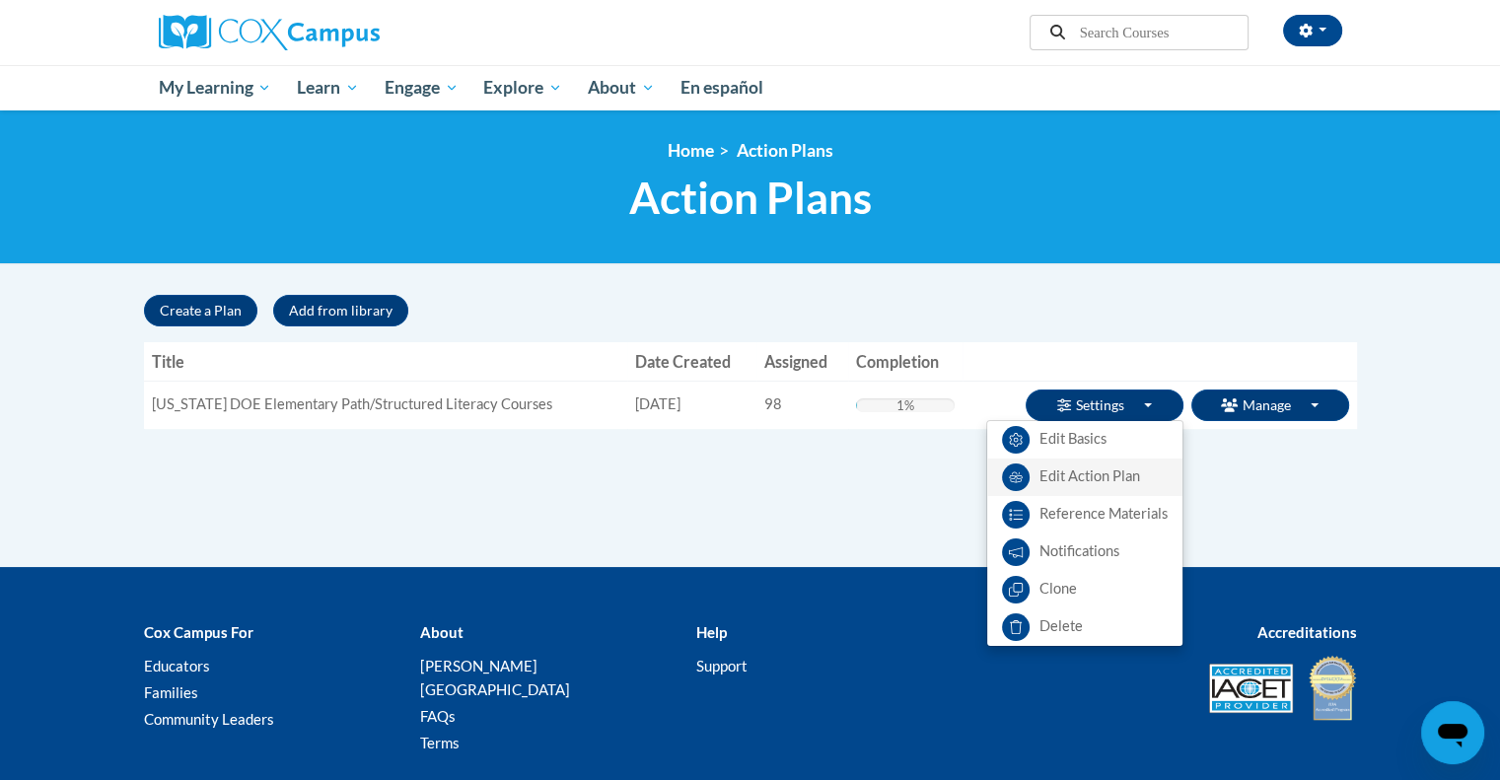
click at [1103, 484] on link "Edit Action Plan" at bounding box center [1084, 477] width 195 height 37
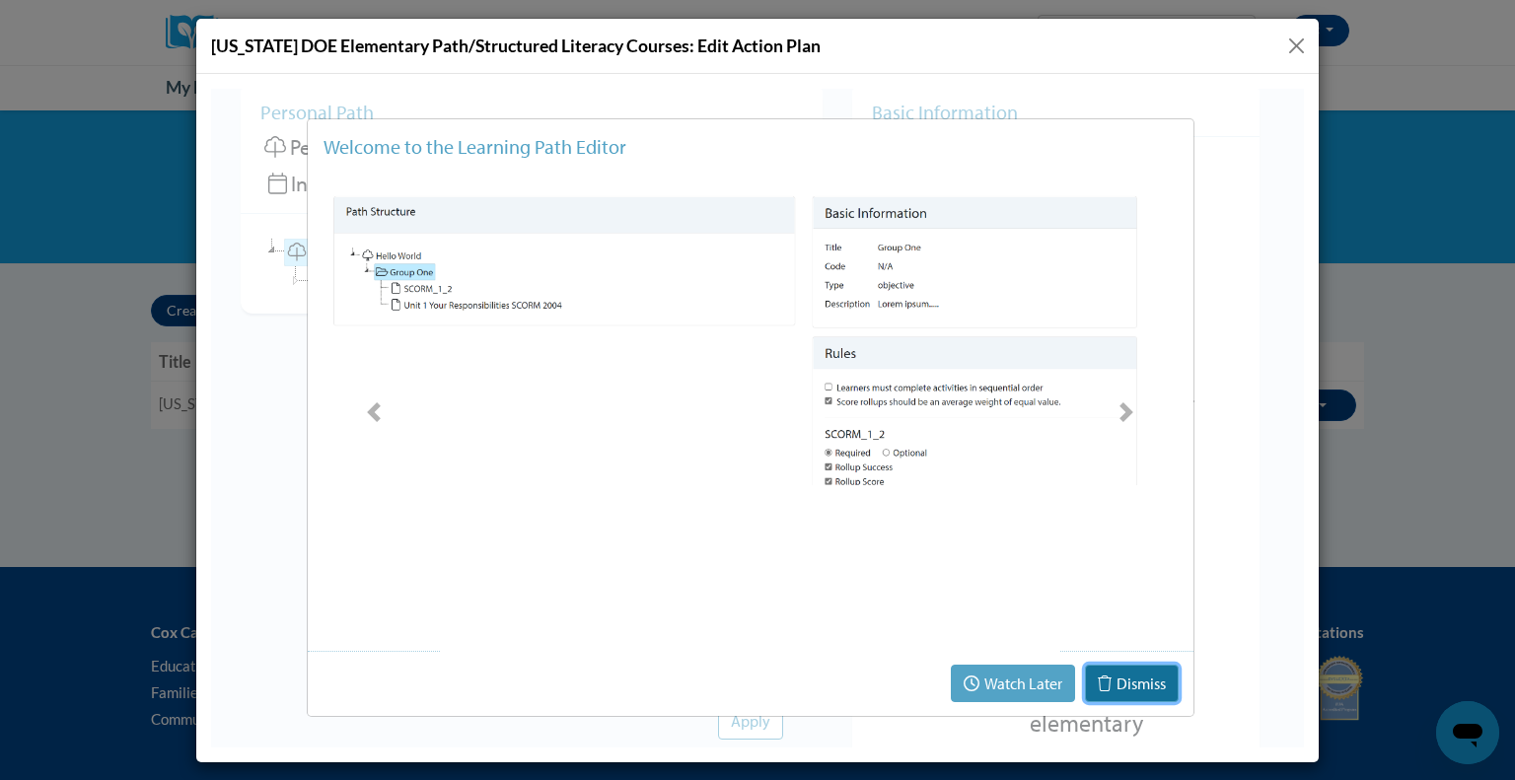
click at [1143, 690] on button "Dismiss" at bounding box center [1132, 682] width 94 height 37
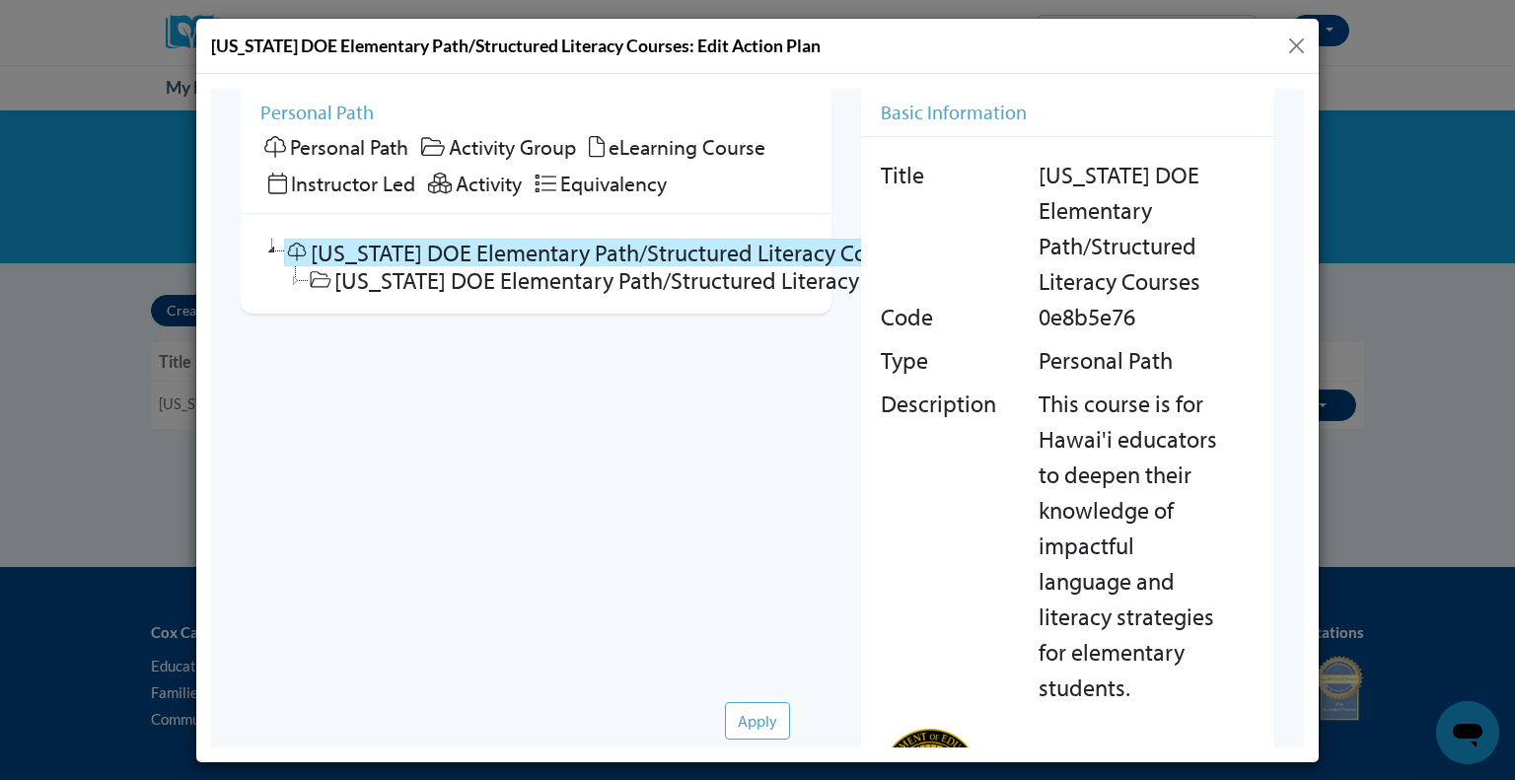
click at [382, 148] on span "Personal Path" at bounding box center [349, 146] width 118 height 28
click at [440, 251] on link "Hawaii DOE Elementary Path/Structured Literacy Courses" at bounding box center [603, 252] width 639 height 28
checkbox input "false"
checkbox input "true"
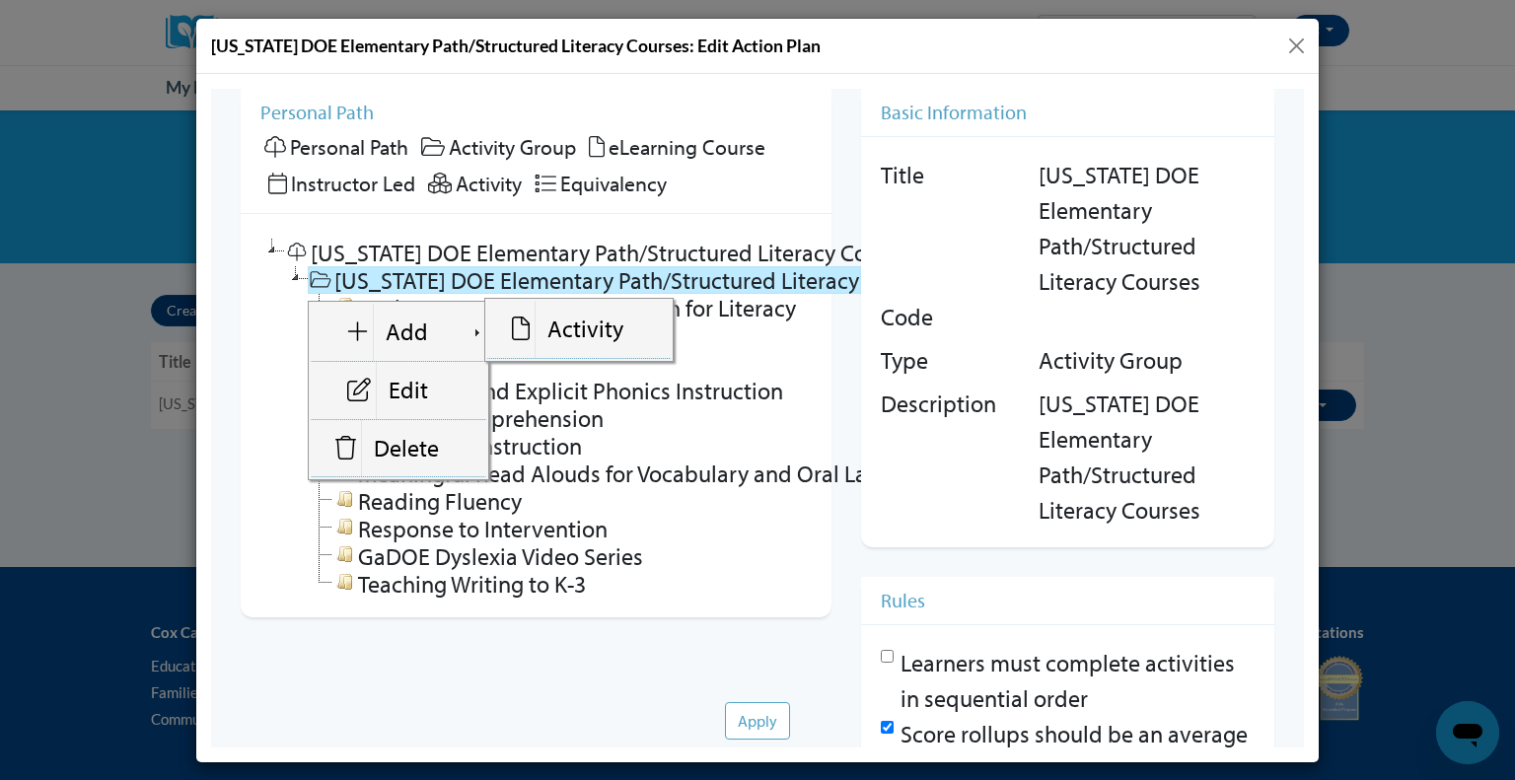
click at [653, 687] on div "Apply" at bounding box center [757, 716] width 1093 height 59
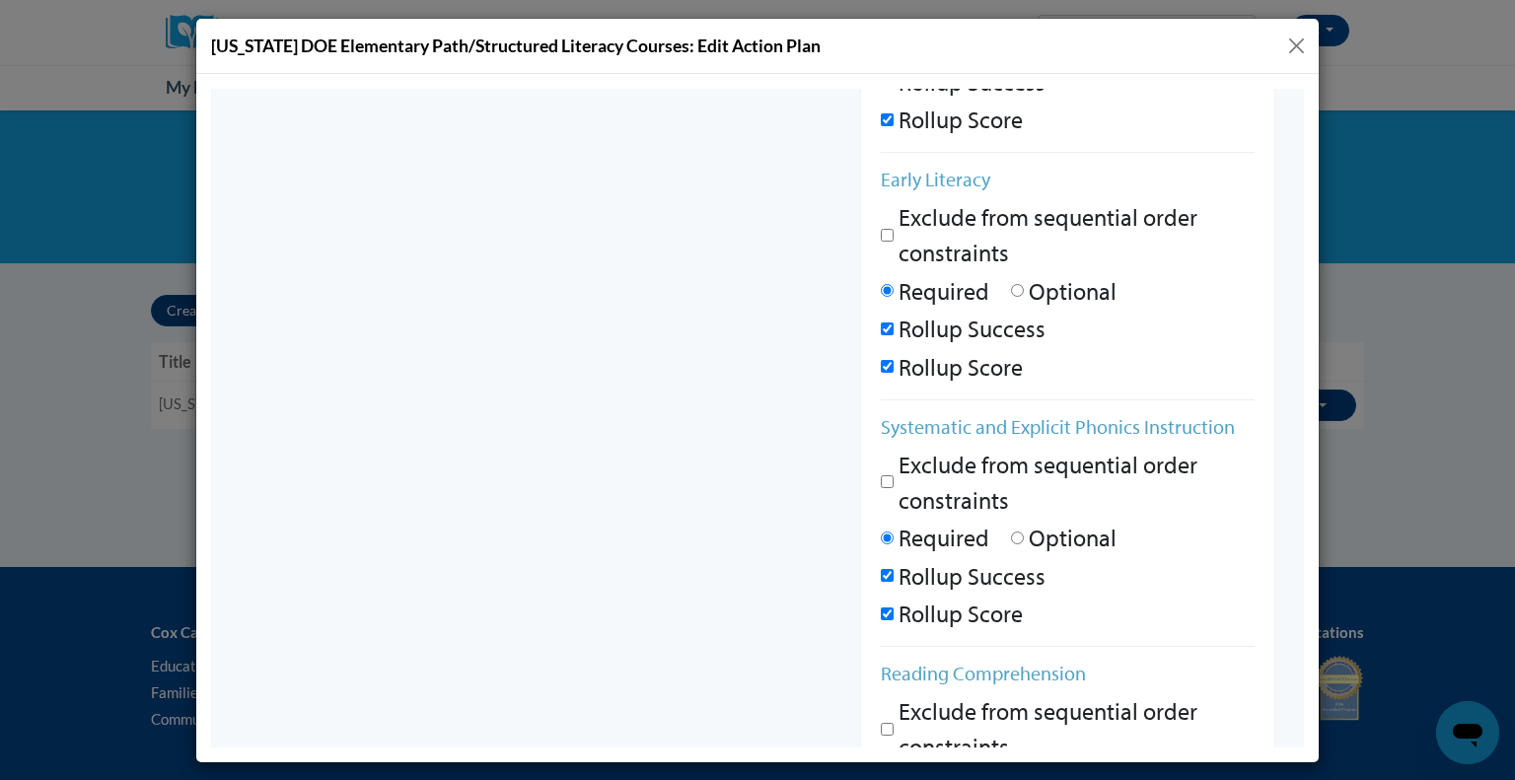
scroll to position [1381, 0]
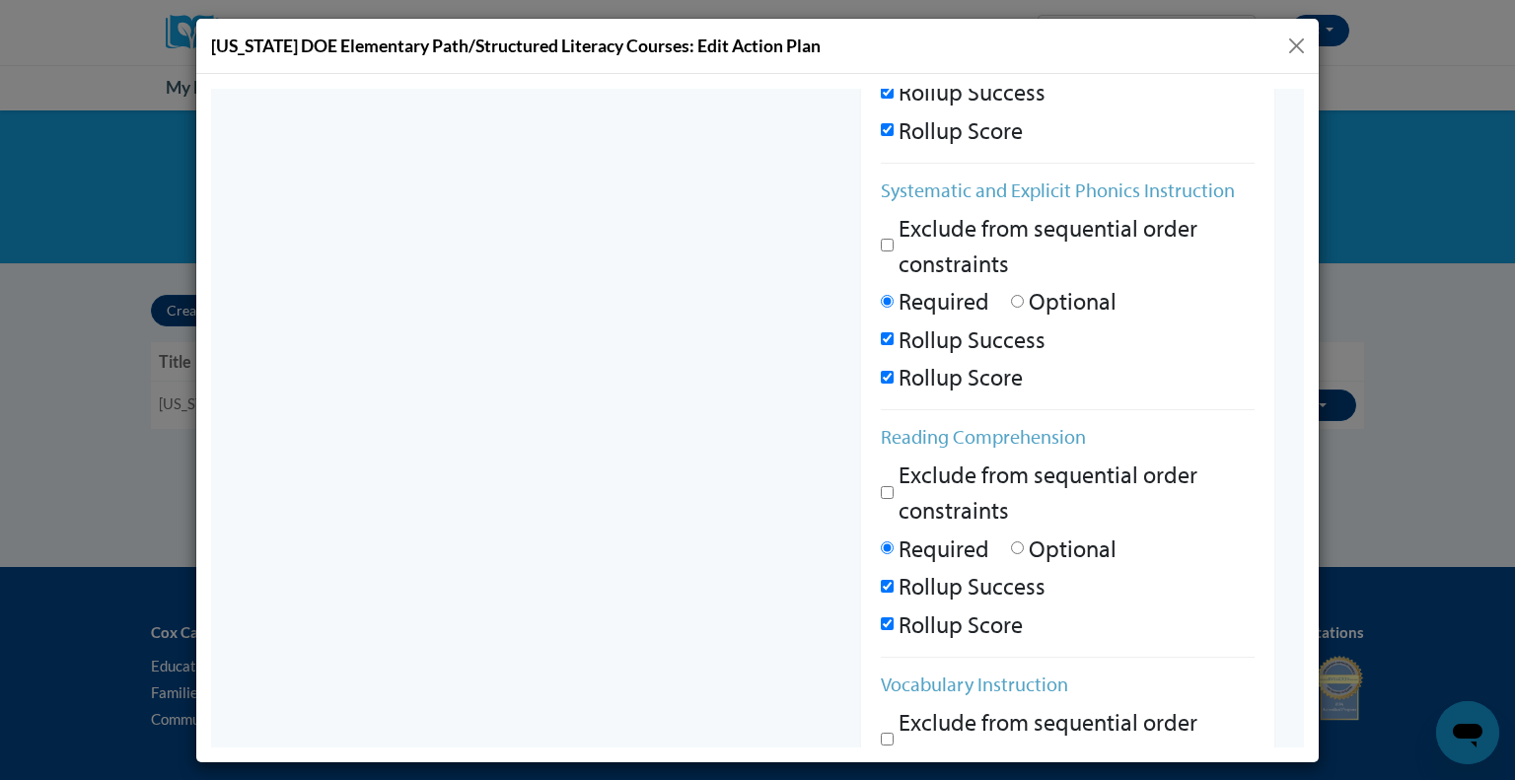
click at [1302, 46] on button "Close" at bounding box center [1296, 46] width 25 height 25
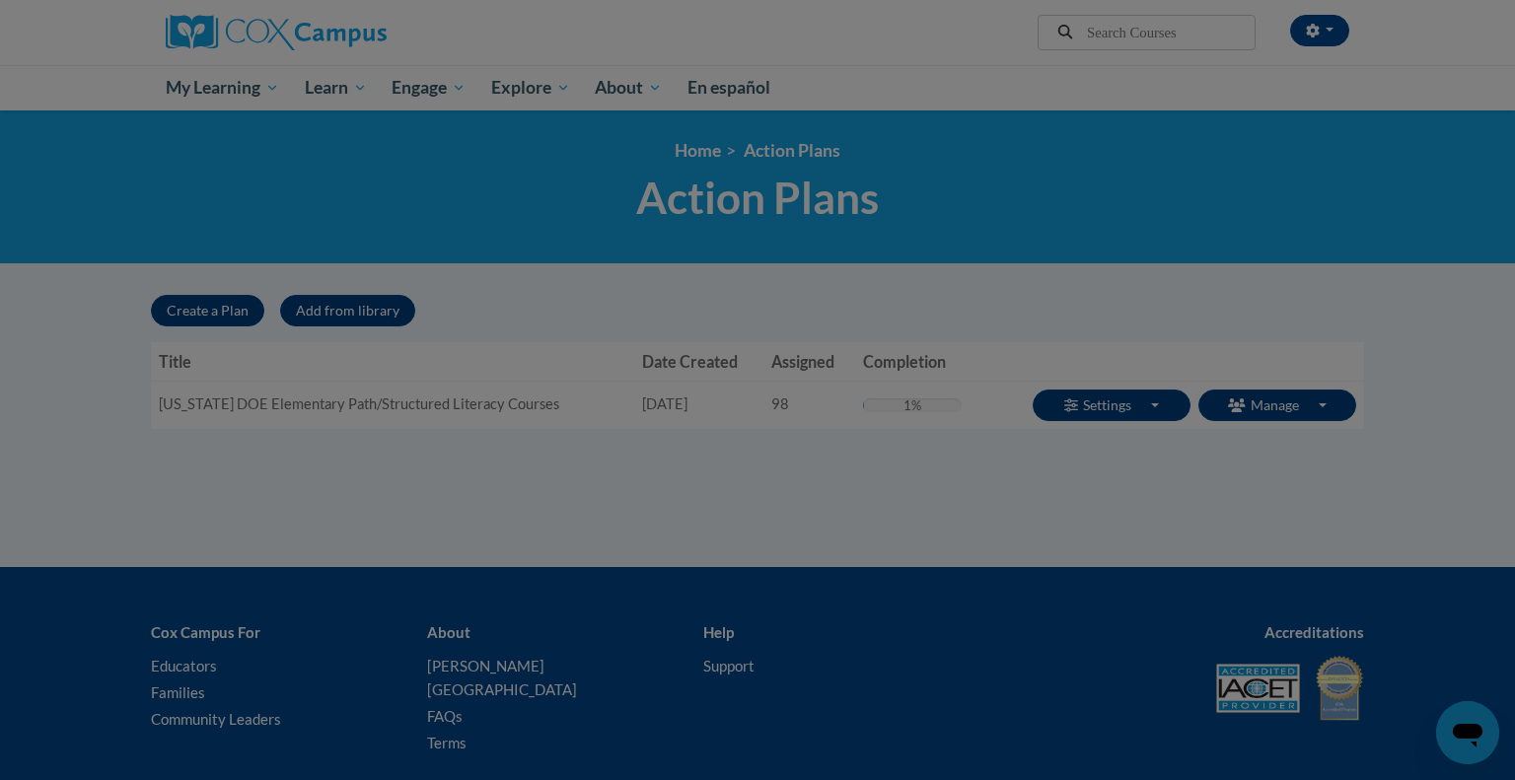
scroll to position [0, 0]
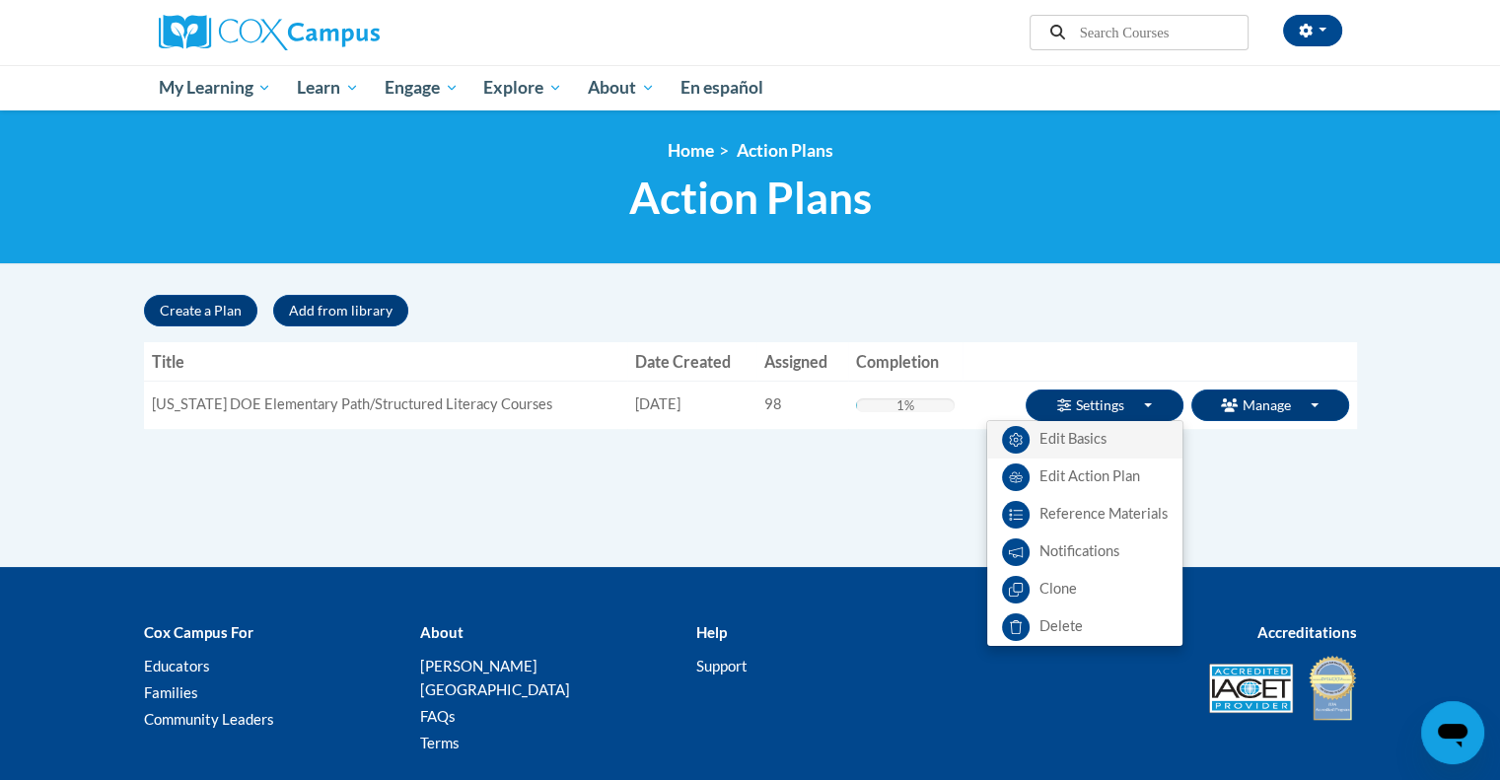
click at [1140, 438] on link "Edit Basics" at bounding box center [1084, 439] width 195 height 37
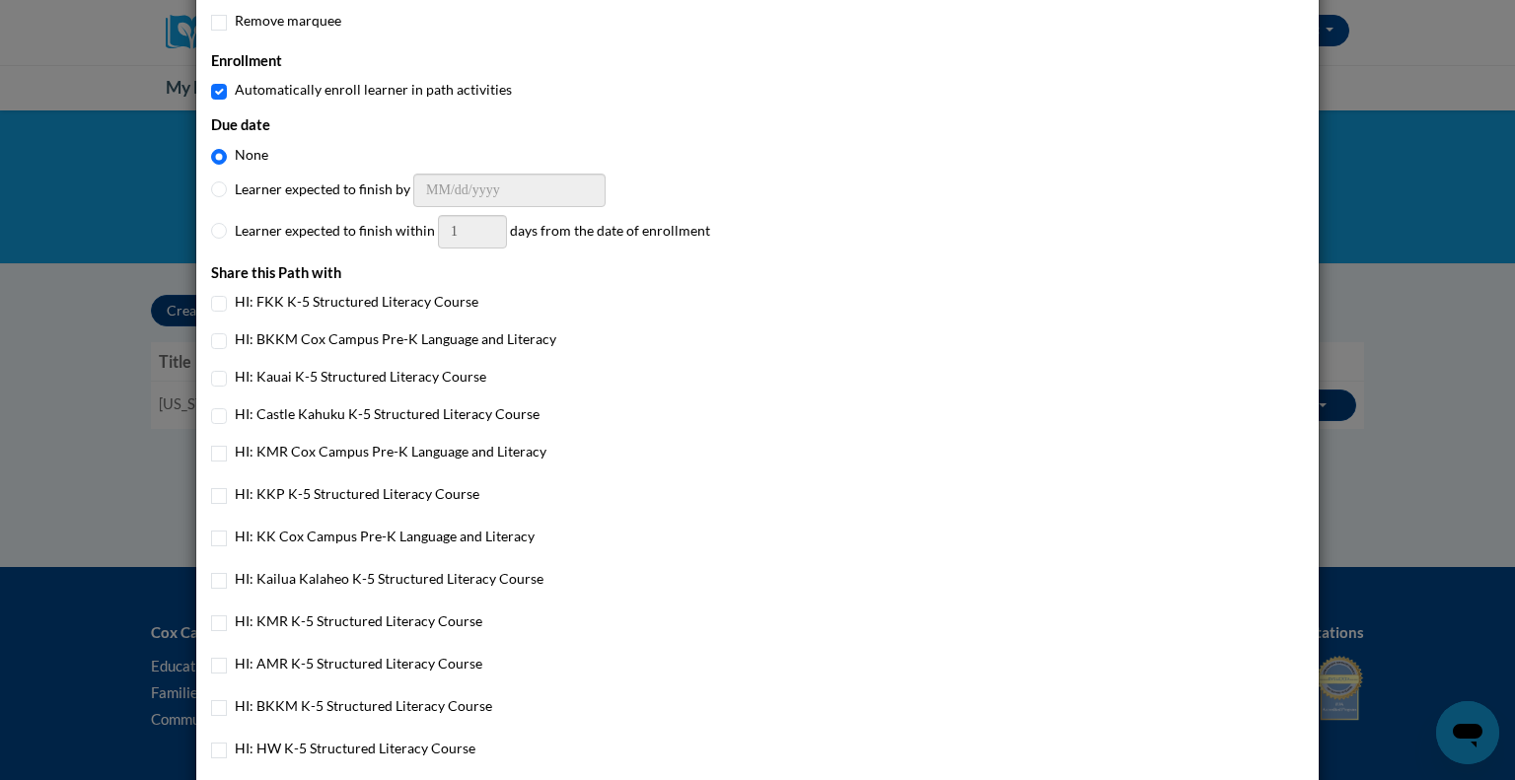
scroll to position [986, 0]
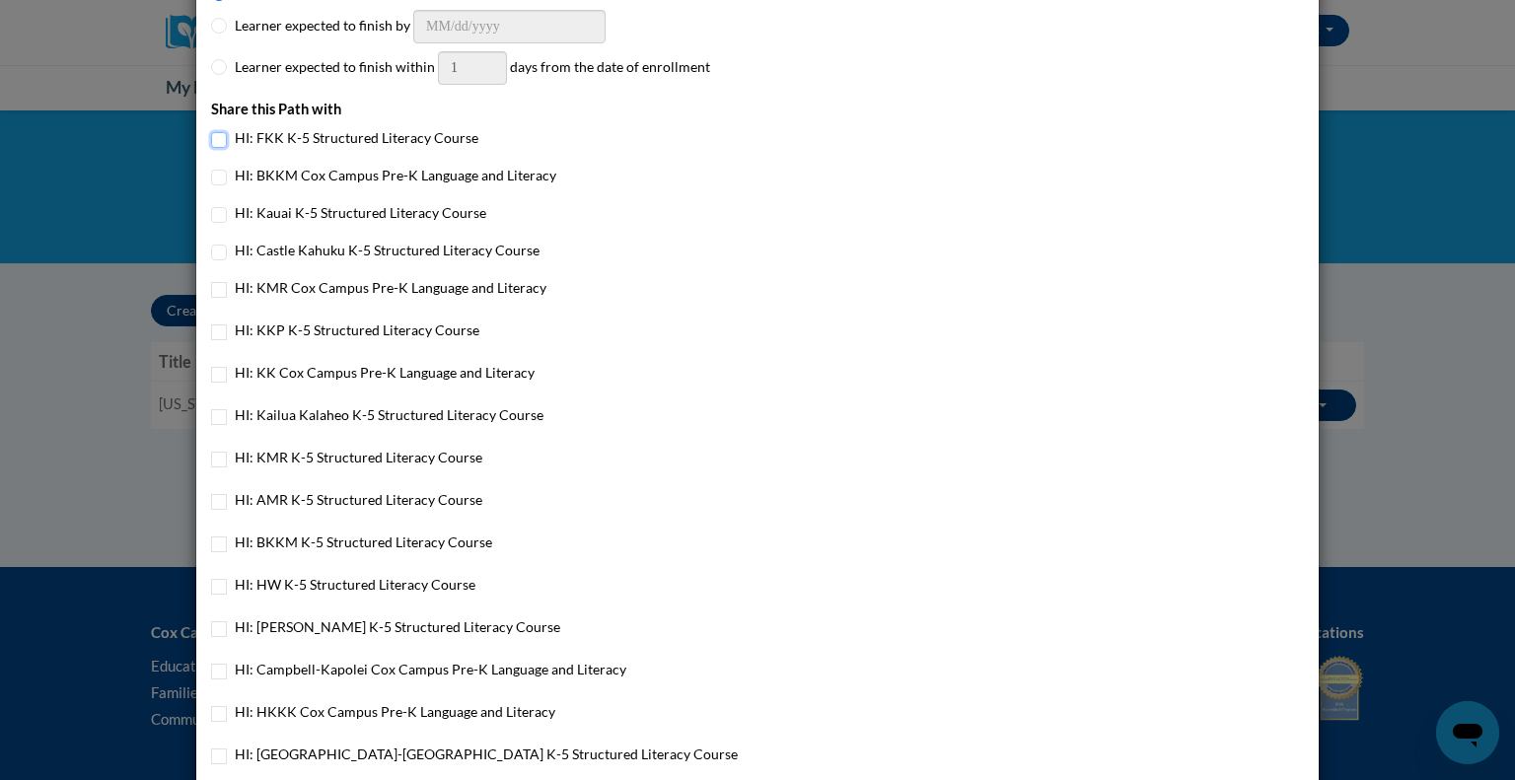
click at [213, 137] on input "HI: FKK K-5 Structured Literacy Course" at bounding box center [219, 140] width 16 height 16
checkbox input "true"
click at [211, 217] on input "HI: Kauai K-5 Structured Literacy Course" at bounding box center [219, 215] width 16 height 16
checkbox input "true"
click at [216, 250] on input "HI: Castle Kahuku K-5 Structured Literacy Course" at bounding box center [219, 253] width 16 height 16
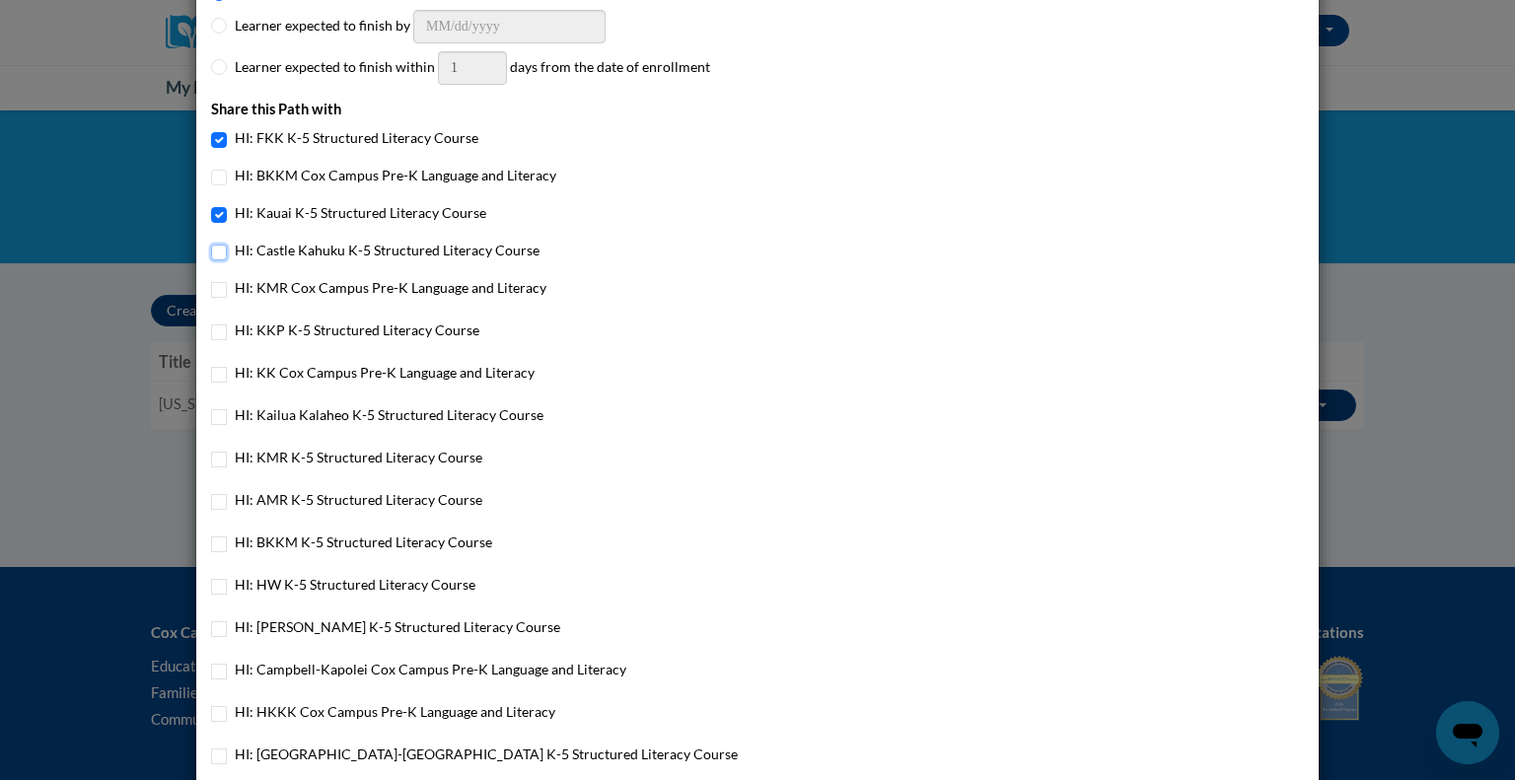
checkbox input "true"
click at [211, 334] on input "HI: KKP K-5 Structured Literacy Course" at bounding box center [219, 332] width 16 height 16
checkbox input "true"
click at [213, 420] on input "HI: Kailua Kalaheo K-5 Structured Literacy Course" at bounding box center [219, 417] width 16 height 16
checkbox input "true"
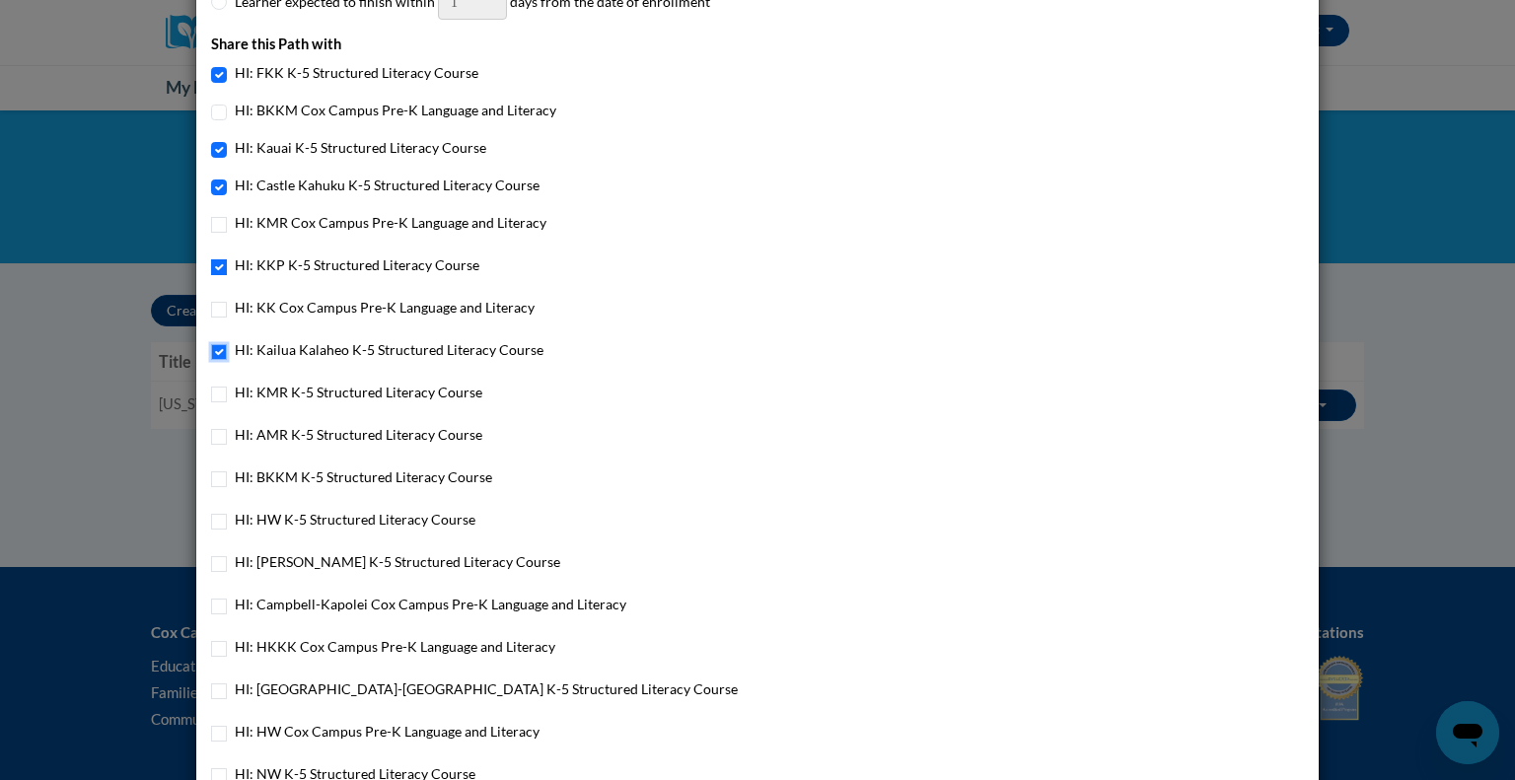
scroll to position [1085, 0]
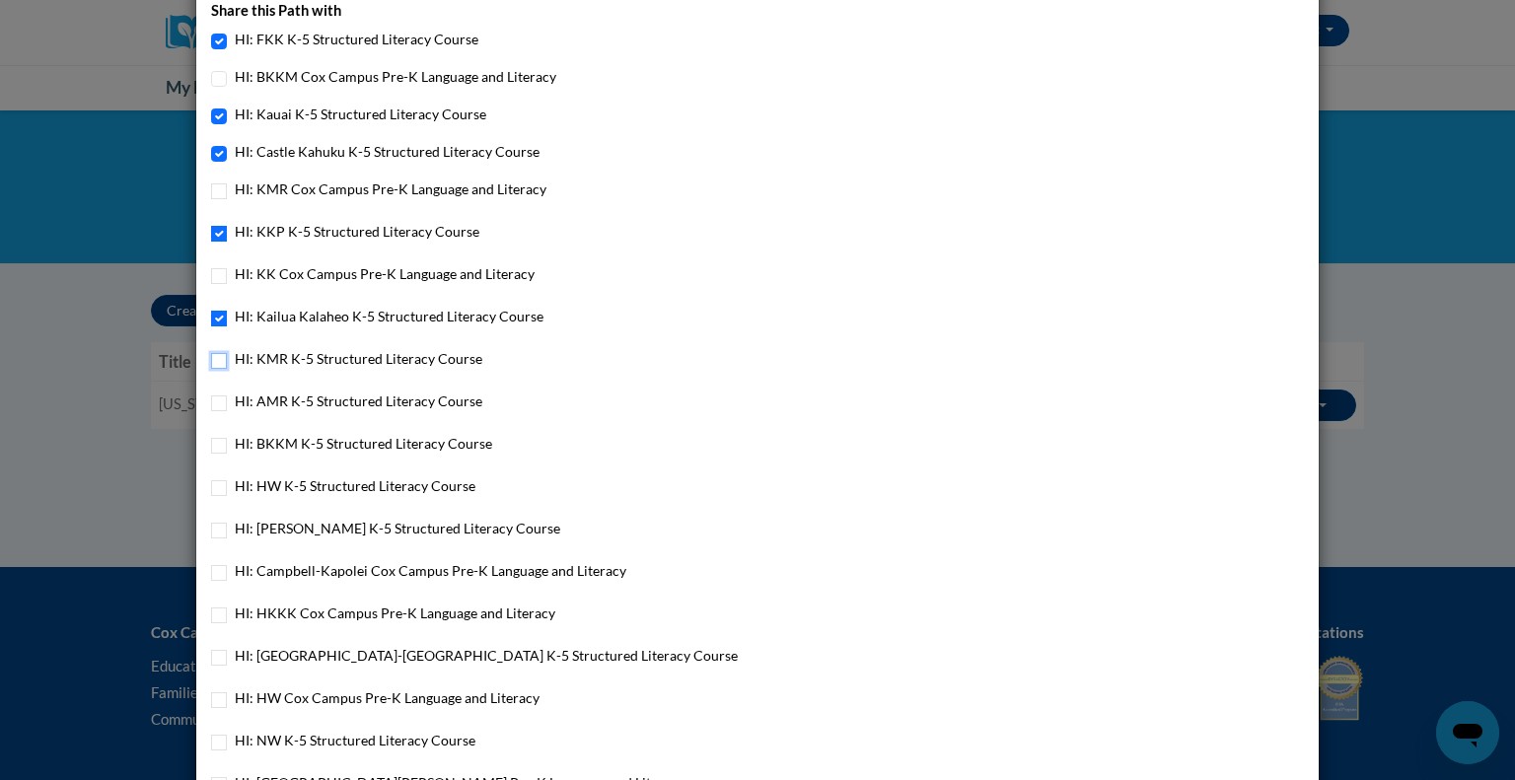
click at [213, 363] on input "HI: KMR K-5 Structured Literacy Course" at bounding box center [219, 361] width 16 height 16
checkbox input "true"
click at [213, 404] on input "HI: AMR K-5 Structured Literacy Course" at bounding box center [219, 403] width 16 height 16
checkbox input "true"
click at [220, 444] on div "HI: BKKM K-5 Structured Literacy Course" at bounding box center [757, 446] width 1093 height 27
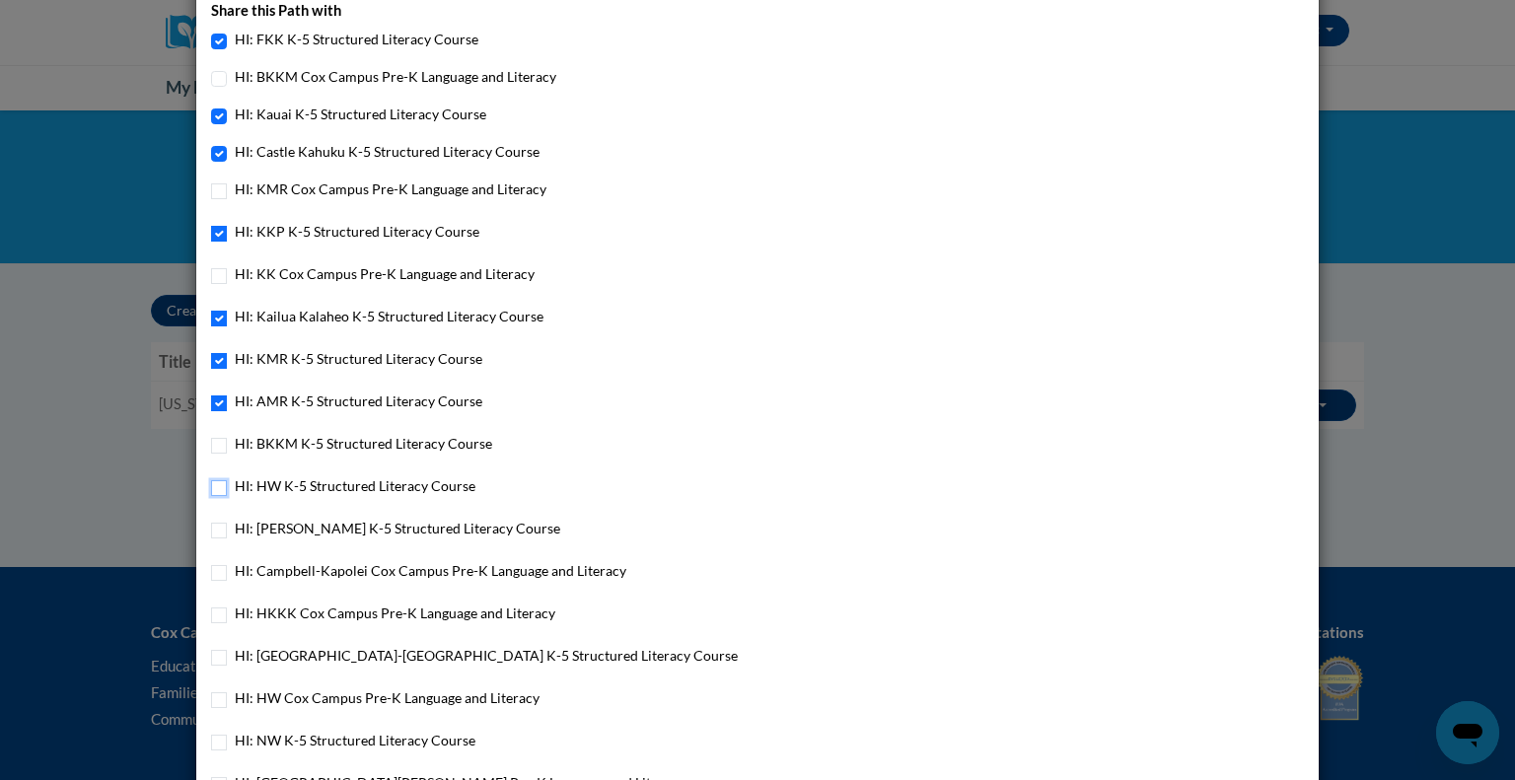
click at [214, 487] on input "HI: HW K-5 Structured Literacy Course" at bounding box center [219, 488] width 16 height 16
checkbox input "true"
click at [211, 451] on input "HI: BKKM K-5 Structured Literacy Course" at bounding box center [219, 446] width 16 height 16
checkbox input "true"
click at [213, 535] on input "HI: [PERSON_NAME] K-5 Structured Literacy Course" at bounding box center [219, 531] width 16 height 16
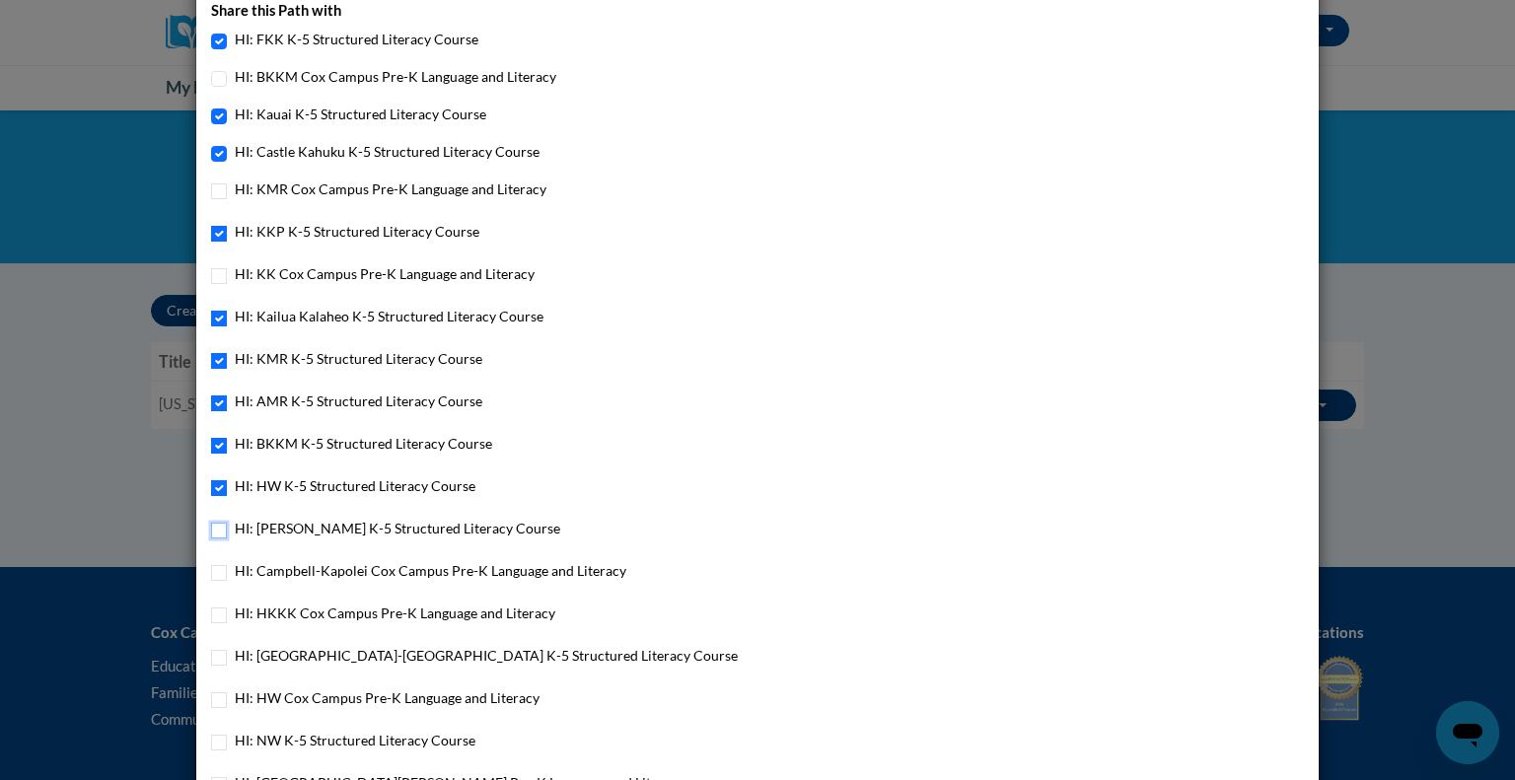
checkbox input "true"
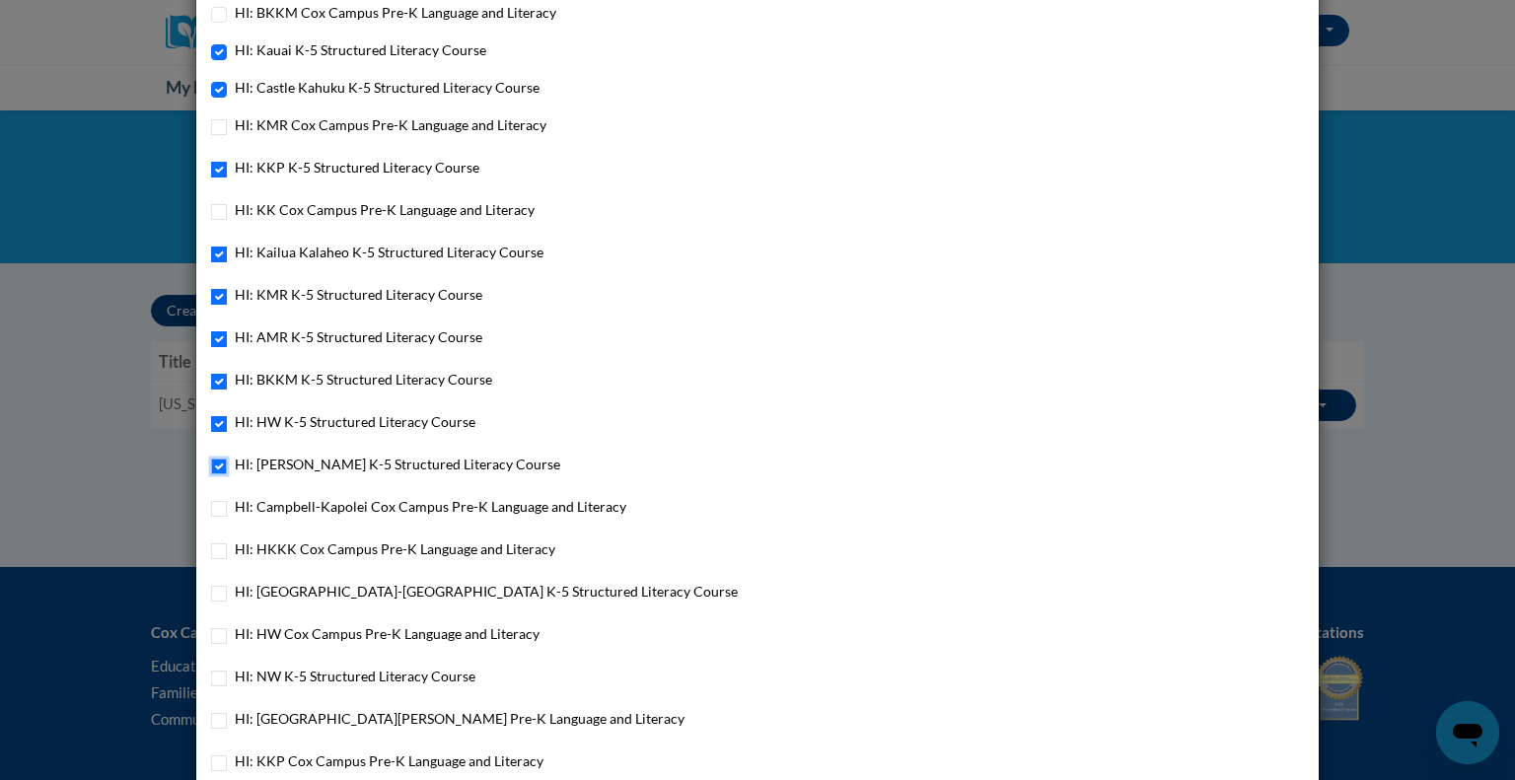
scroll to position [1183, 0]
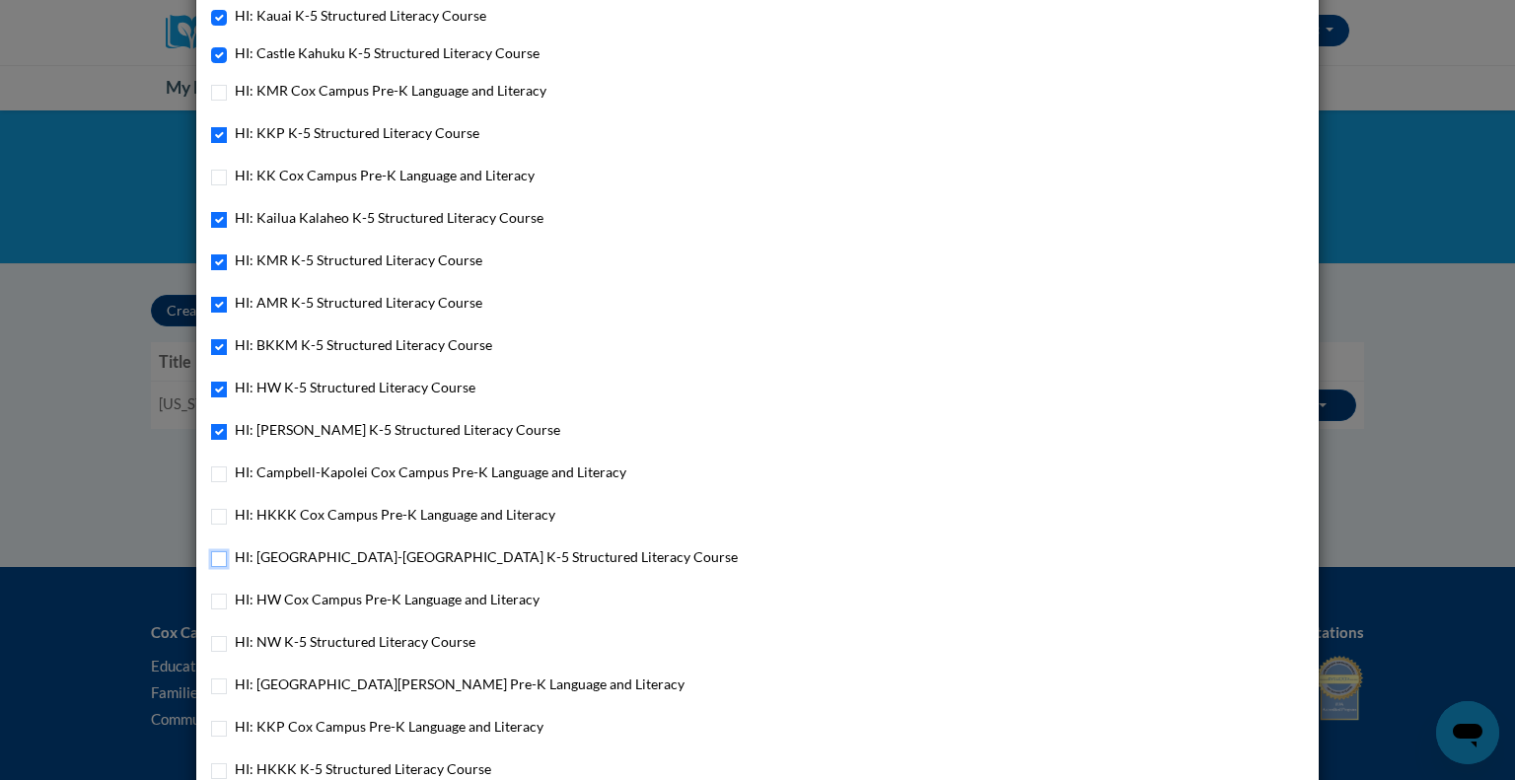
click at [211, 566] on input "HI: [GEOGRAPHIC_DATA]-[GEOGRAPHIC_DATA] K-5 Structured Literacy Course" at bounding box center [219, 559] width 16 height 16
checkbox input "true"
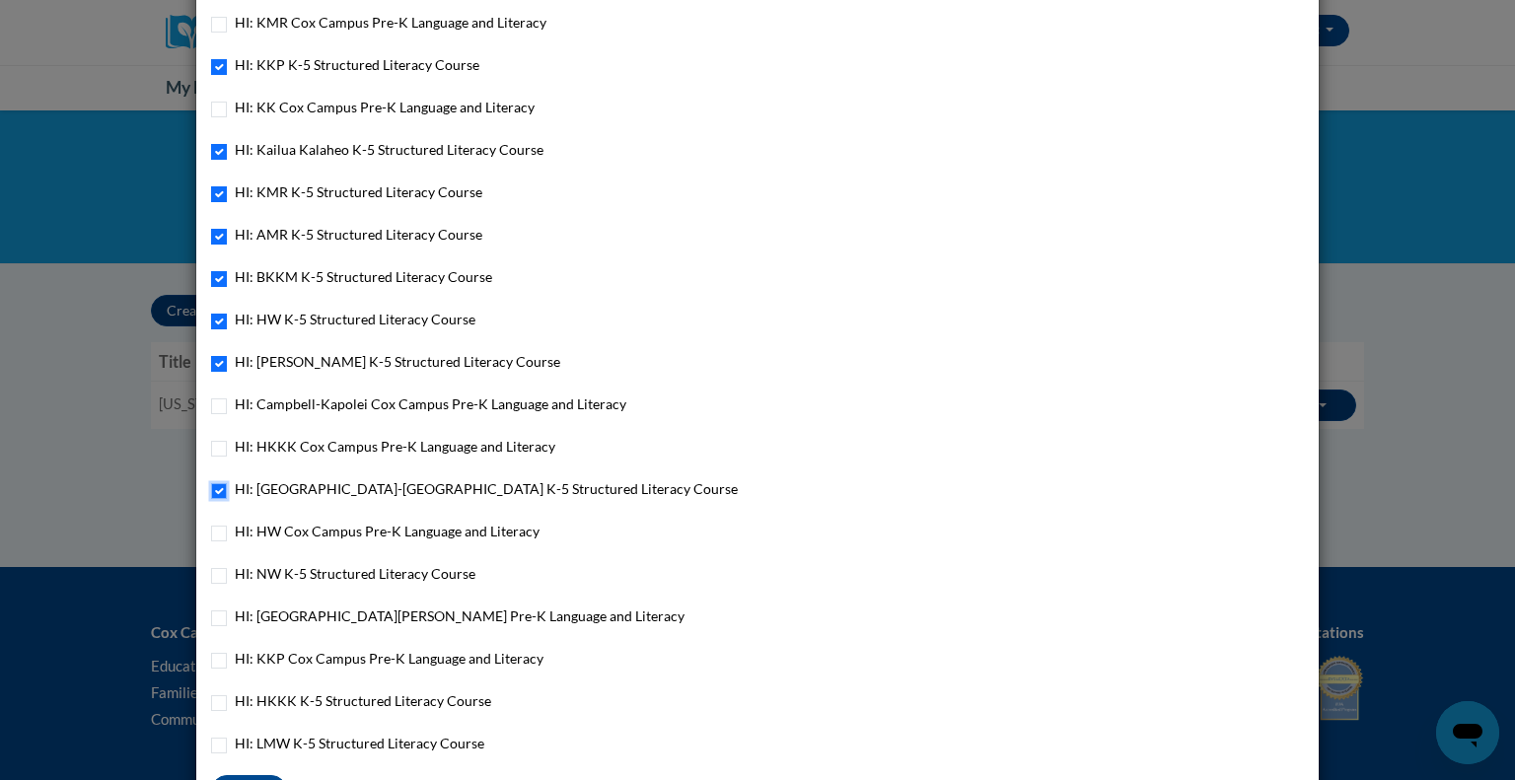
scroll to position [1282, 0]
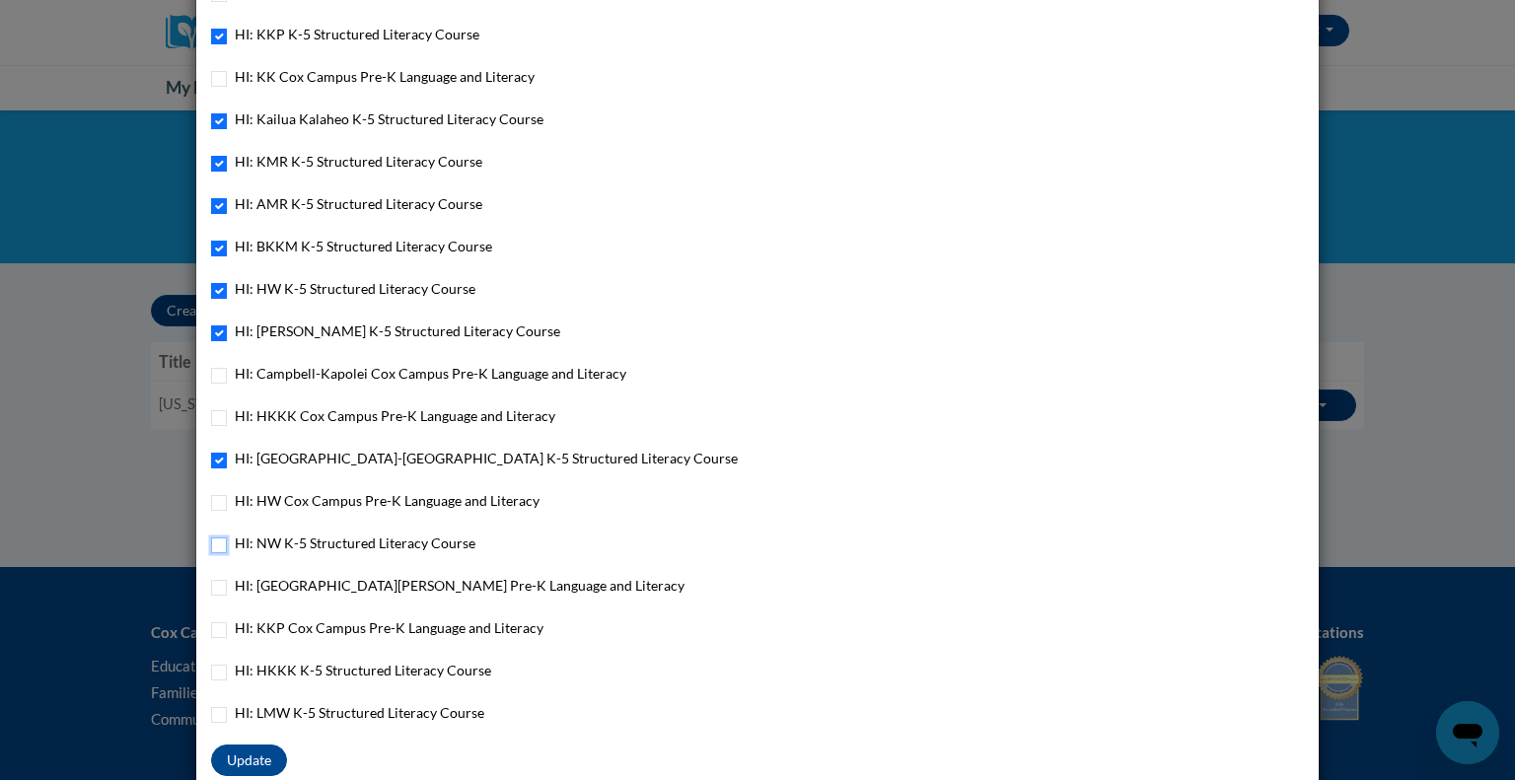
click at [211, 549] on input "HI: NW K-5 Structured Literacy Course" at bounding box center [219, 545] width 16 height 16
checkbox input "true"
click at [213, 678] on input "HI: HKKK K-5 Structured Literacy Course" at bounding box center [219, 673] width 16 height 16
checkbox input "true"
click at [211, 721] on input "HI: LMW K-5 Structured Literacy Course" at bounding box center [219, 715] width 16 height 16
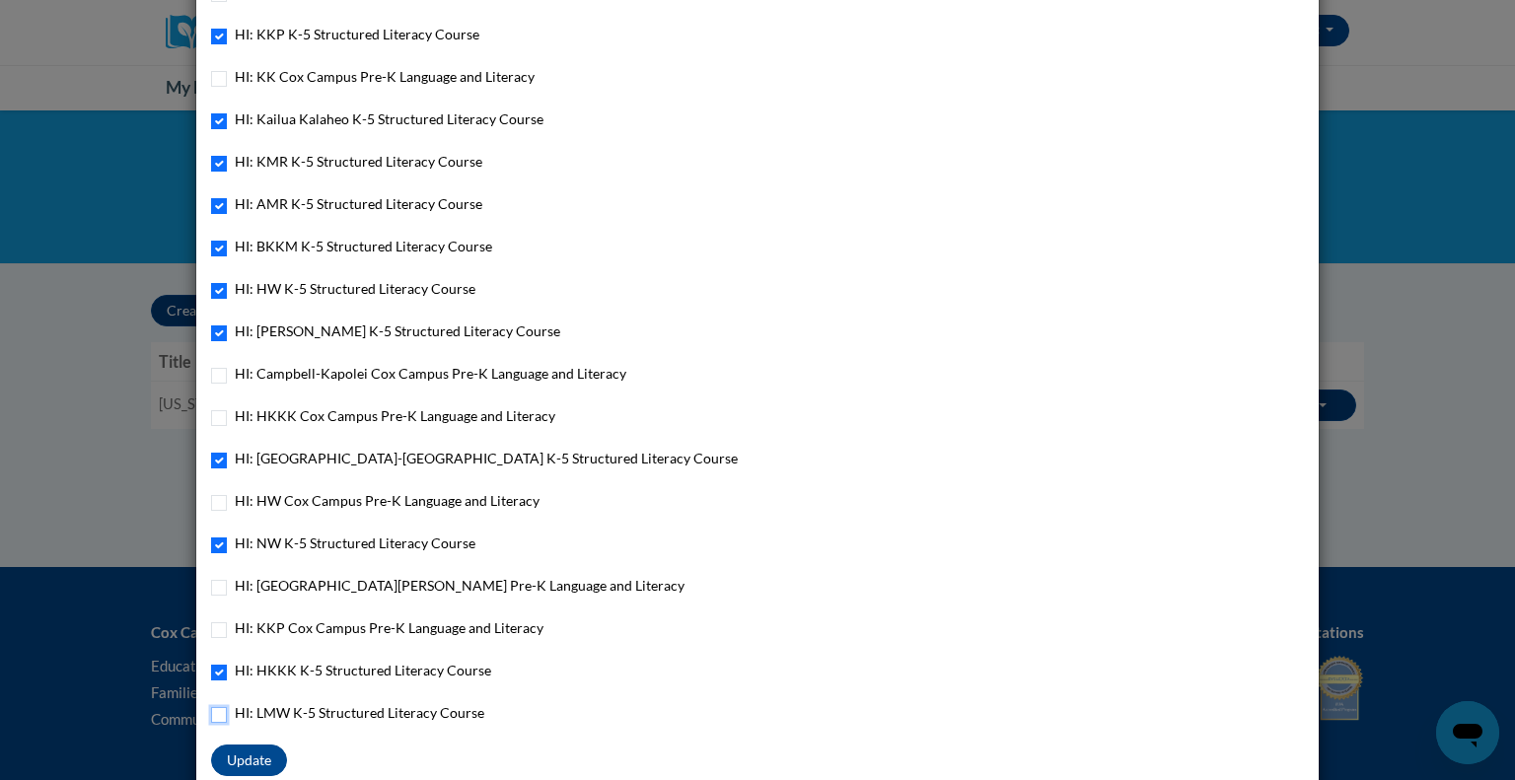
checkbox input "true"
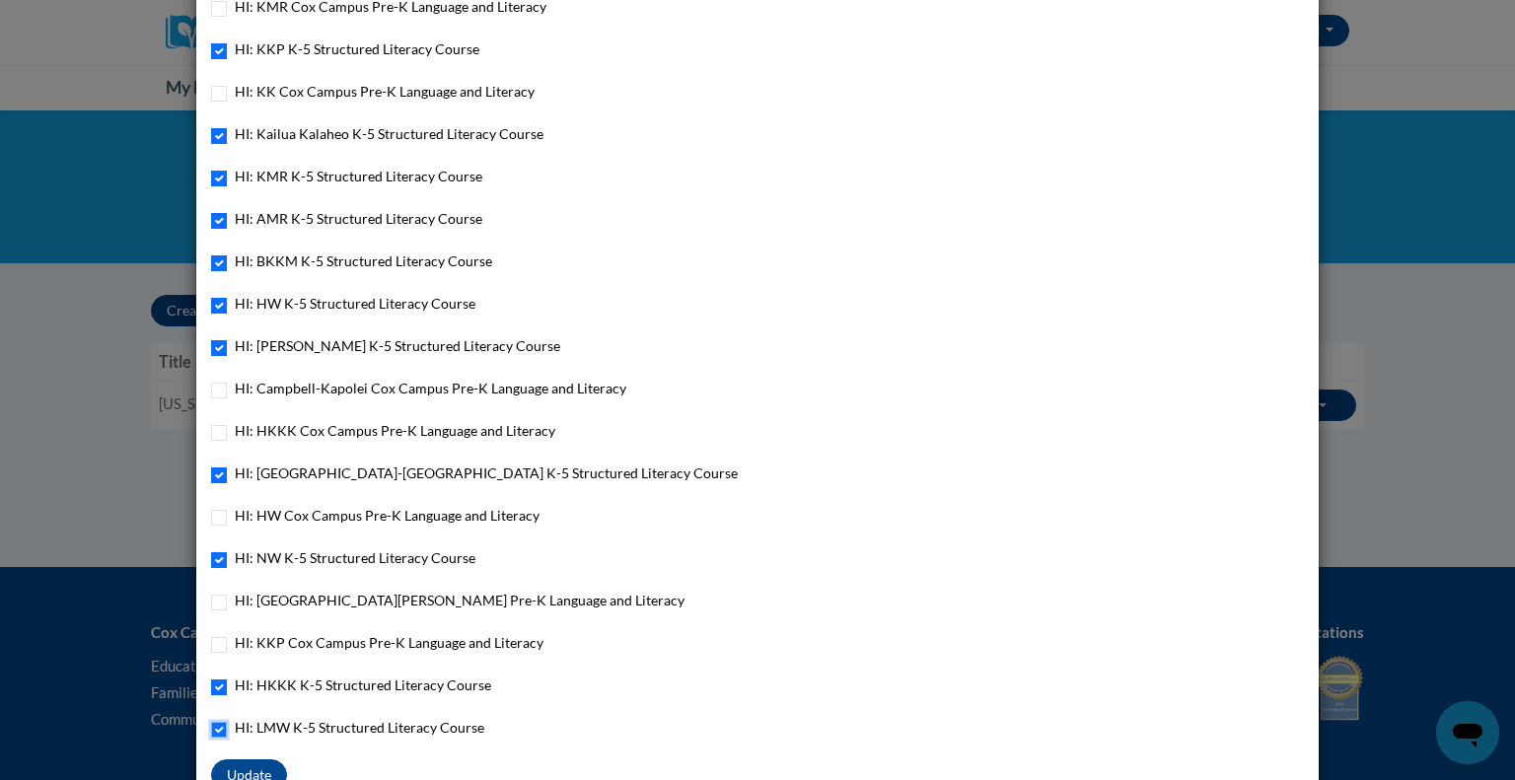
scroll to position [1321, 0]
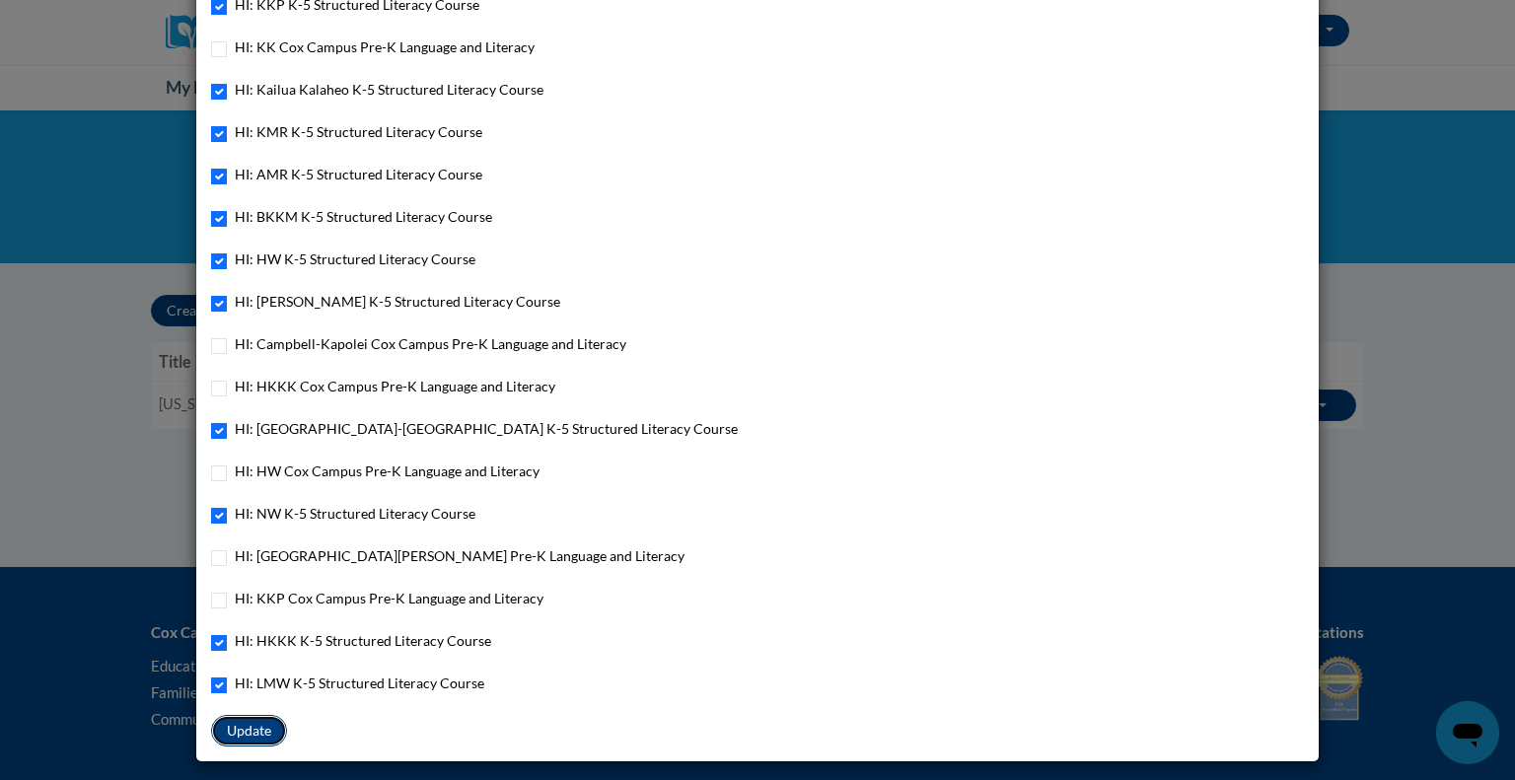
click at [256, 733] on button "Update" at bounding box center [249, 731] width 76 height 32
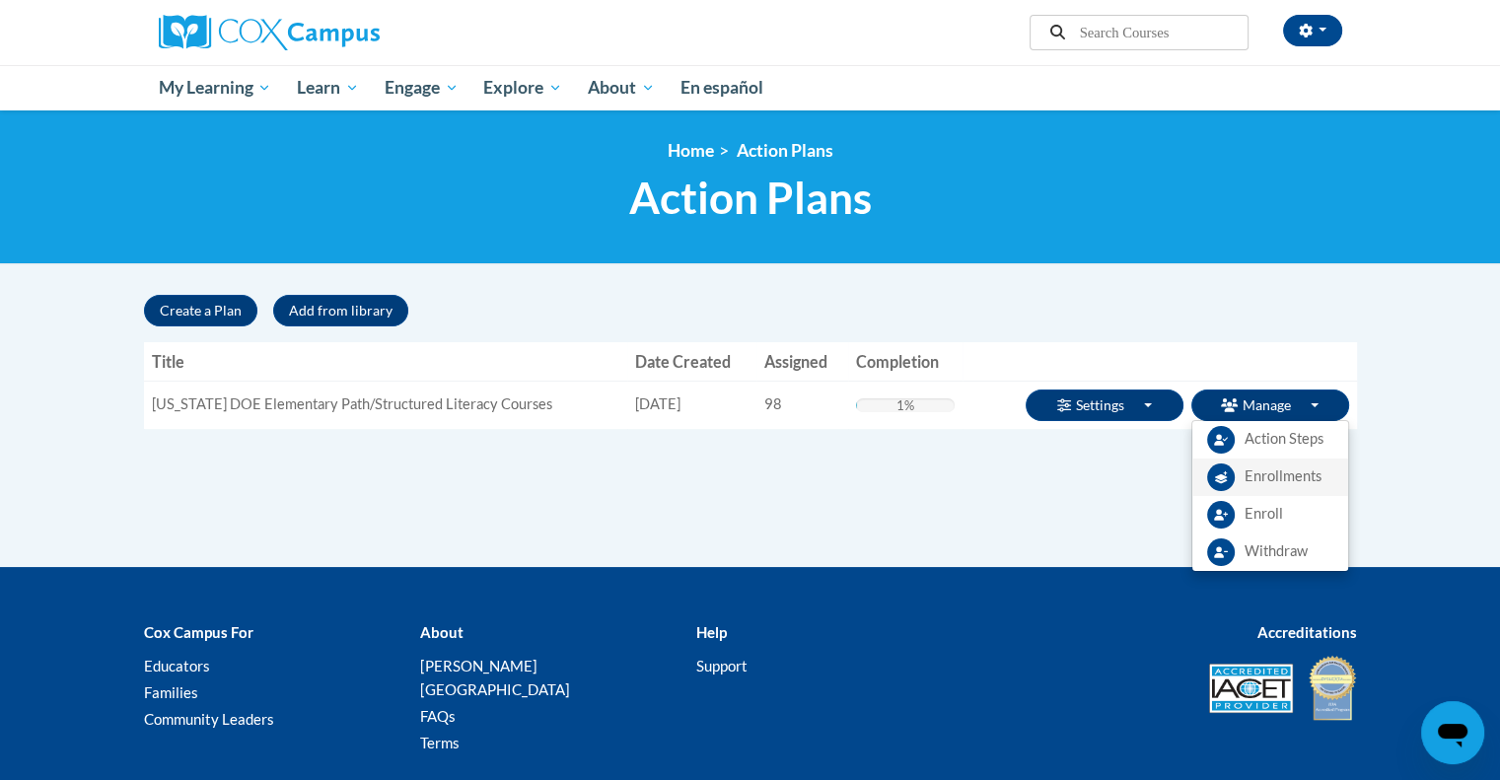
click at [1290, 479] on span "Enrollments" at bounding box center [1282, 476] width 77 height 21
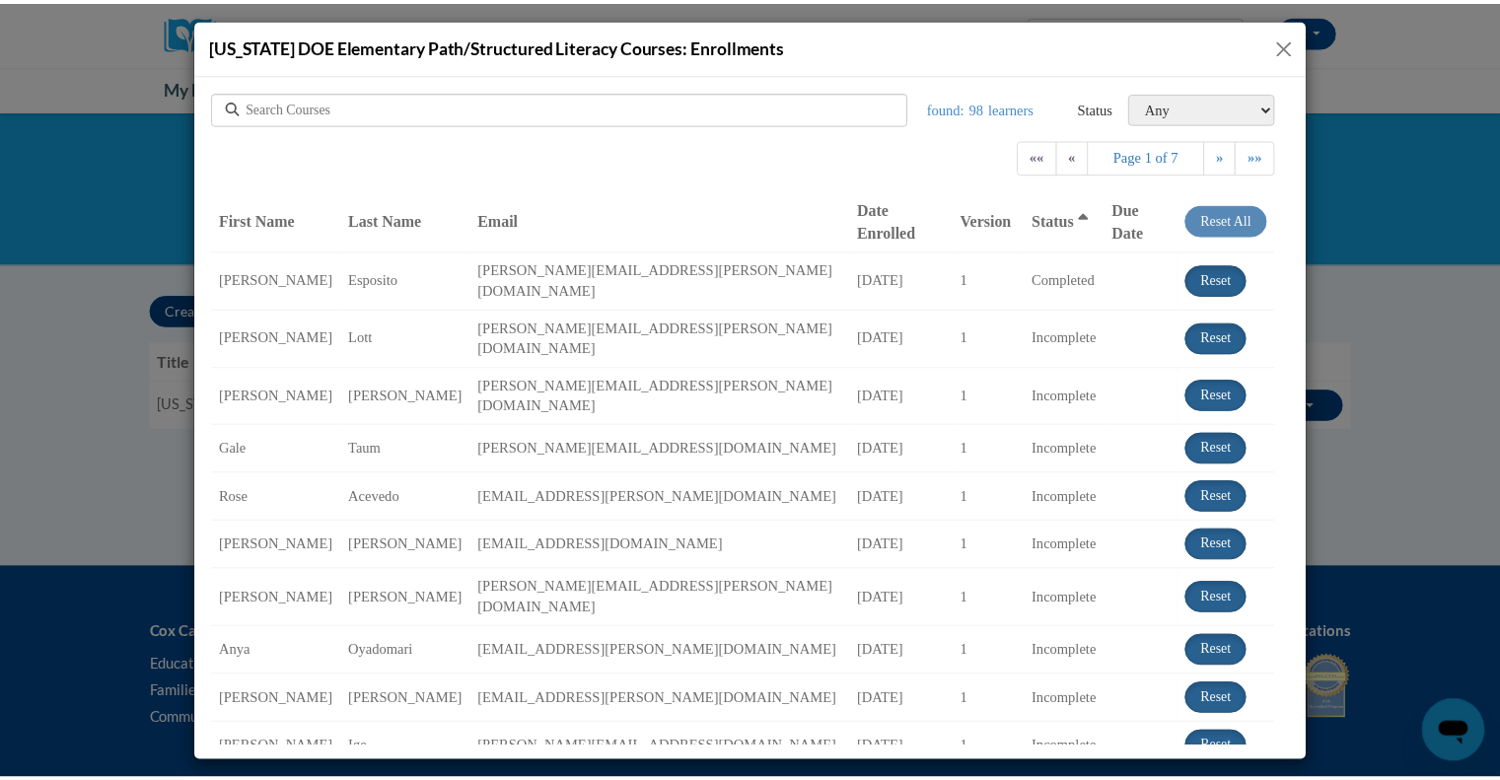
scroll to position [0, 0]
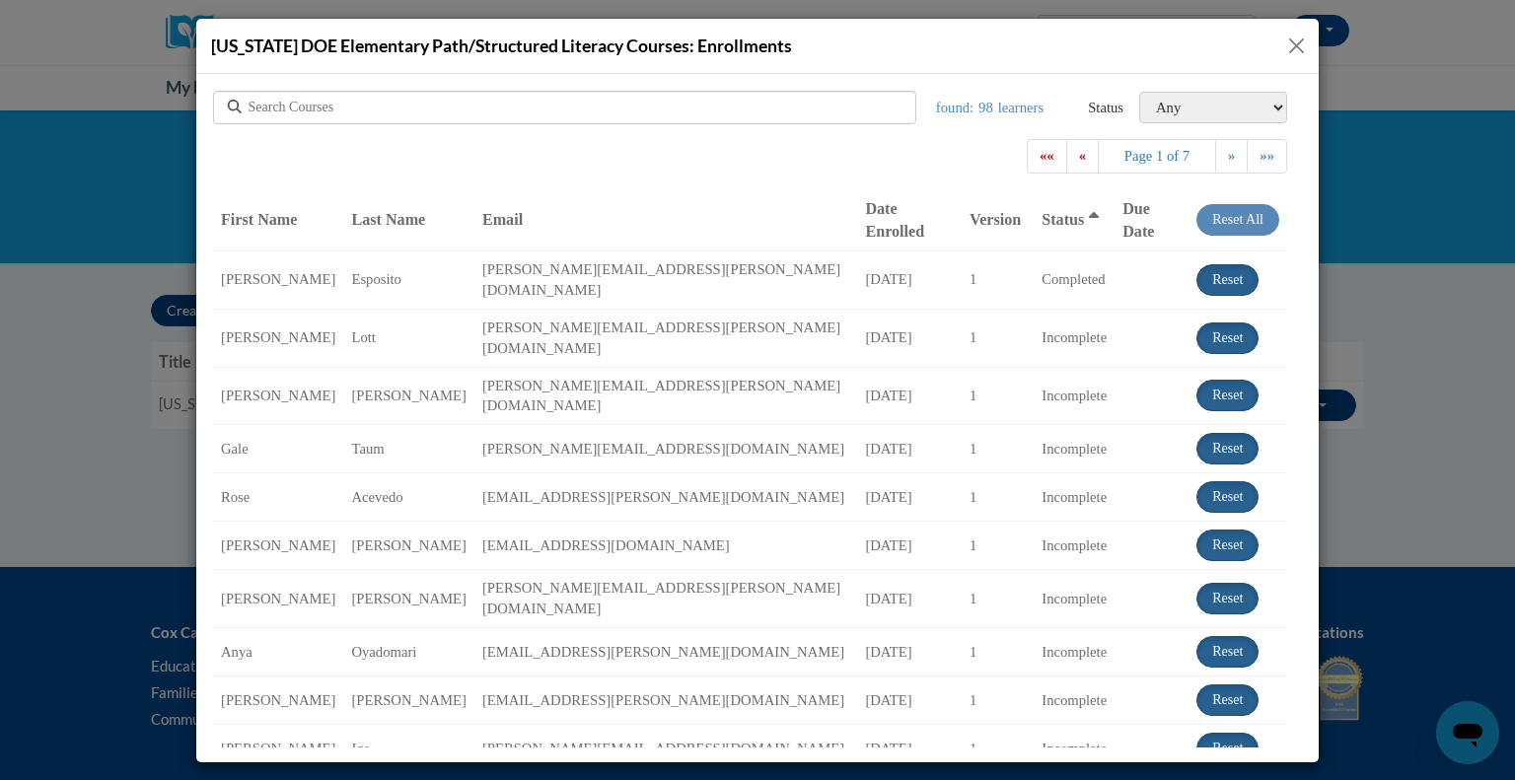
click at [400, 218] on span "Last Name" at bounding box center [388, 218] width 74 height 17
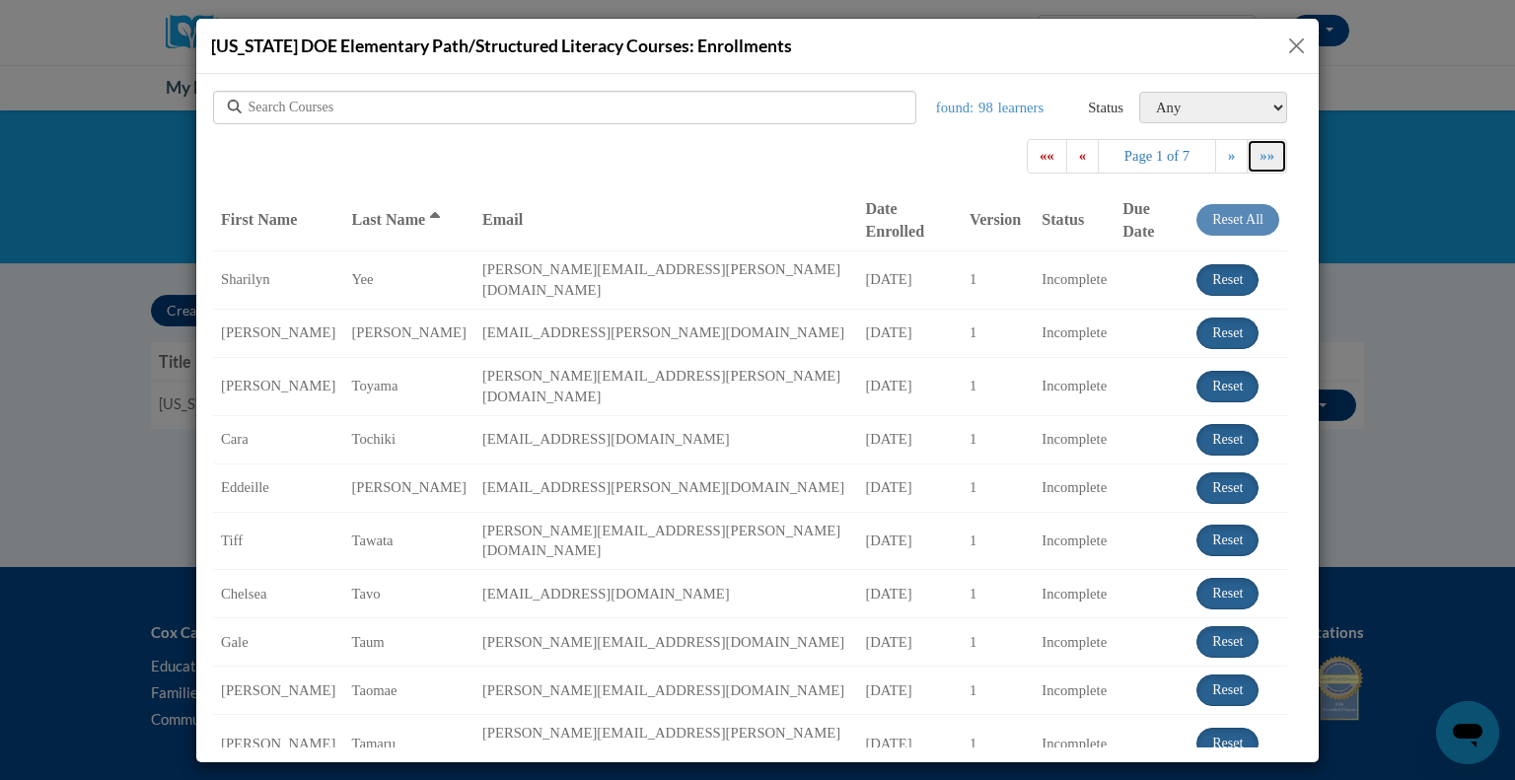
click at [1259, 161] on span "»»" at bounding box center [1266, 155] width 15 height 16
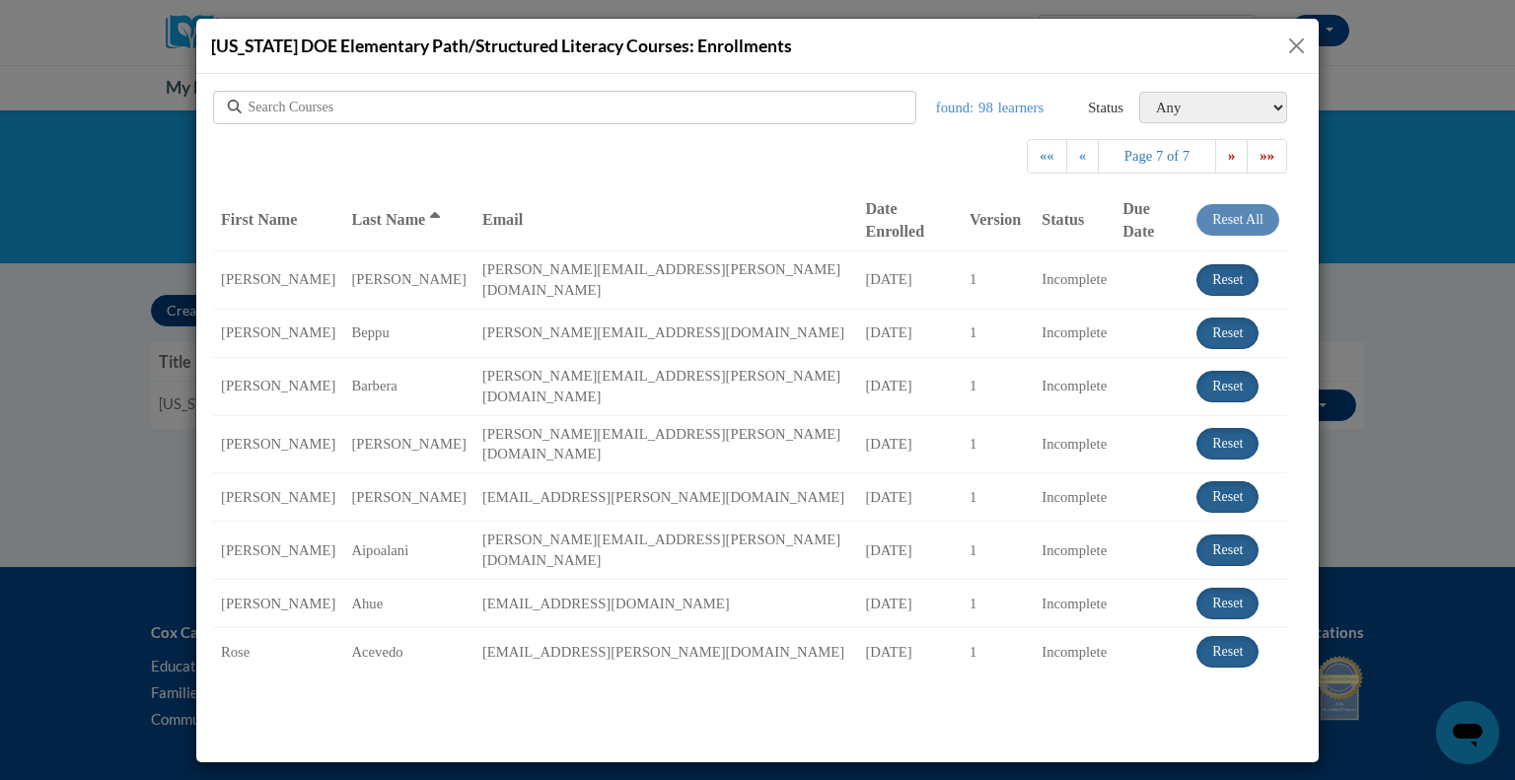
click at [1289, 45] on button "Close" at bounding box center [1296, 46] width 25 height 25
